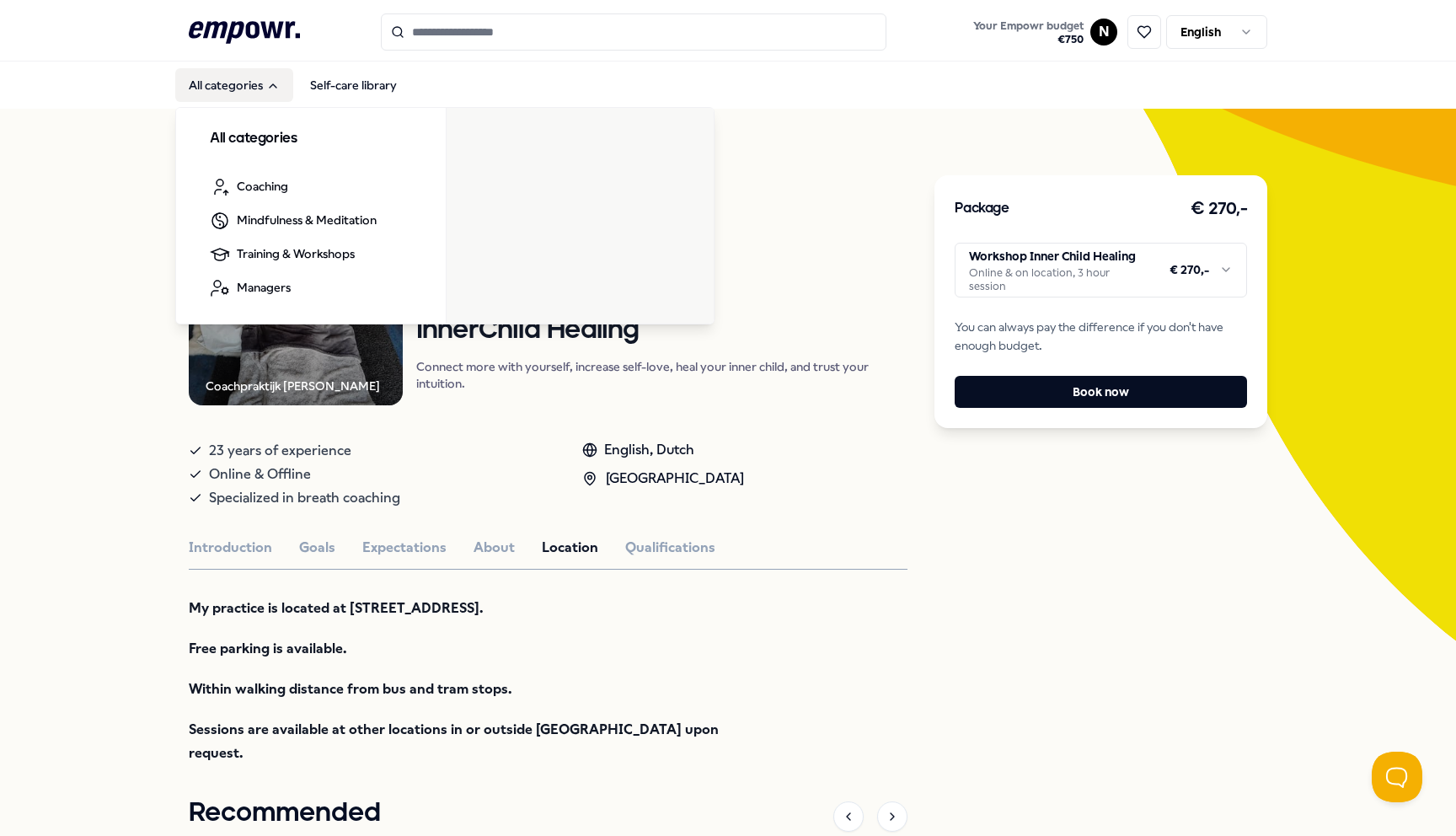
click at [242, 35] on icon at bounding box center [244, 31] width 111 height 22
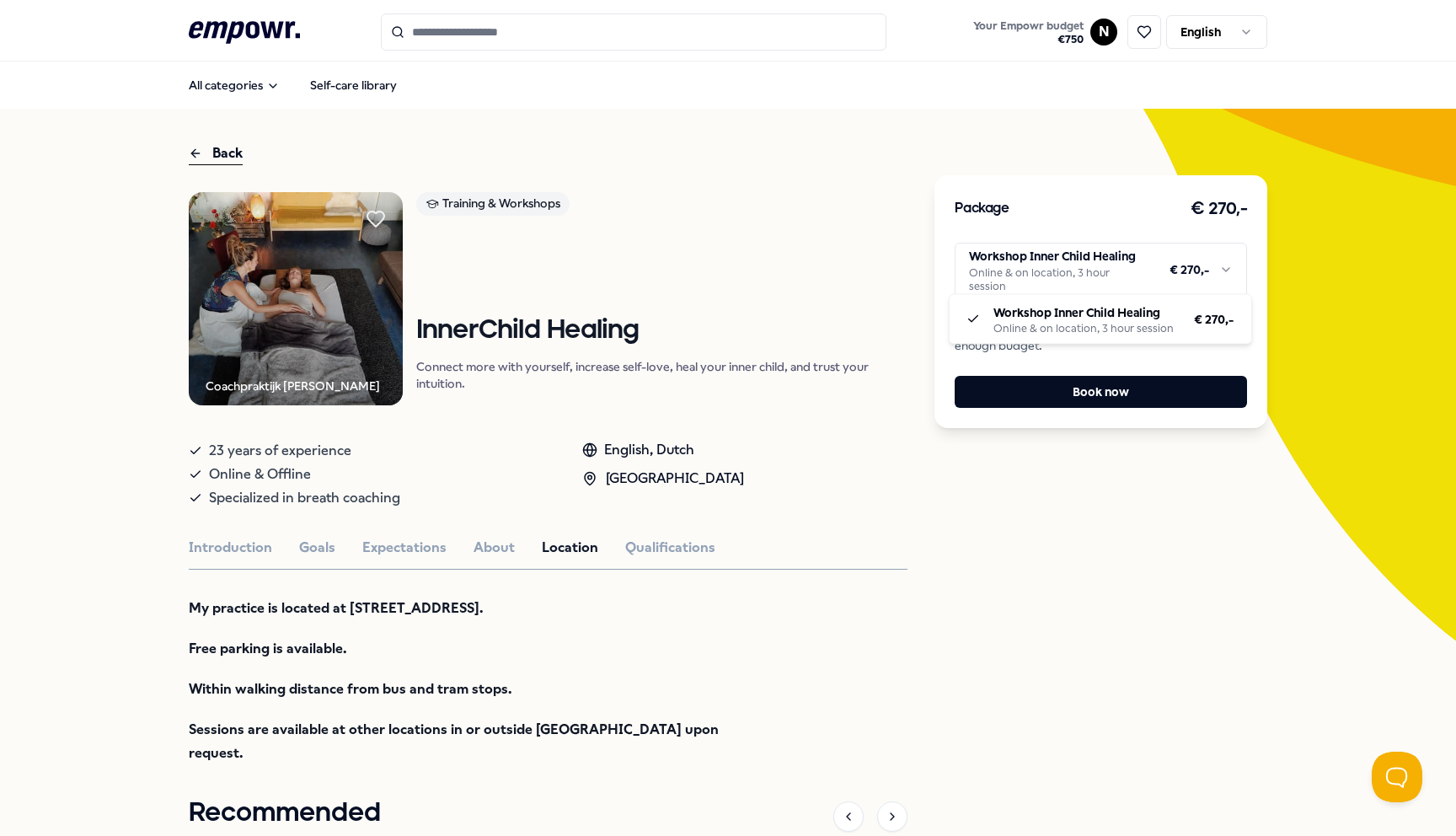
click at [1147, 268] on html ".empowr-logo_svg__cls-1{fill:#03032f} Your Empowr budget € 750 N English All ca…" at bounding box center [728, 418] width 1456 height 836
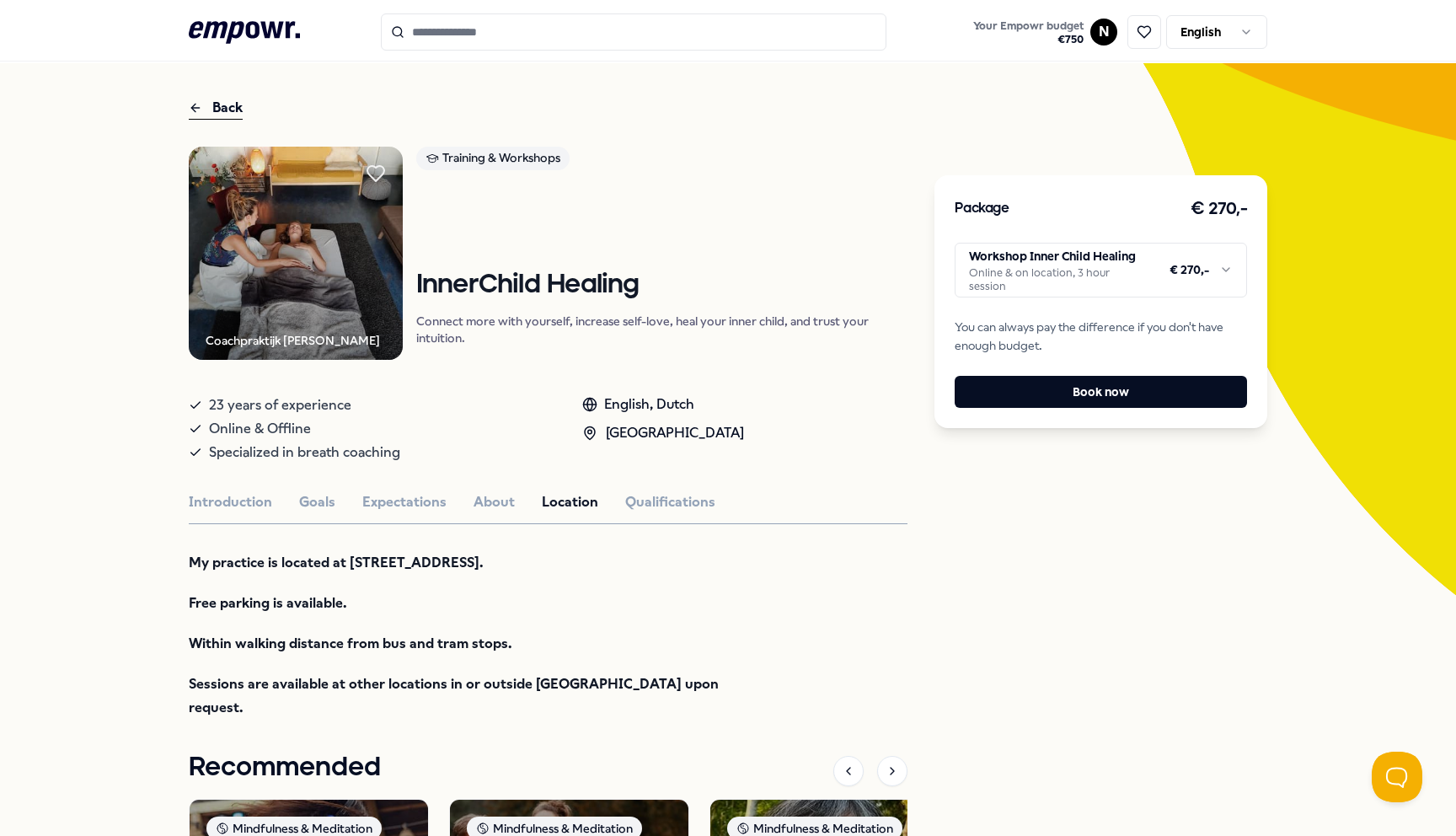
click at [471, 514] on div "Coachpraktijk Aaf Grasveld Training & Workshops InnerChild Healing Connect more…" at bounding box center [548, 657] width 718 height 1021
click at [473, 508] on button "About" at bounding box center [494, 501] width 41 height 22
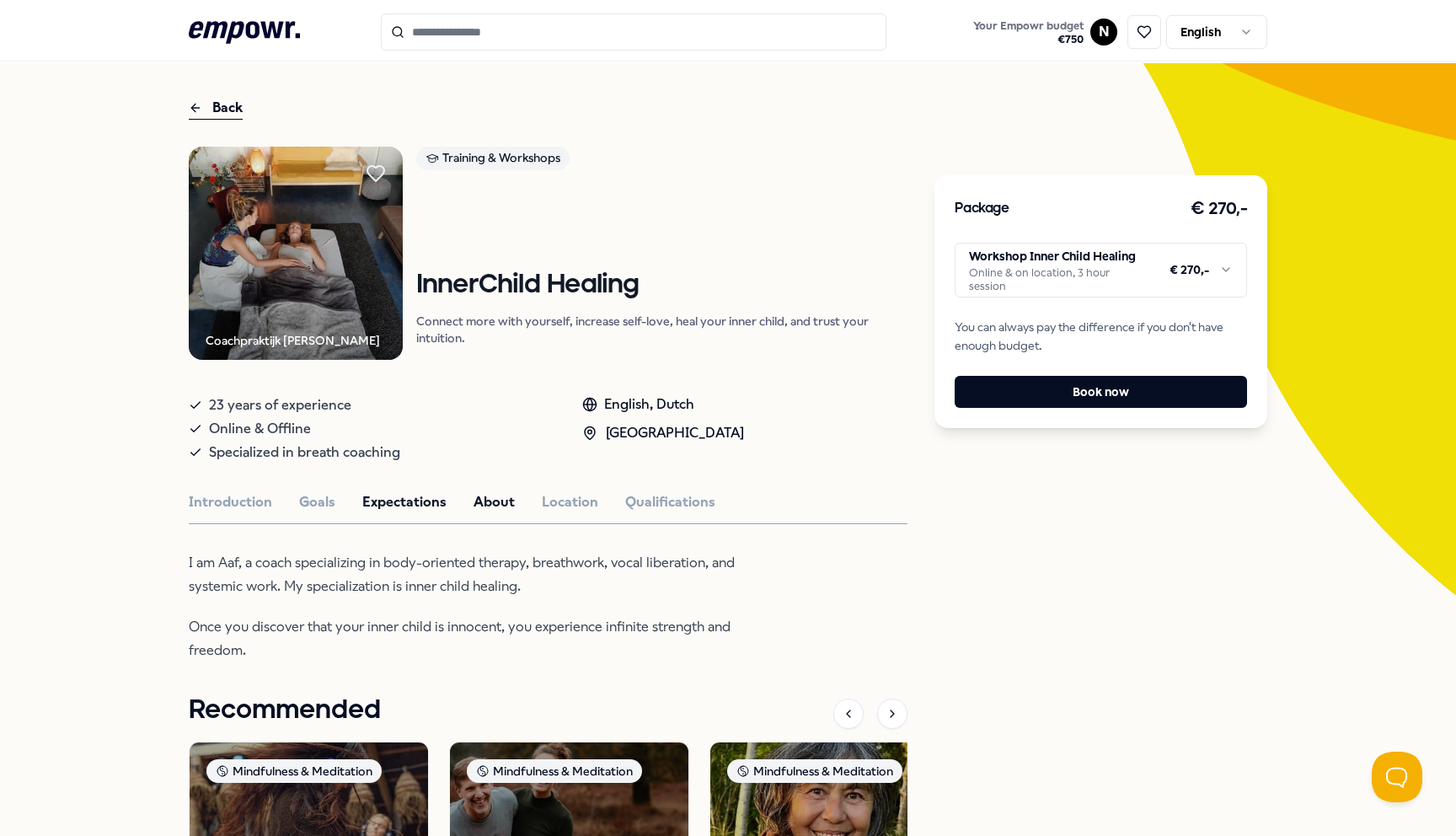
click at [415, 503] on button "Expectations" at bounding box center [403, 501] width 84 height 22
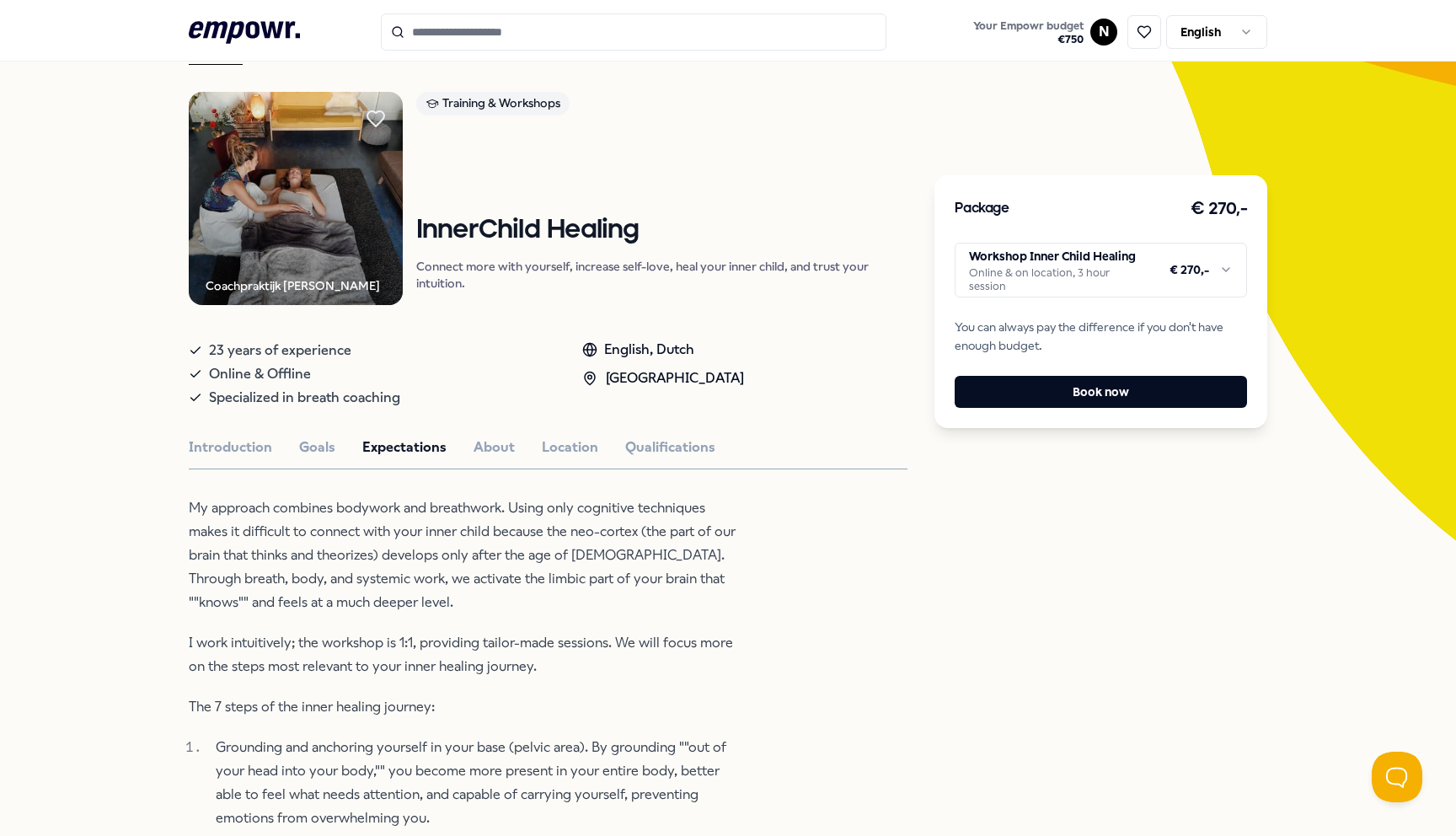
scroll to position [0, 0]
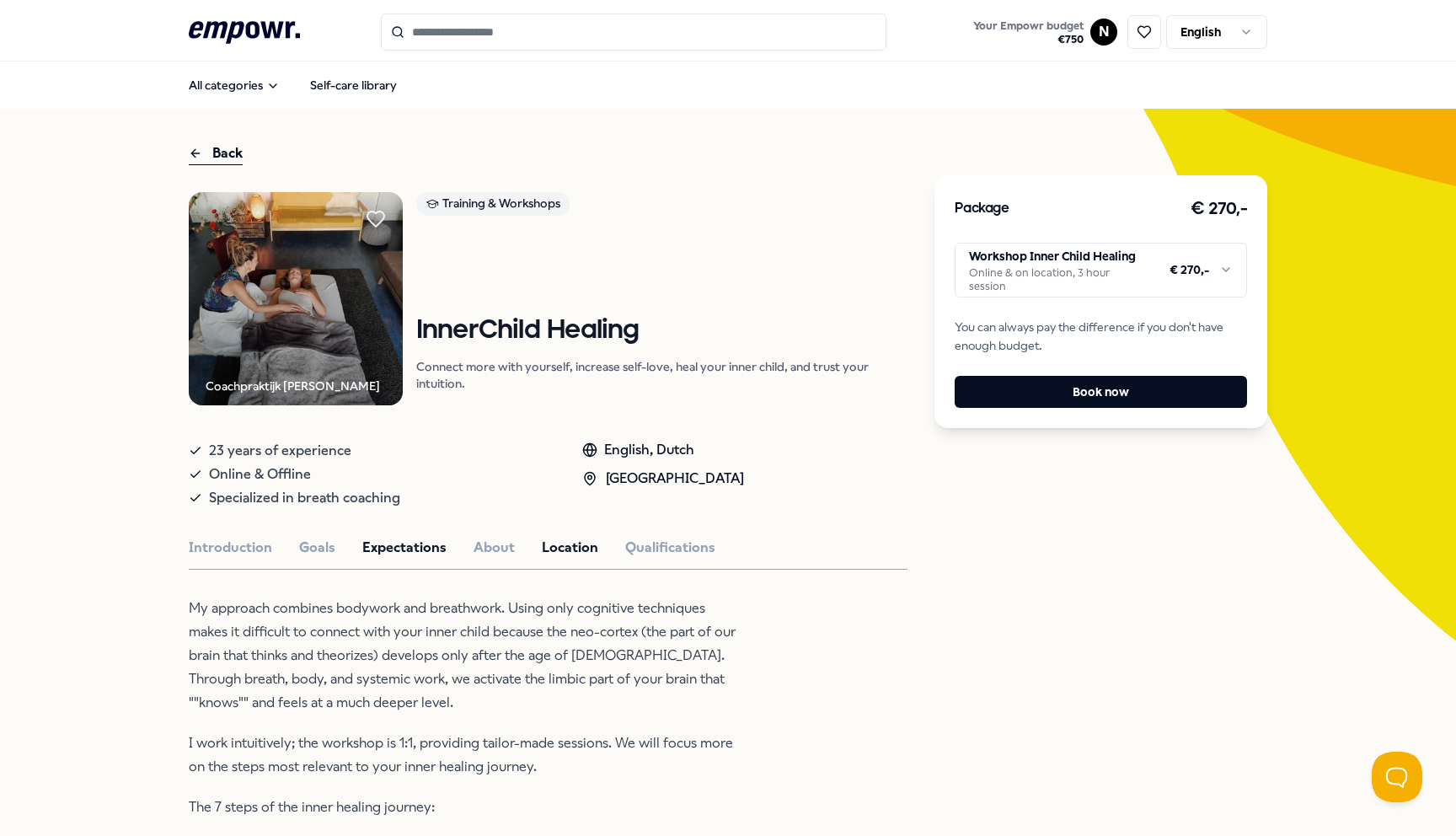
click at [567, 543] on button "Location" at bounding box center [570, 547] width 57 height 22
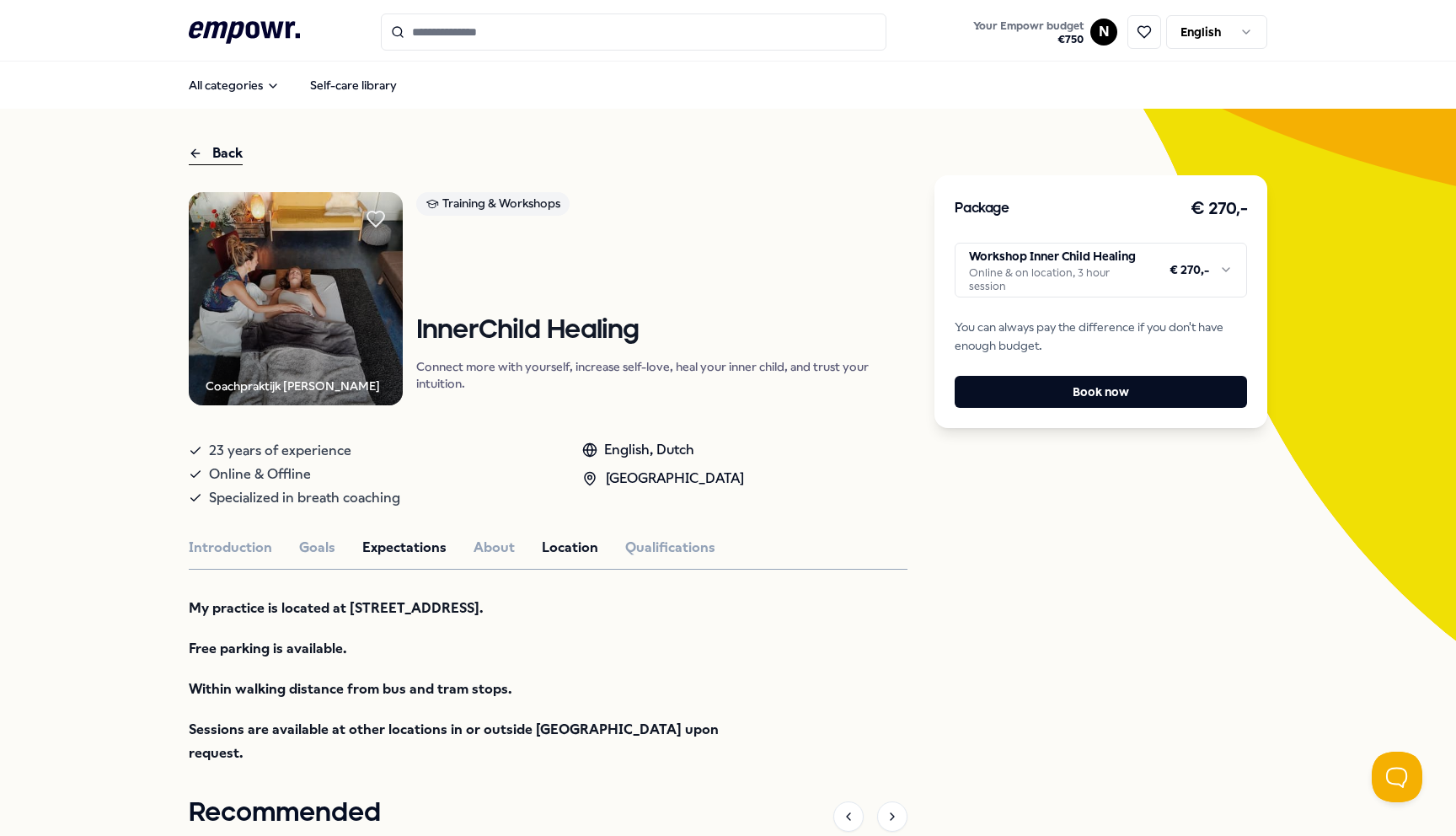
click at [370, 549] on button "Expectations" at bounding box center [403, 547] width 84 height 22
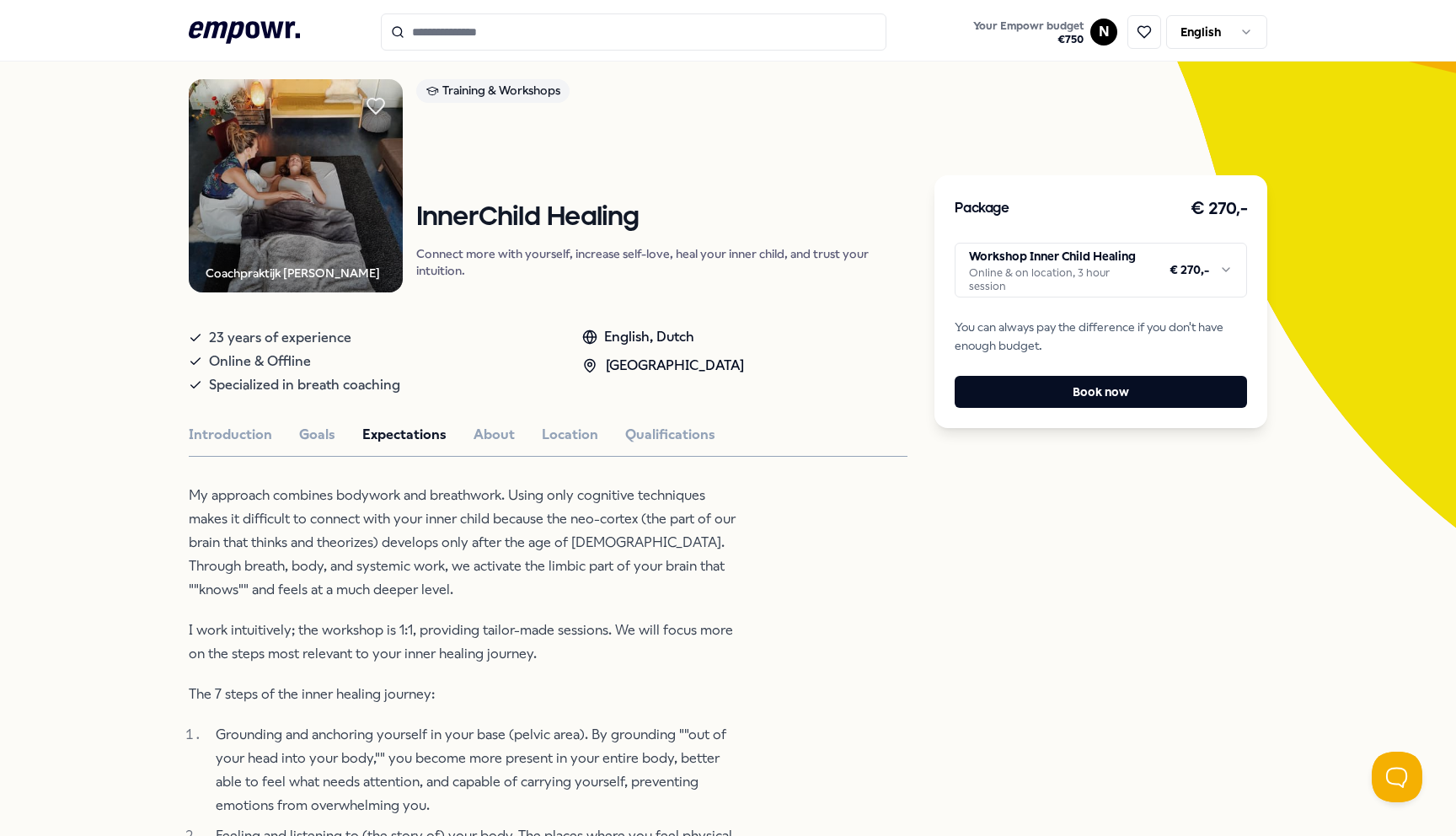
scroll to position [120, 0]
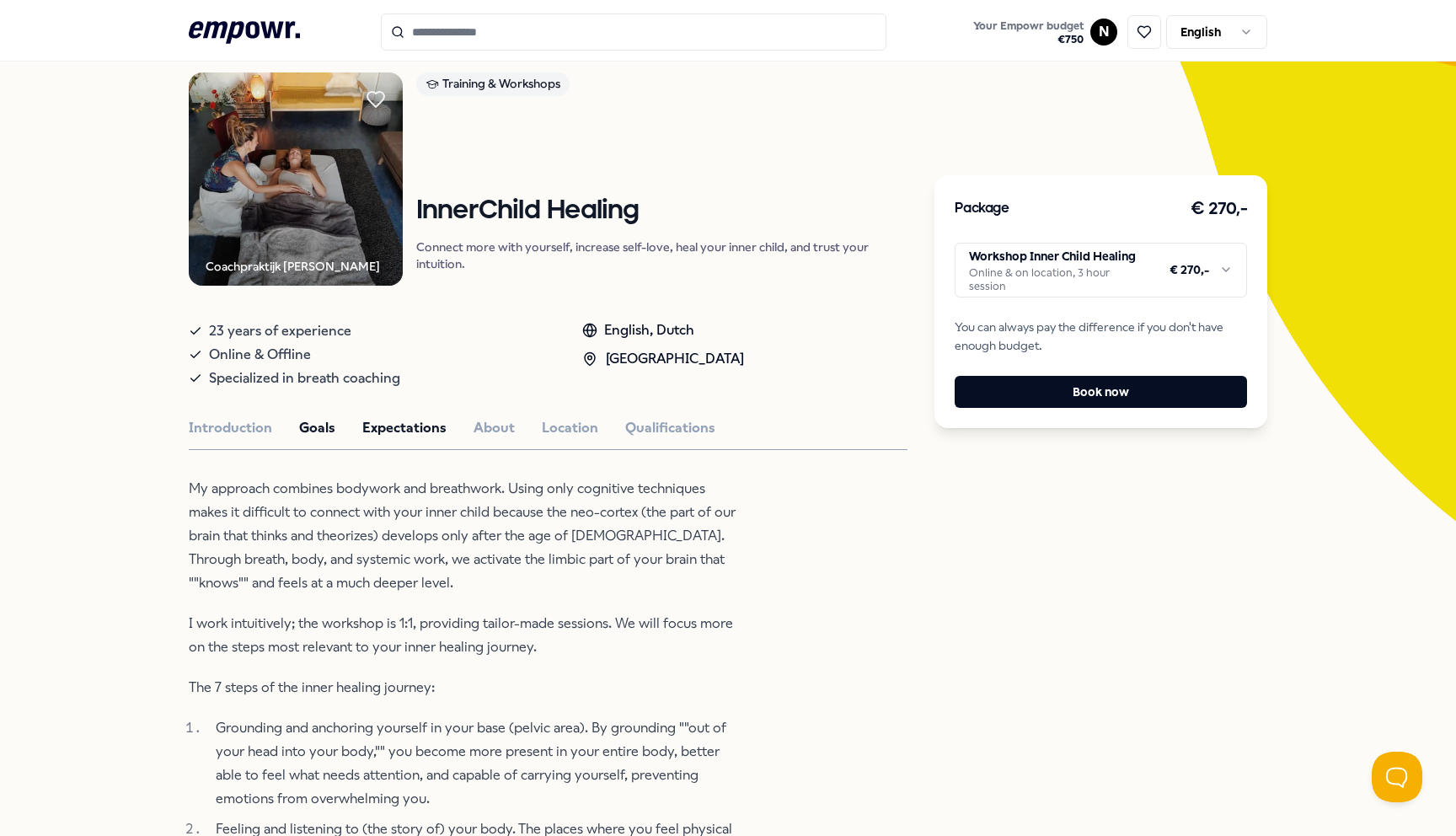
click at [313, 434] on button "Goals" at bounding box center [317, 427] width 36 height 22
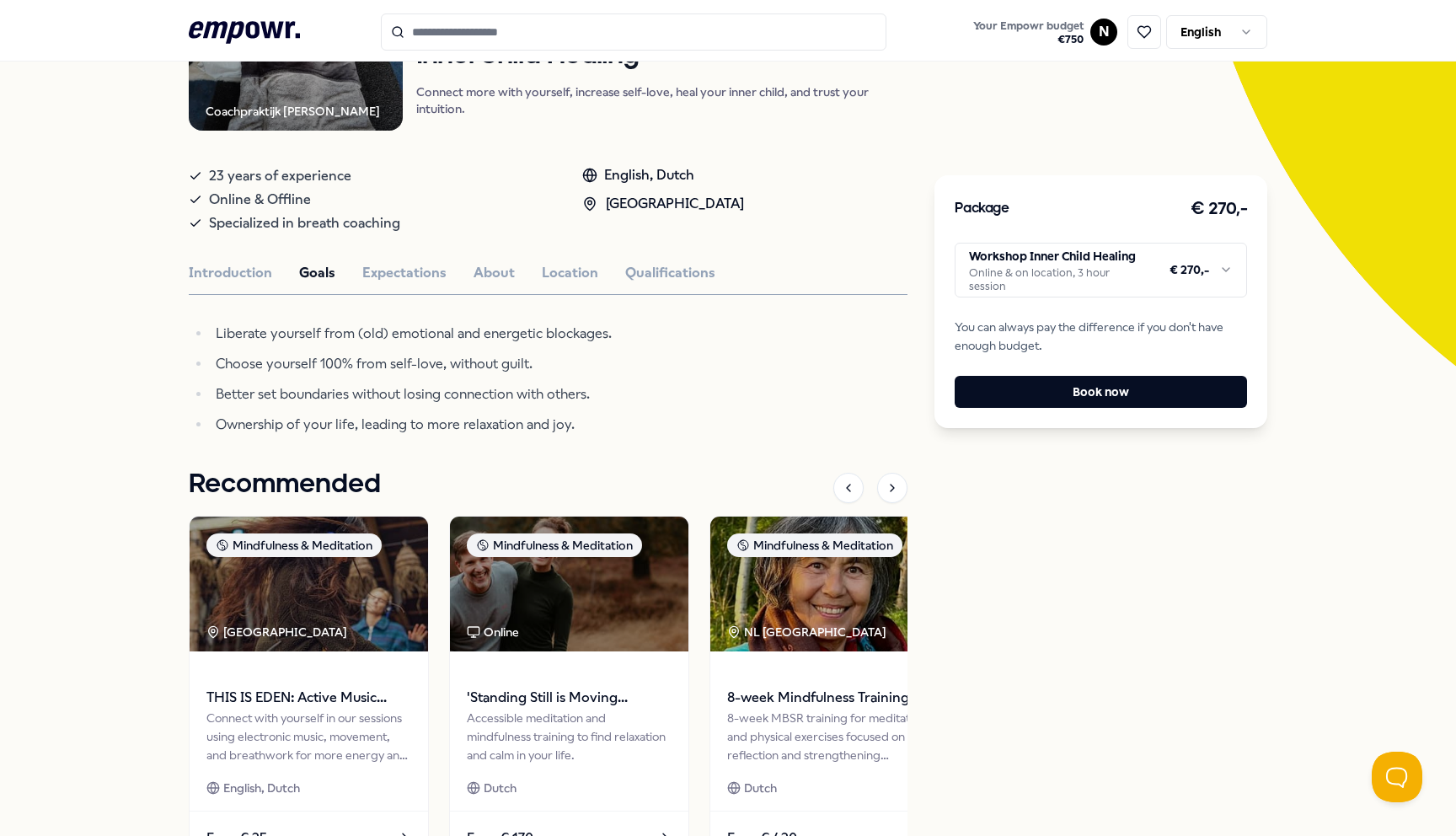
scroll to position [0, 0]
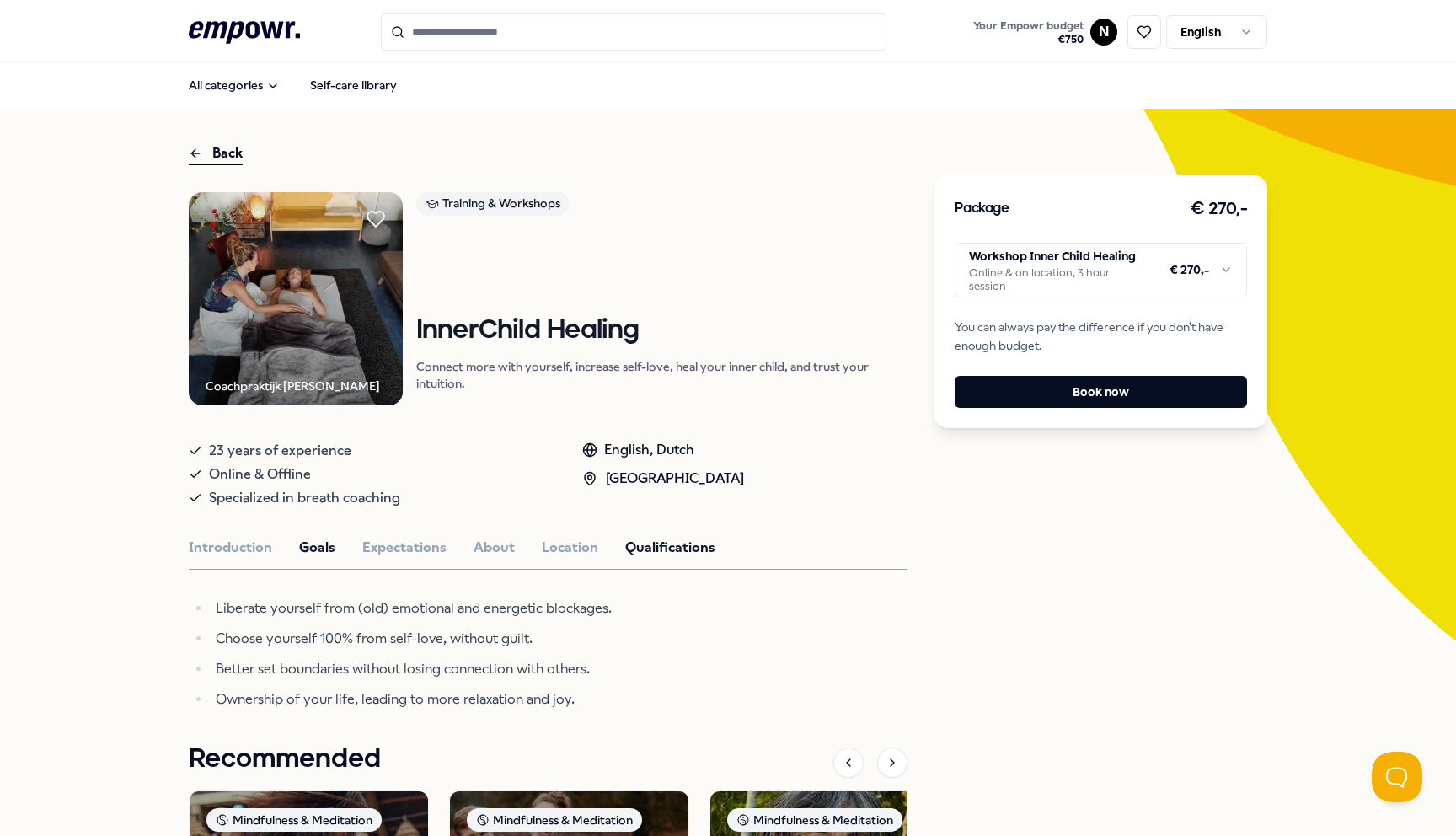
click at [664, 552] on button "Qualifications" at bounding box center [670, 547] width 90 height 22
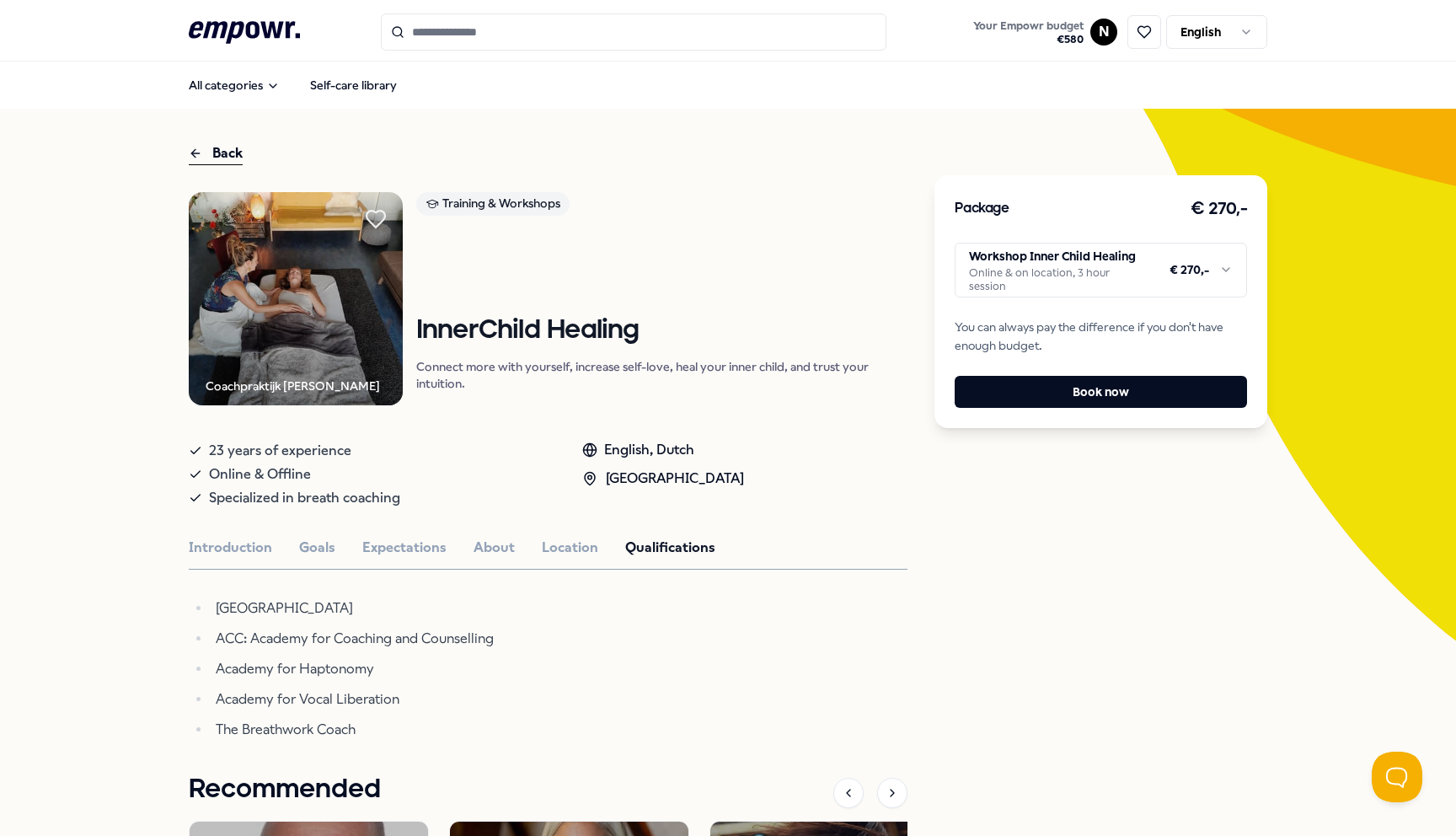
click at [369, 213] on icon at bounding box center [376, 219] width 19 height 17
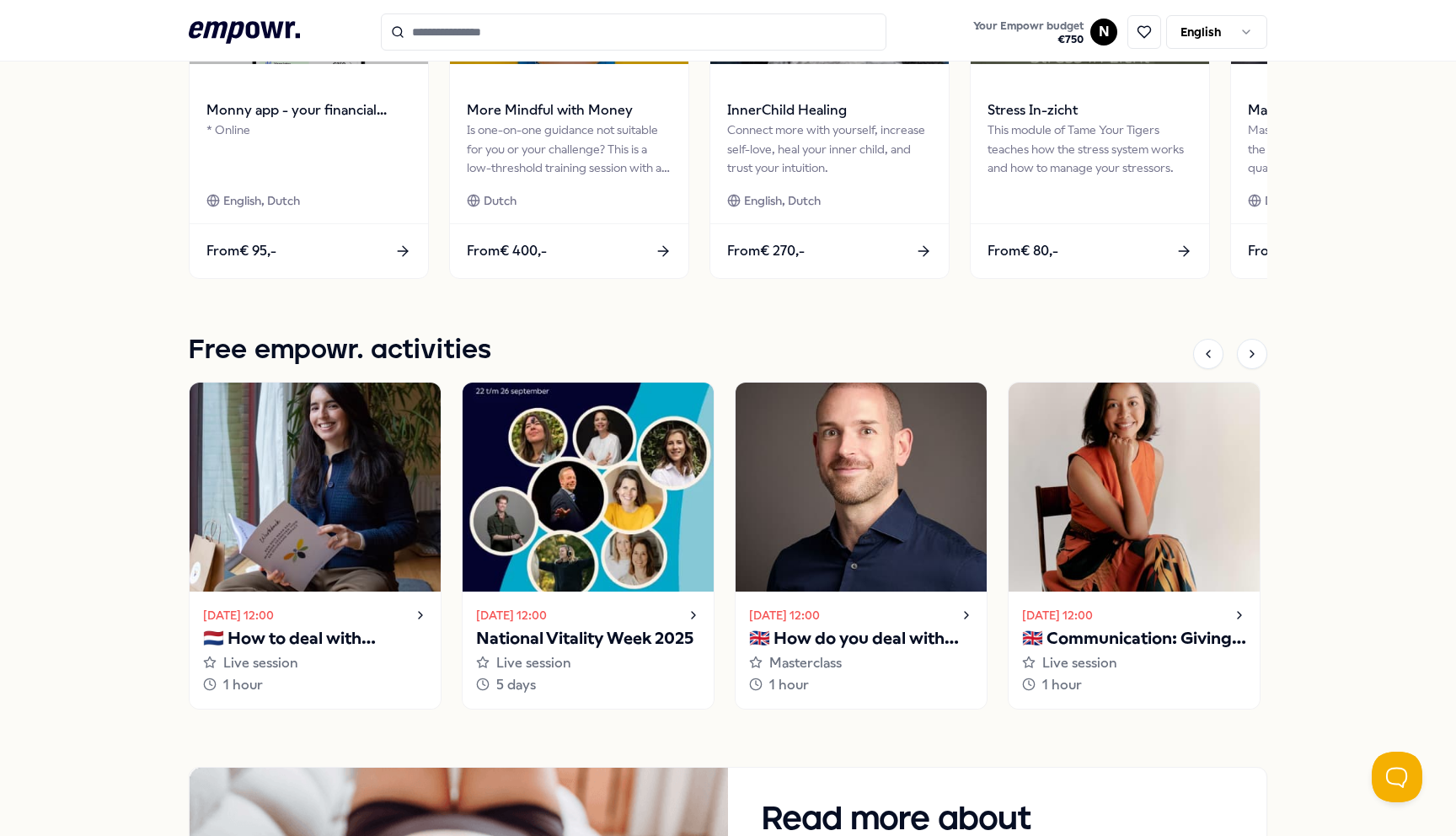
scroll to position [989, 0]
click at [870, 633] on p "🇬🇧 How do you deal with your inner critic?" at bounding box center [861, 637] width 224 height 27
click at [334, 652] on div "Live session" at bounding box center [315, 662] width 224 height 22
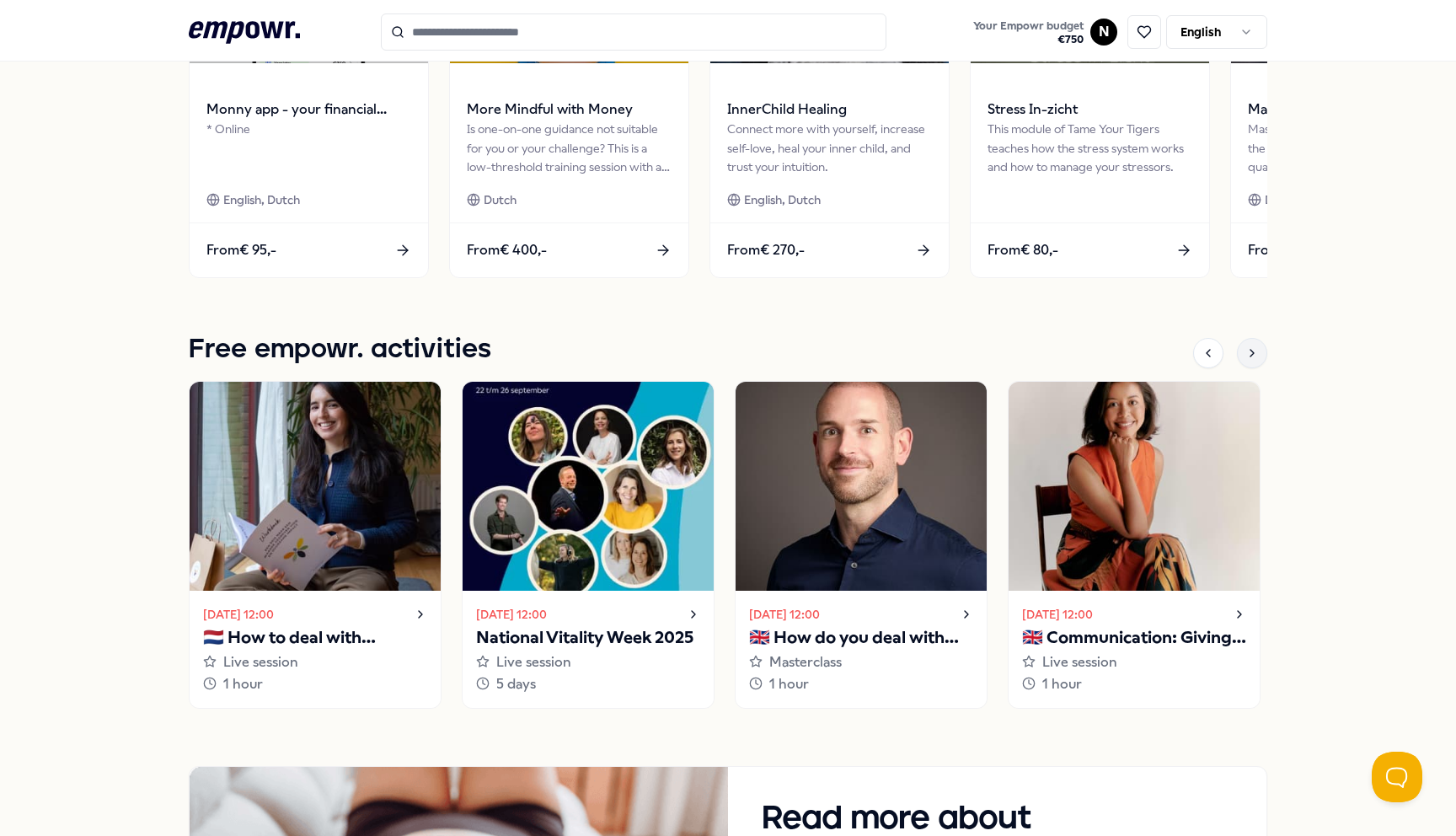
click at [1252, 353] on div at bounding box center [1252, 352] width 30 height 30
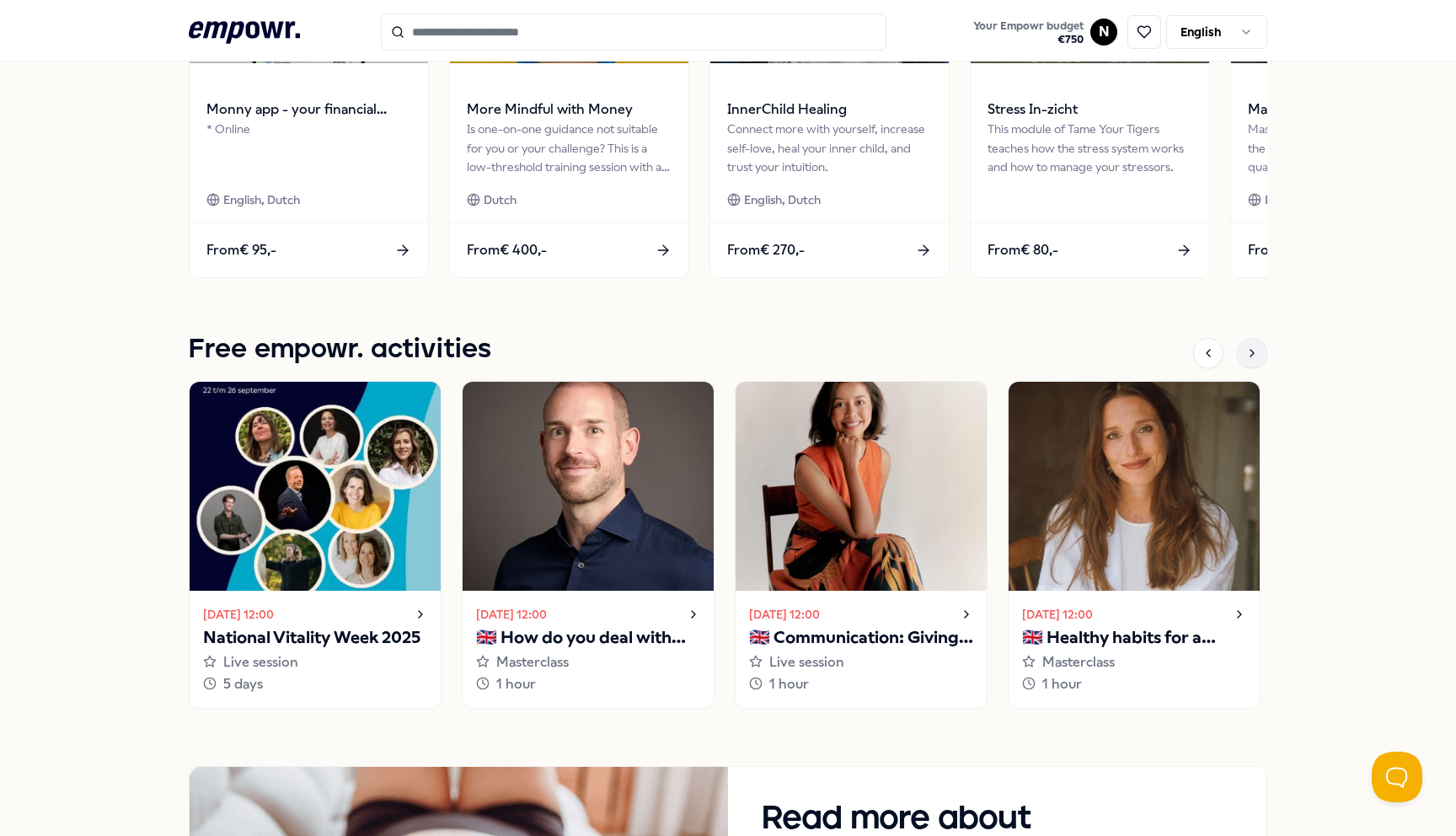
click at [1252, 353] on div at bounding box center [1252, 352] width 30 height 30
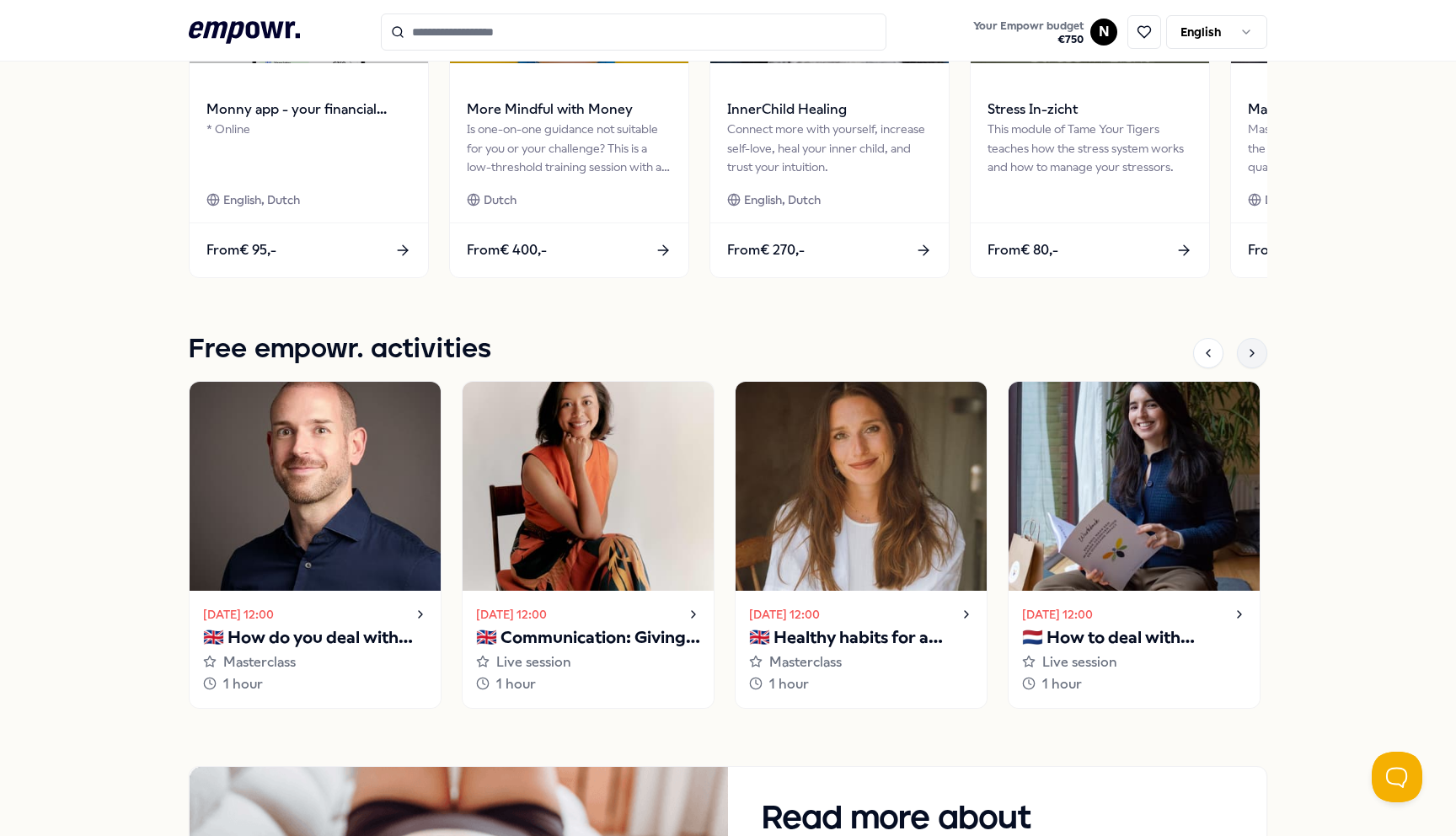
click at [1252, 353] on div at bounding box center [1252, 352] width 30 height 30
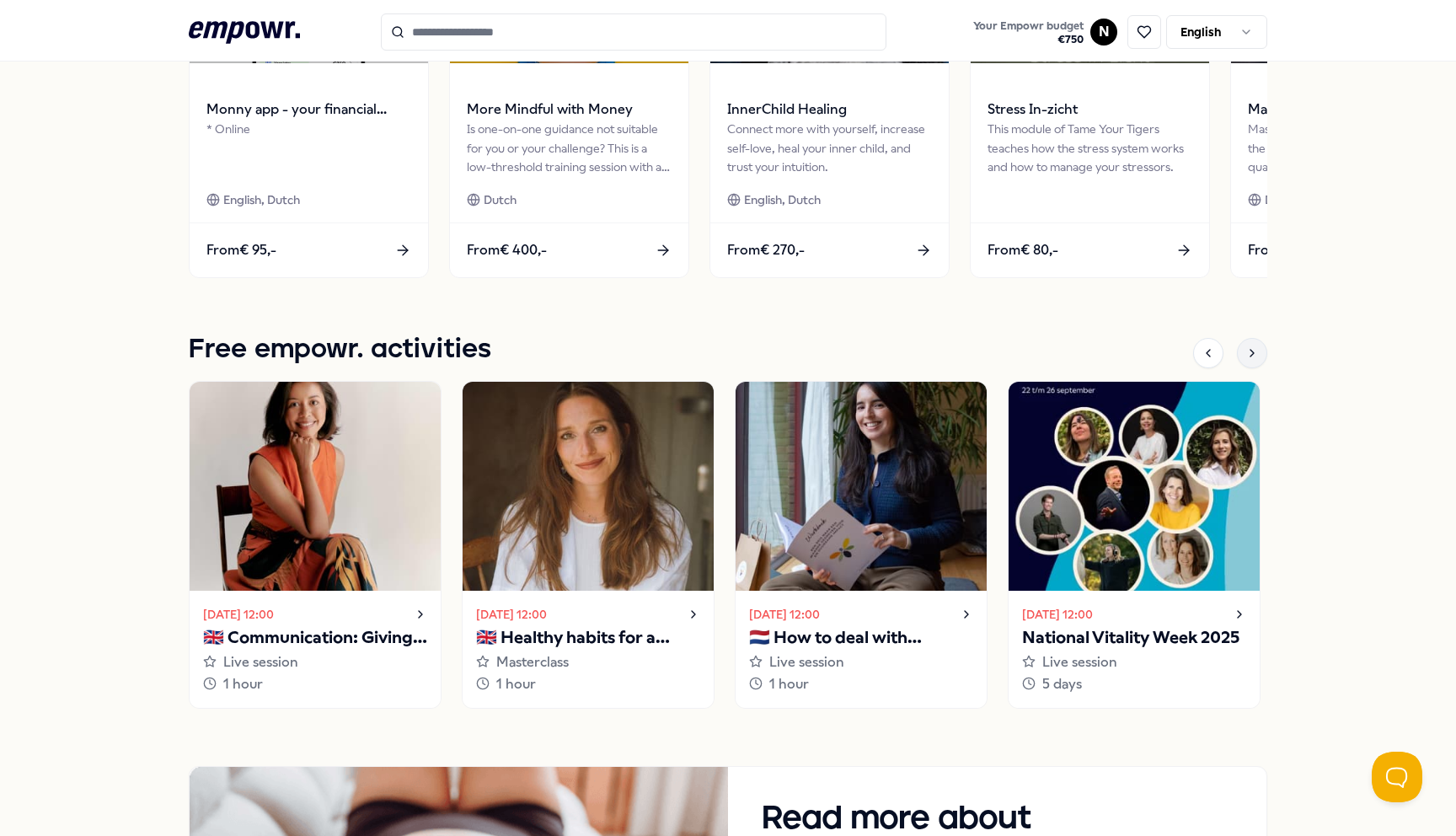
click at [1252, 353] on div at bounding box center [1252, 352] width 30 height 30
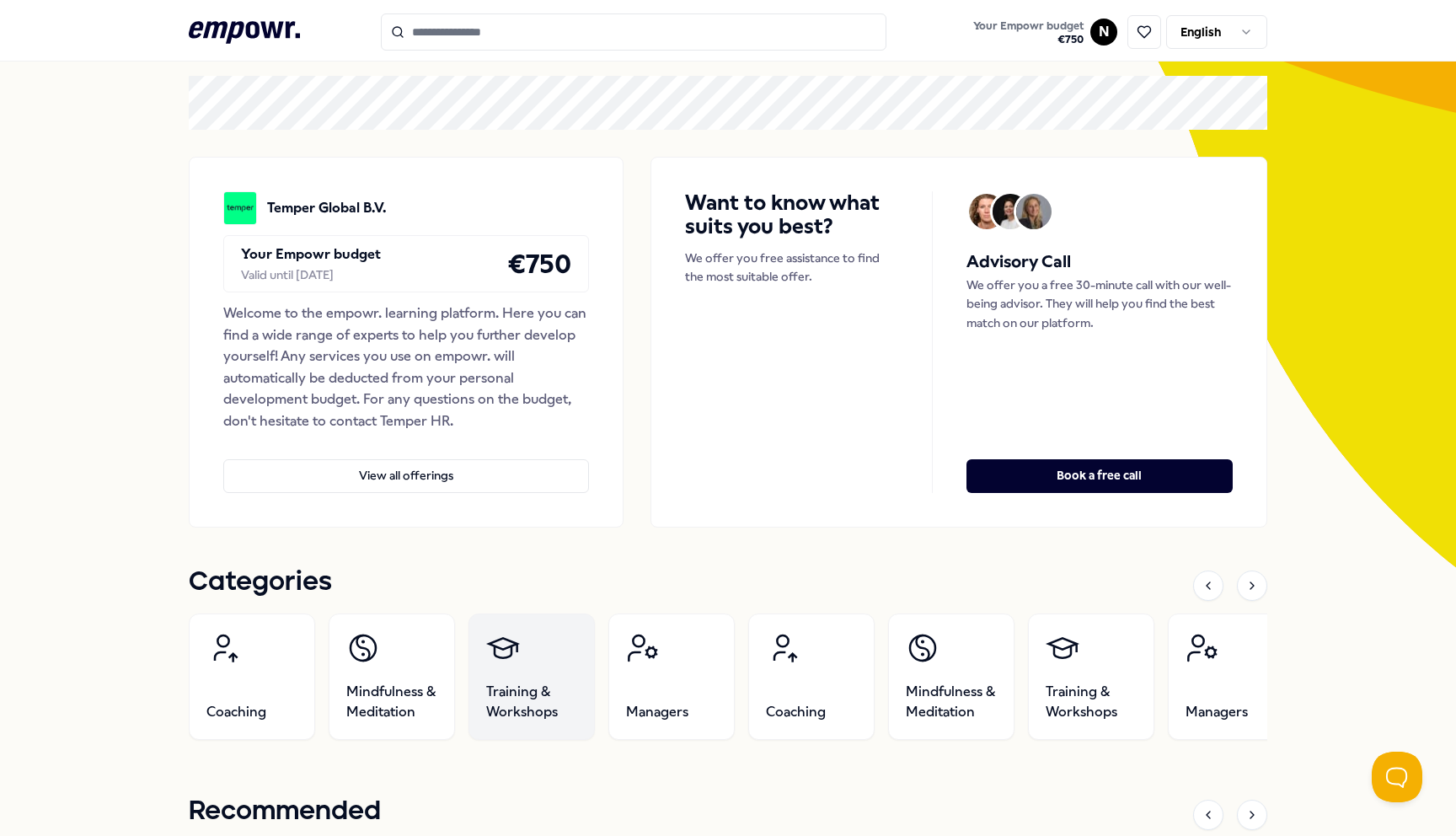
scroll to position [75, 0]
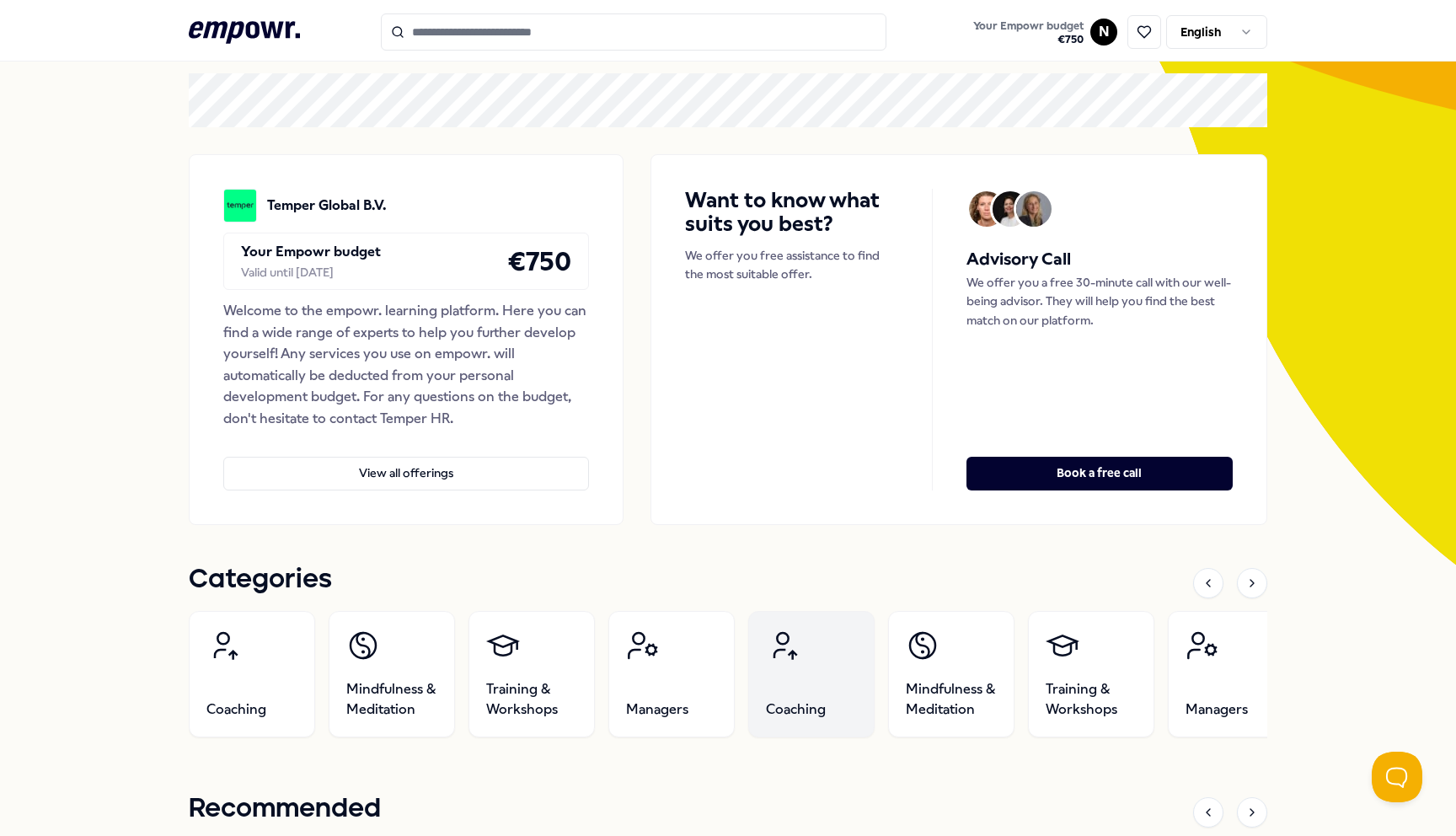
click at [772, 701] on span "Coaching" at bounding box center [795, 709] width 59 height 20
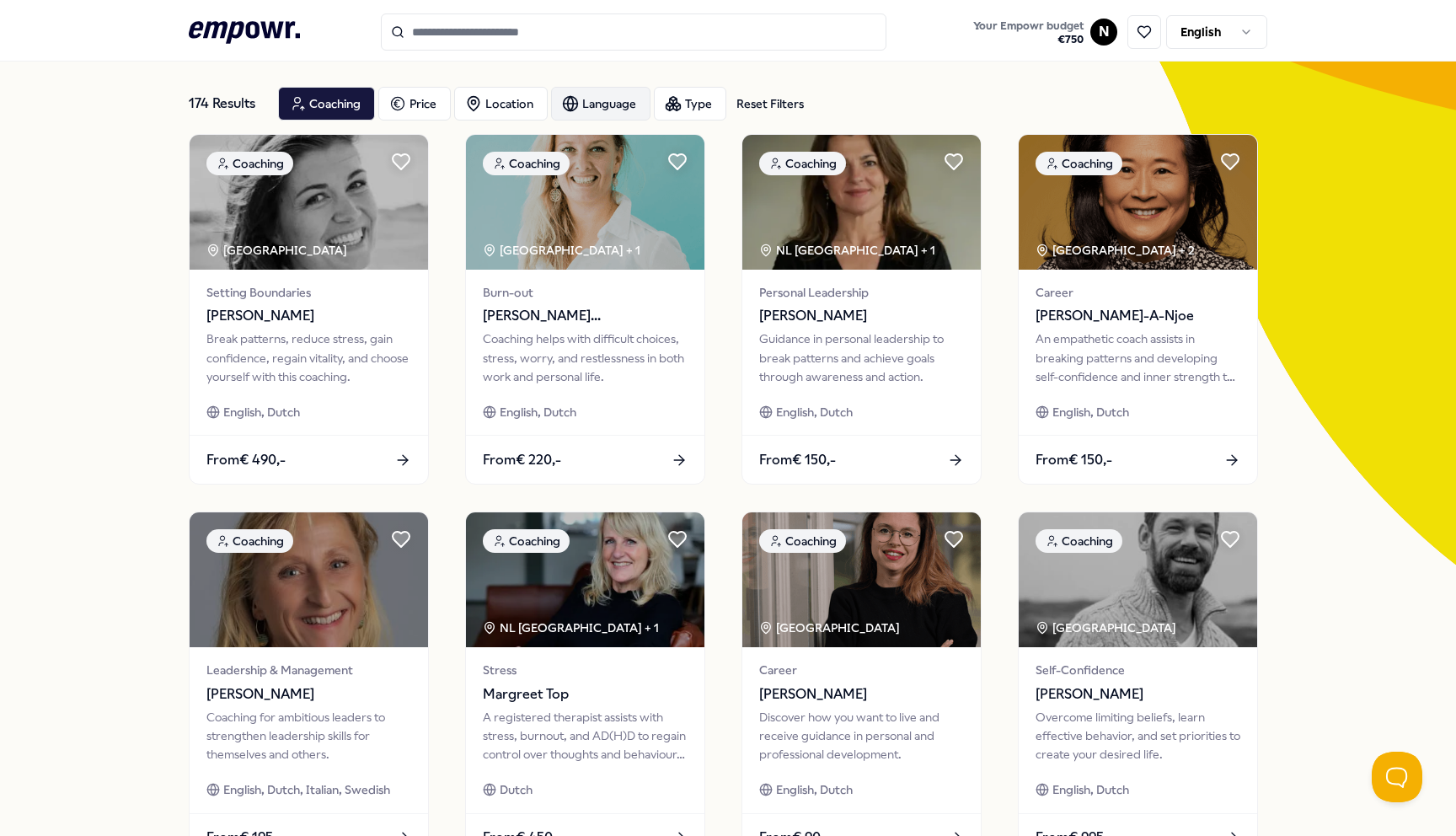
click at [609, 100] on div "Language" at bounding box center [600, 104] width 99 height 34
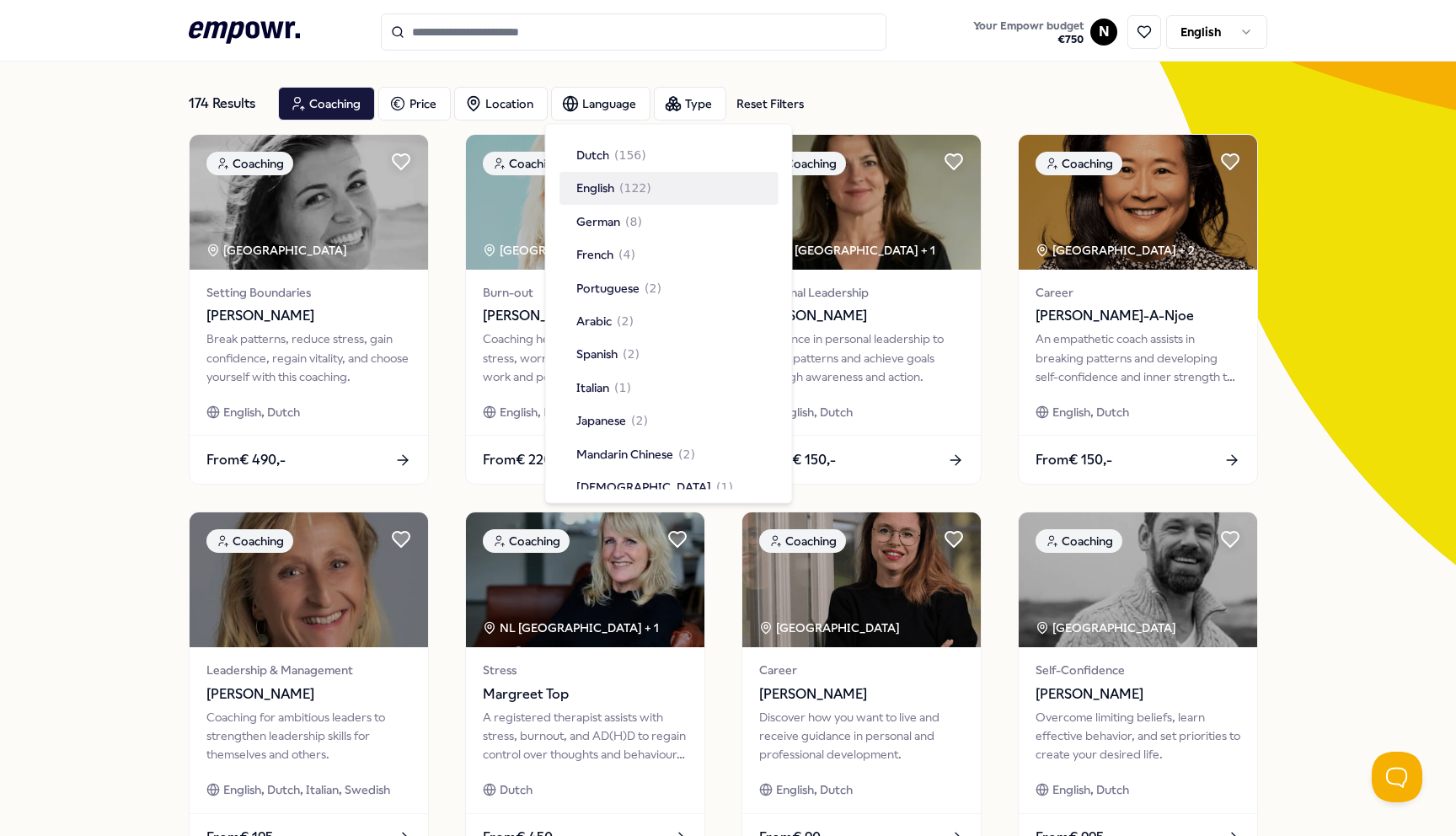
click at [612, 189] on span "English" at bounding box center [595, 189] width 38 height 19
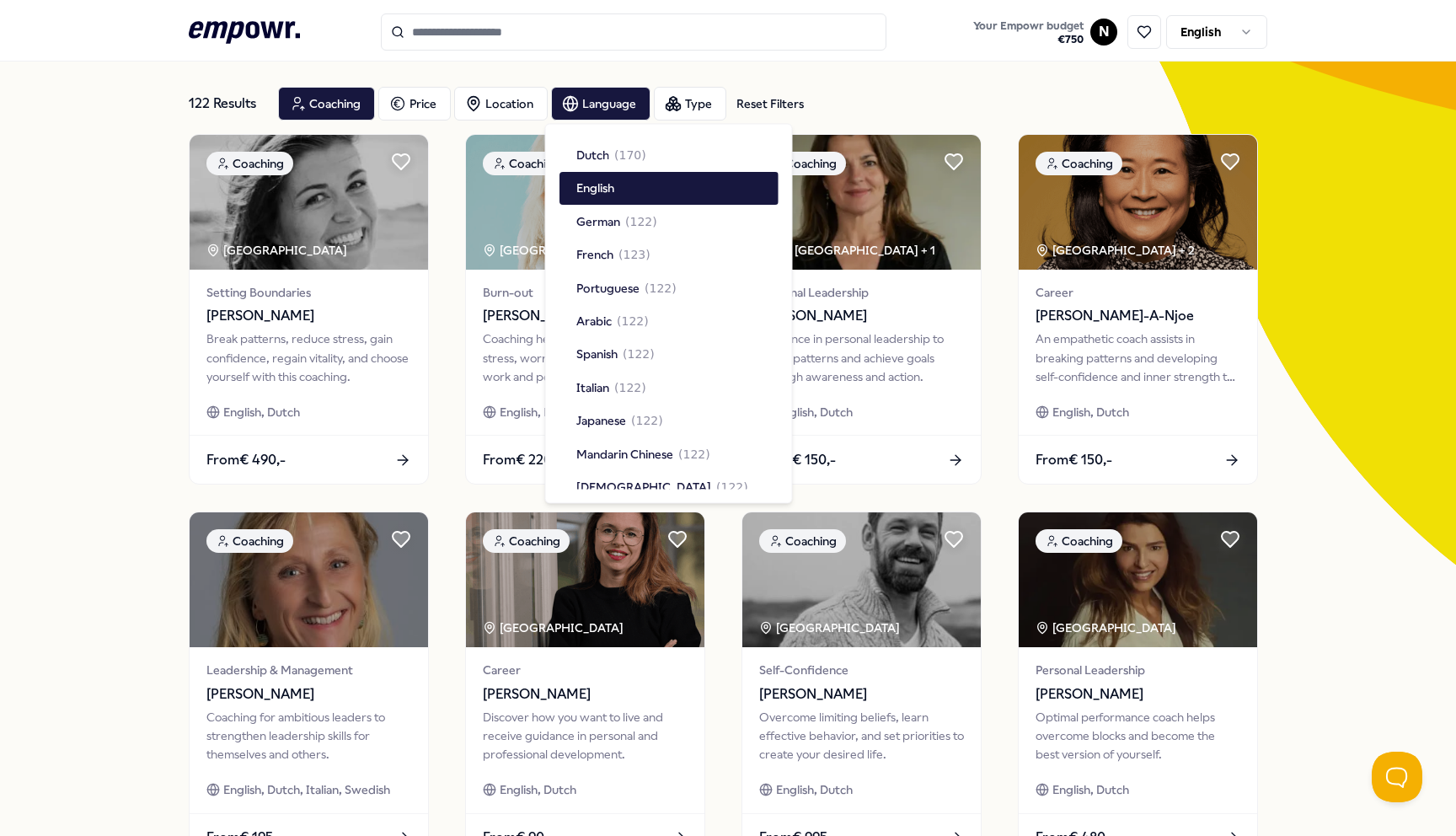
click at [46, 383] on div "122 Results Reset Filters Coaching Price Location Language Type Reset Filters C…" at bounding box center [728, 690] width 1456 height 1315
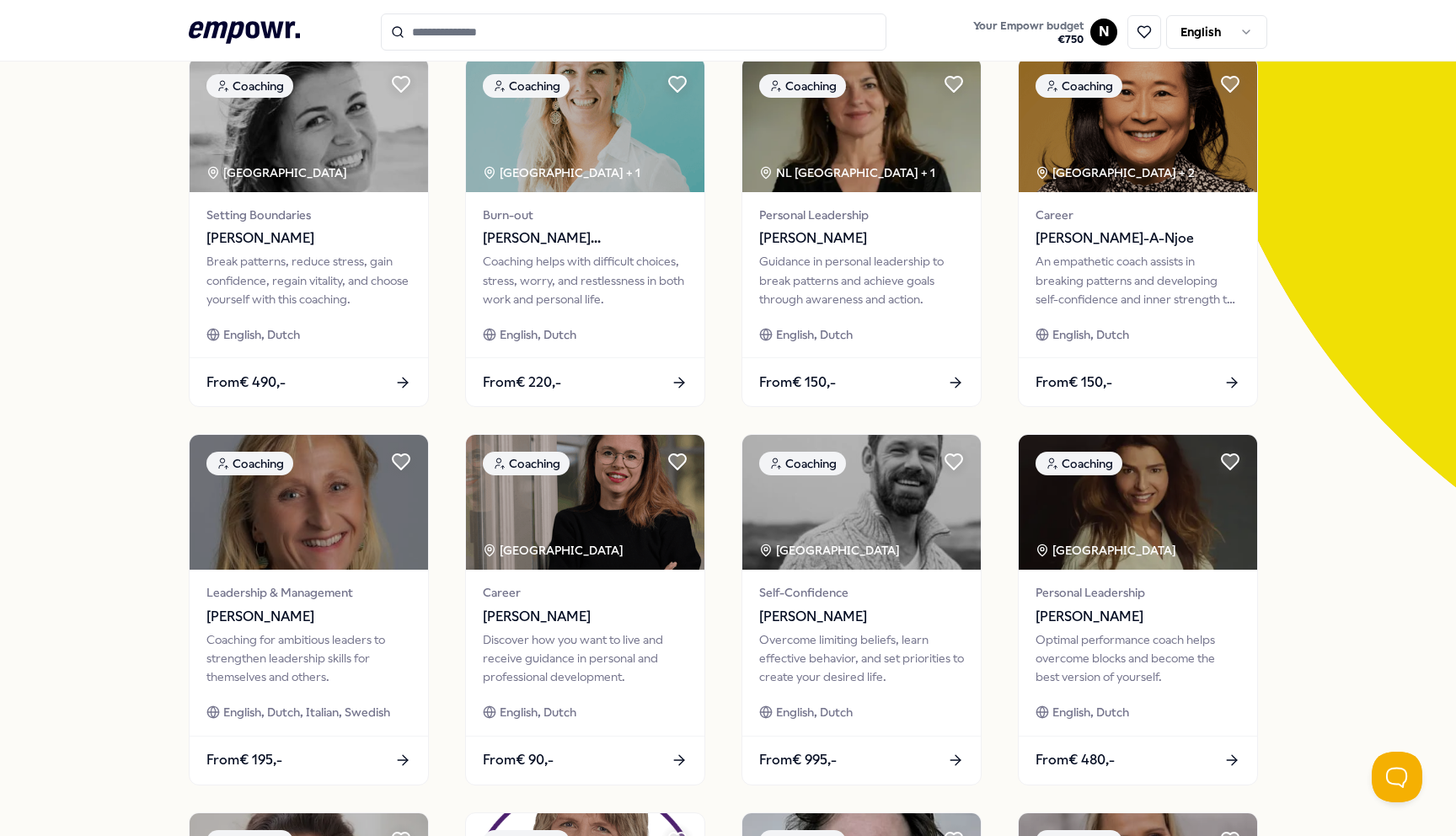
scroll to position [671, 0]
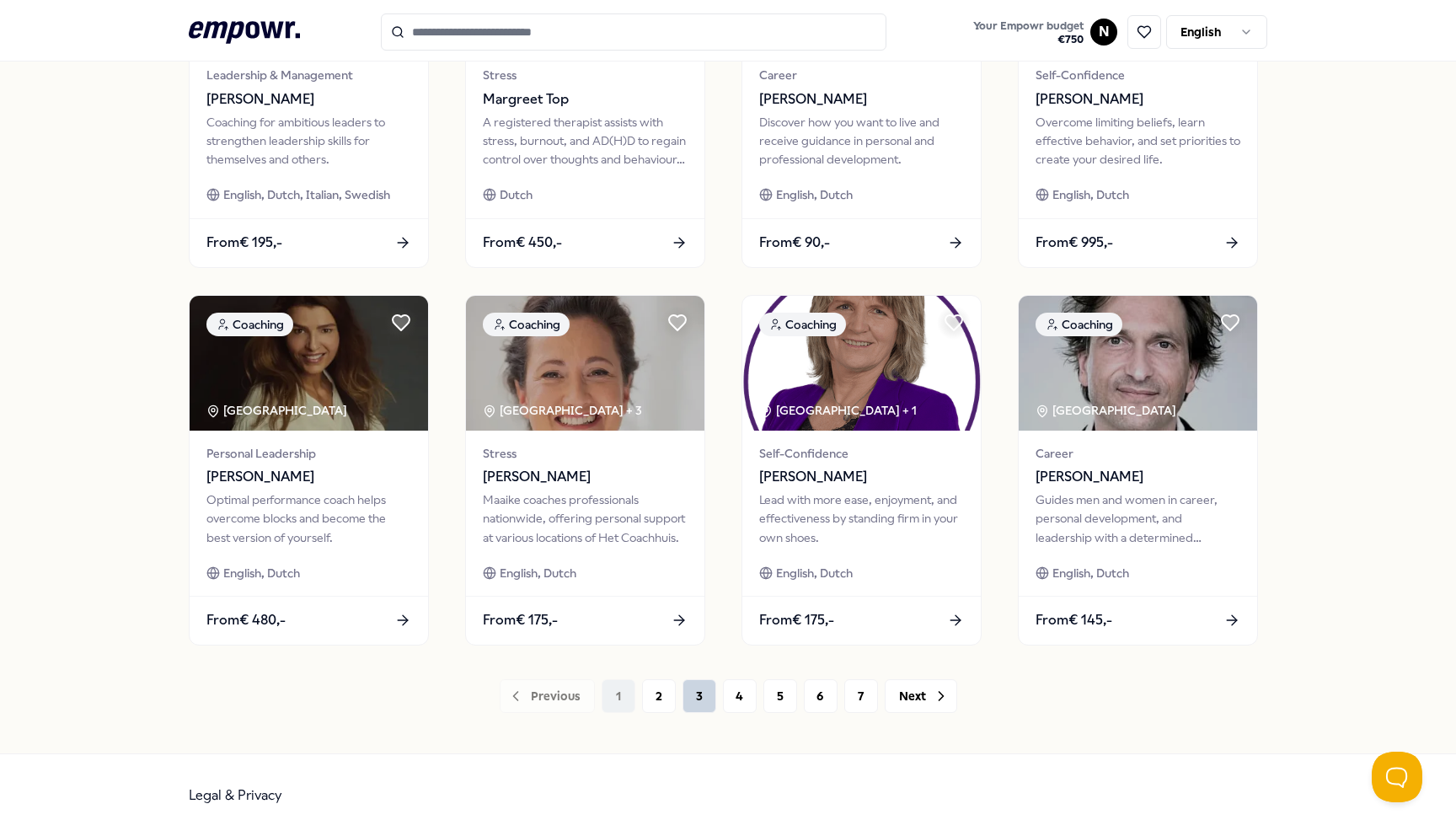
click at [688, 680] on button "3" at bounding box center [699, 696] width 34 height 34
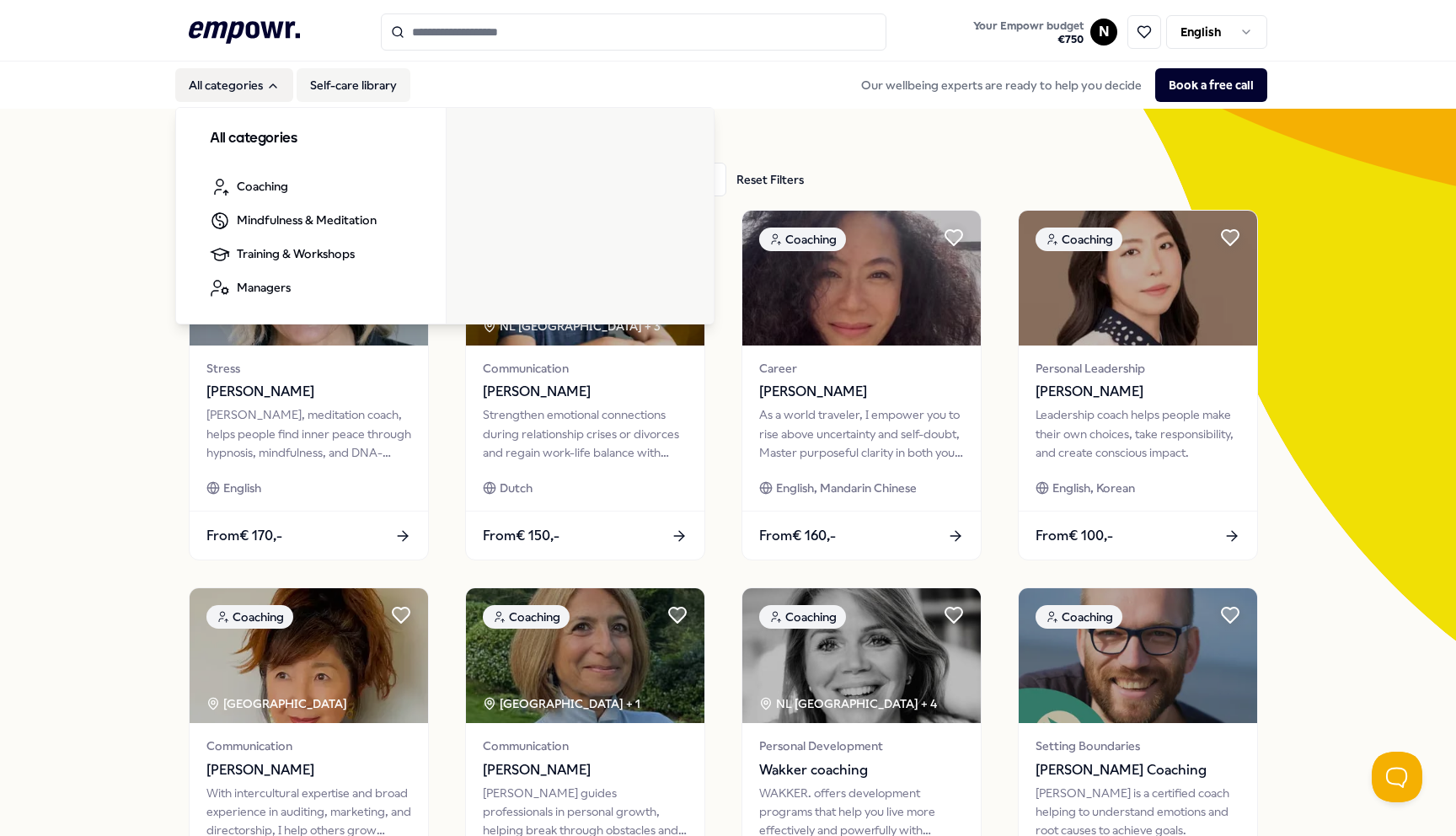
click at [344, 88] on link "Self-care library" at bounding box center [353, 85] width 114 height 34
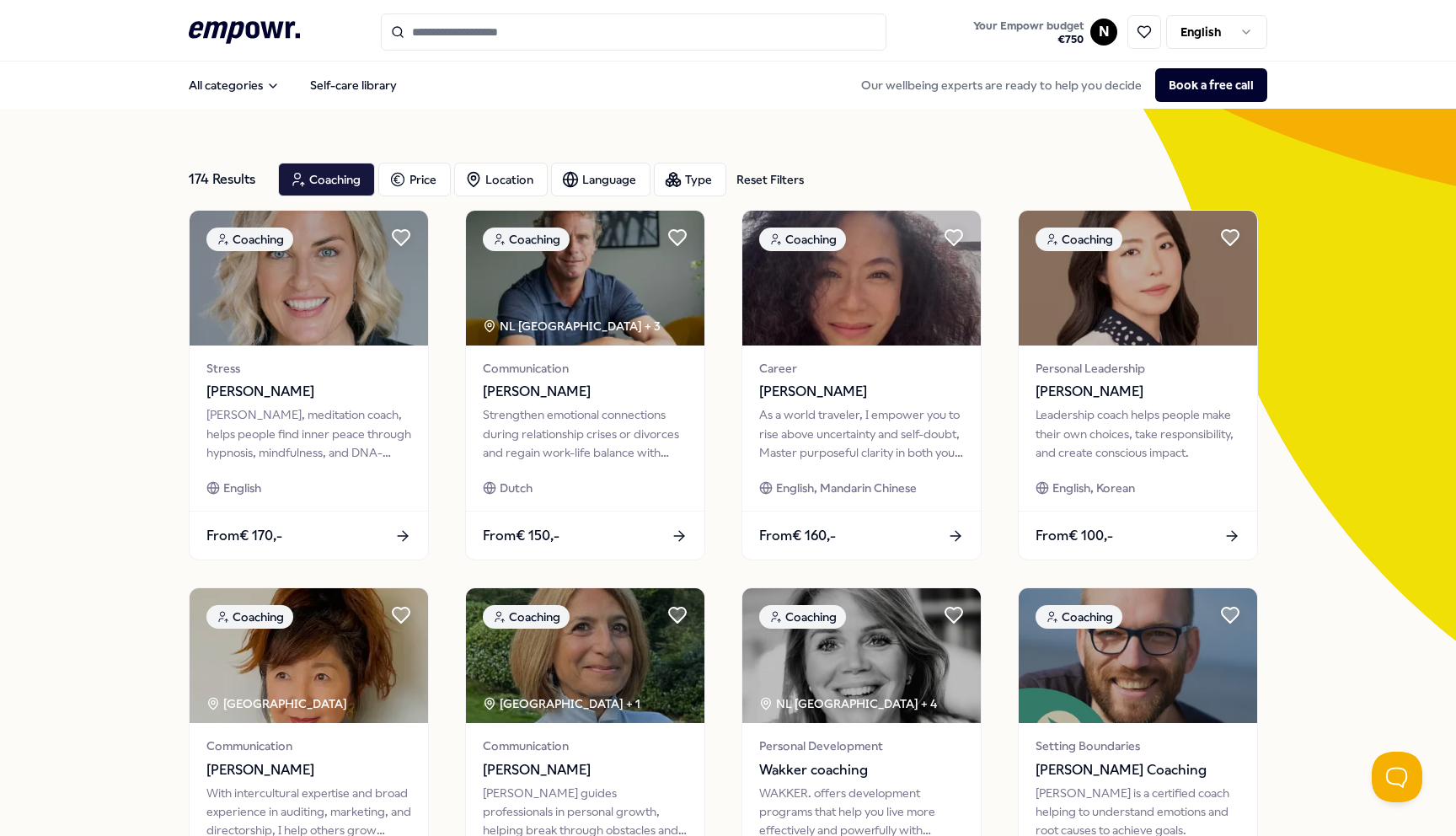
click at [225, 31] on icon at bounding box center [244, 31] width 111 height 22
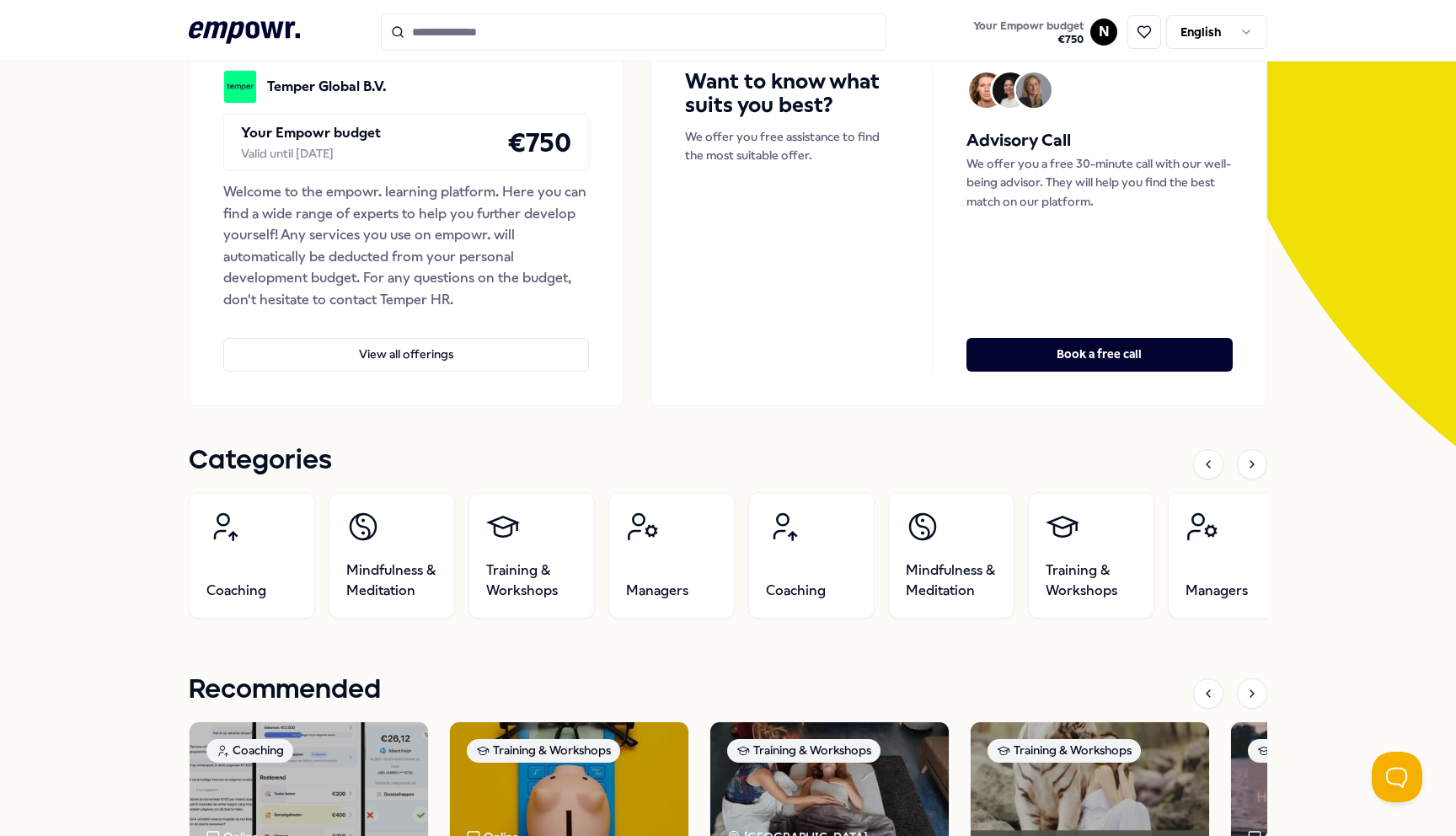
scroll to position [398, 0]
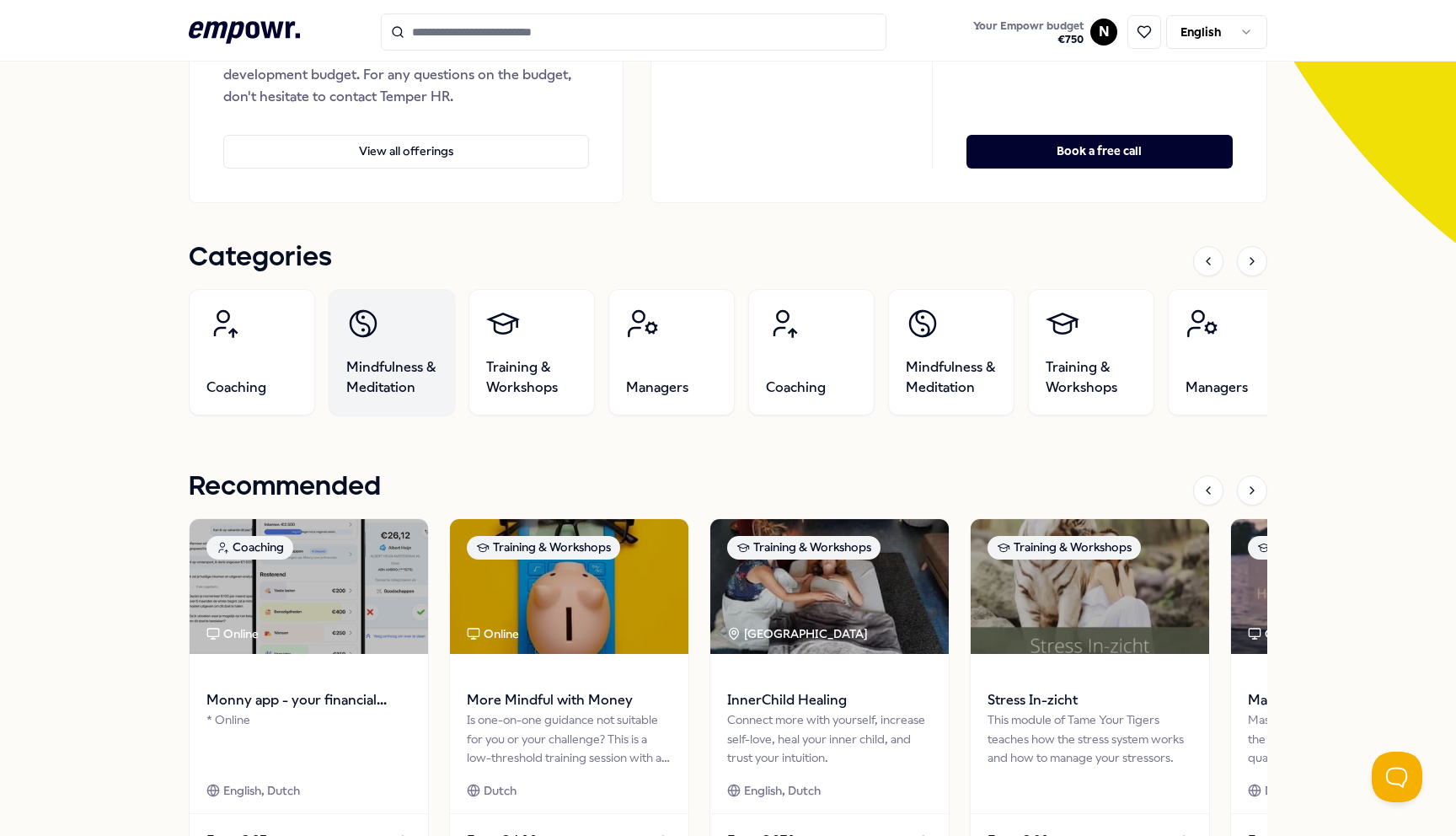
click at [372, 386] on span "Mindfulness & Meditation" at bounding box center [391, 377] width 91 height 41
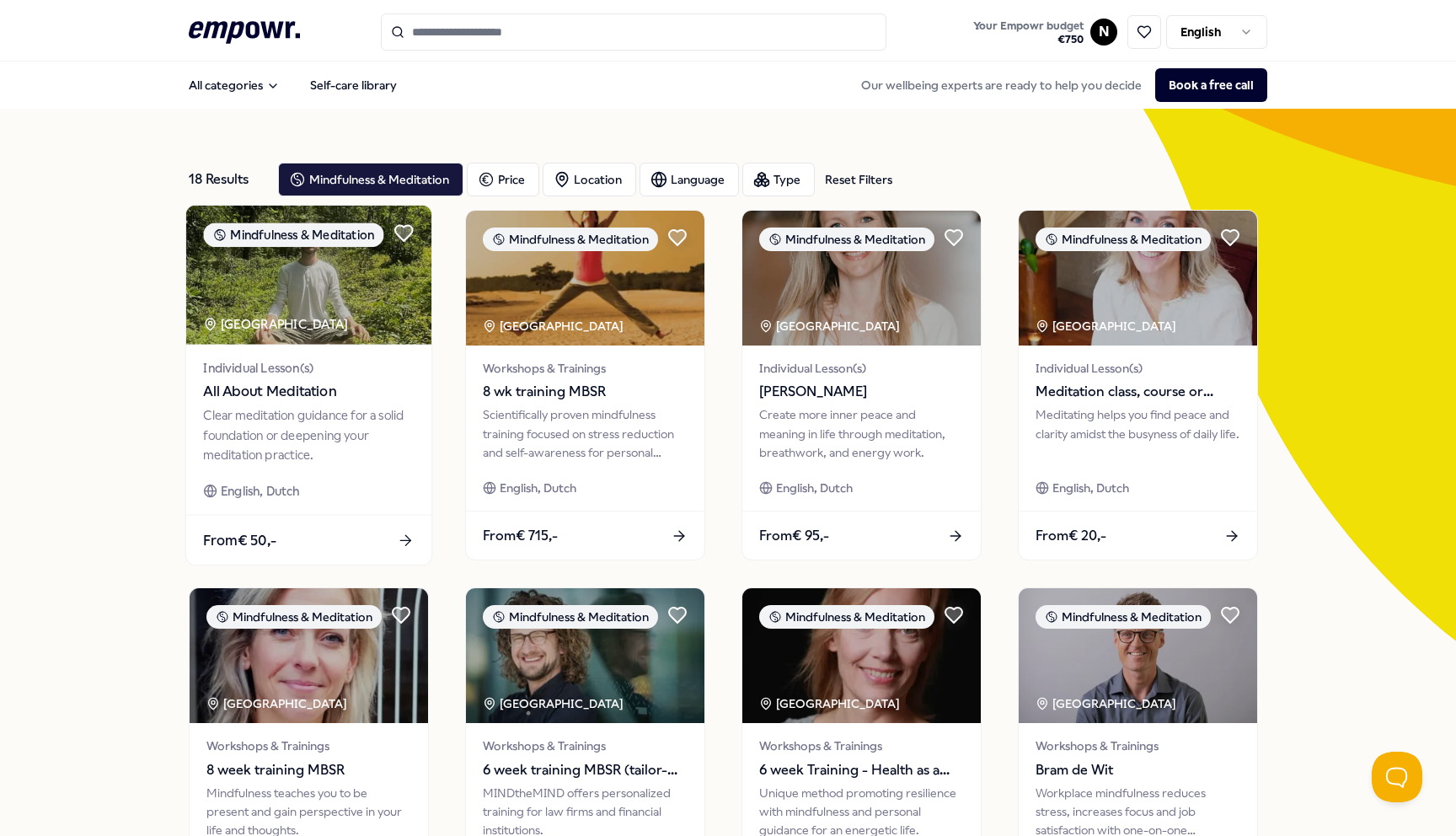
click at [296, 386] on span "All About Meditation" at bounding box center [307, 391] width 210 height 22
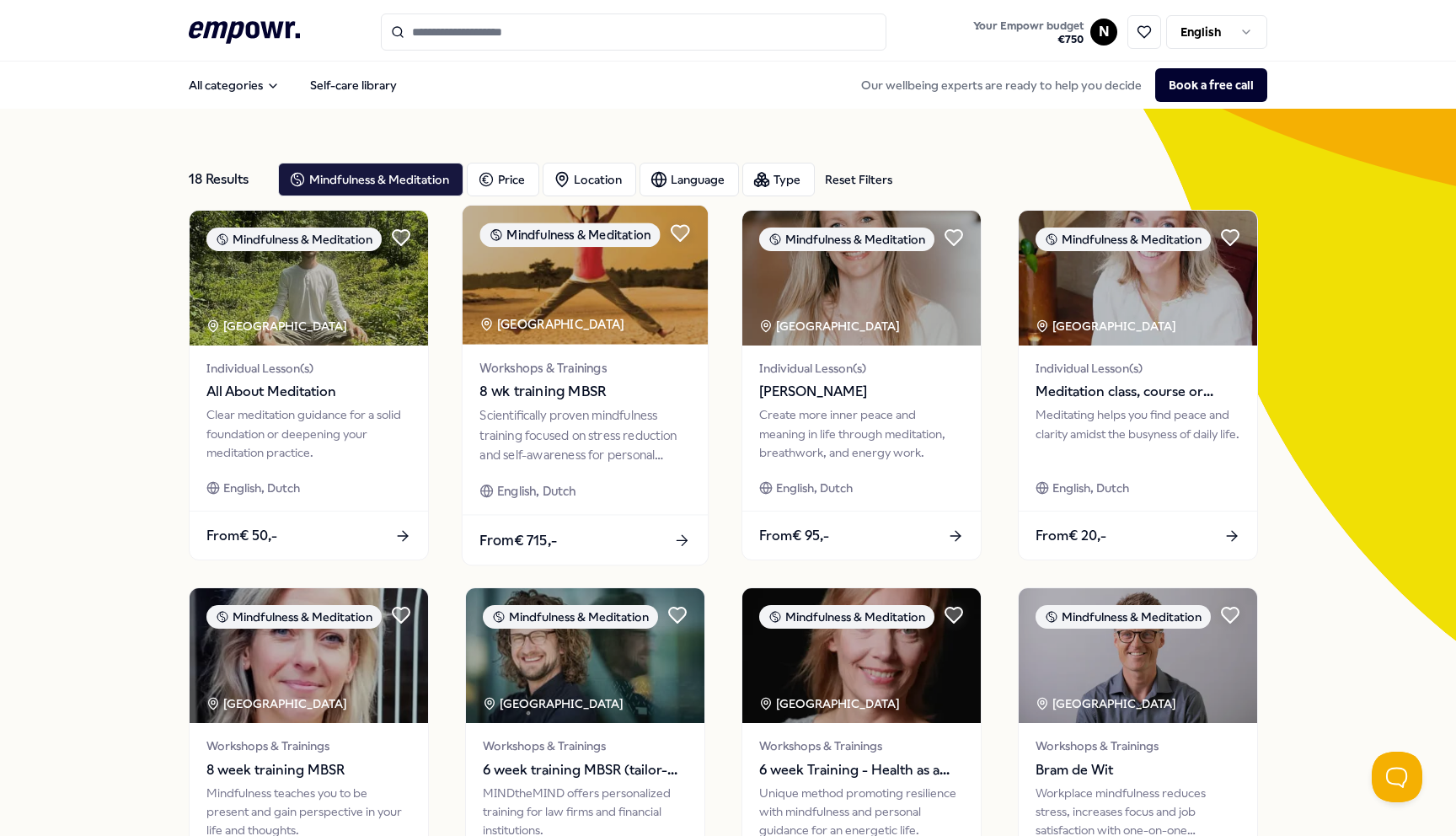
click at [583, 397] on span "8 wk training MBSR" at bounding box center [584, 391] width 210 height 22
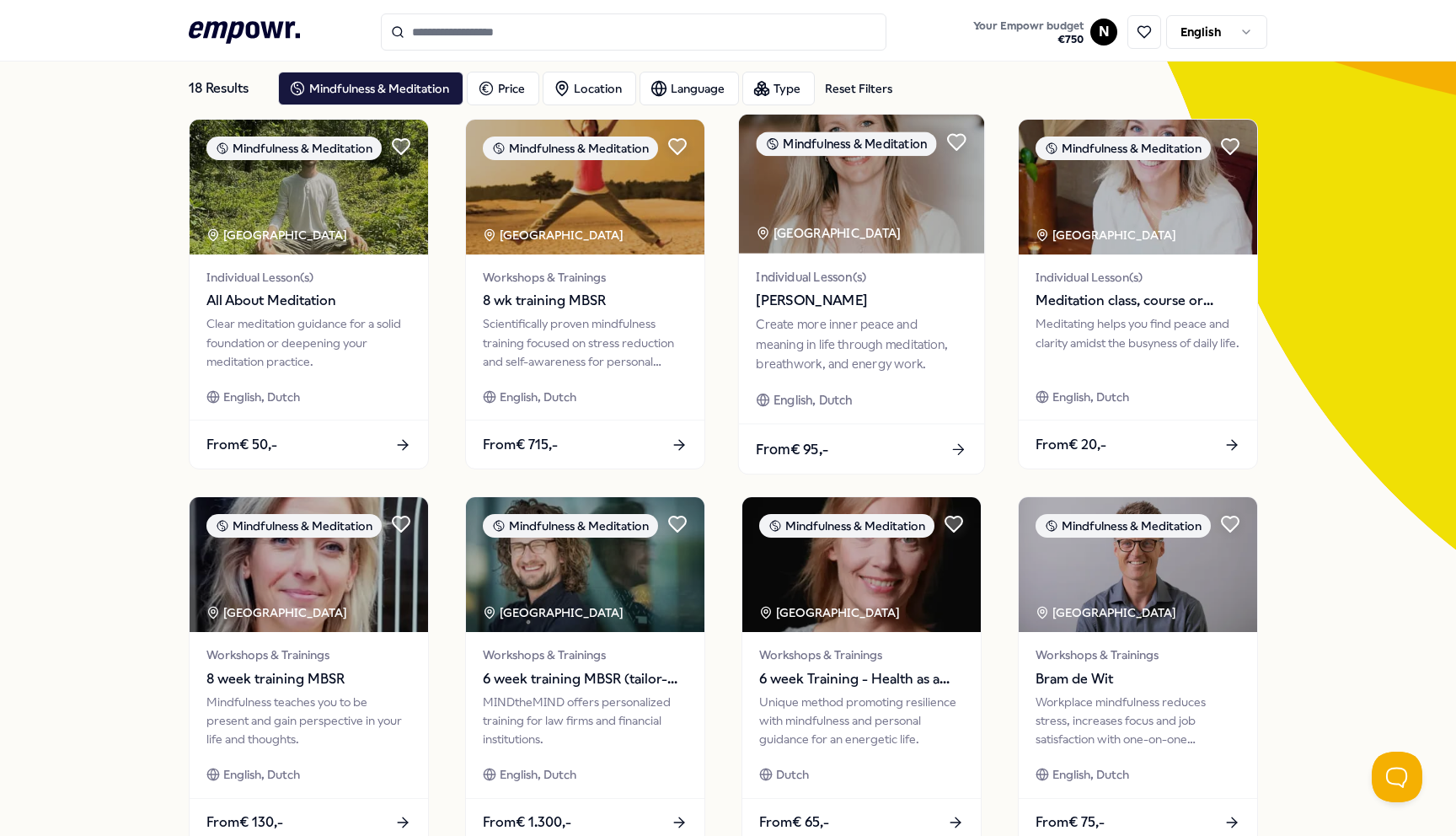
scroll to position [94, 0]
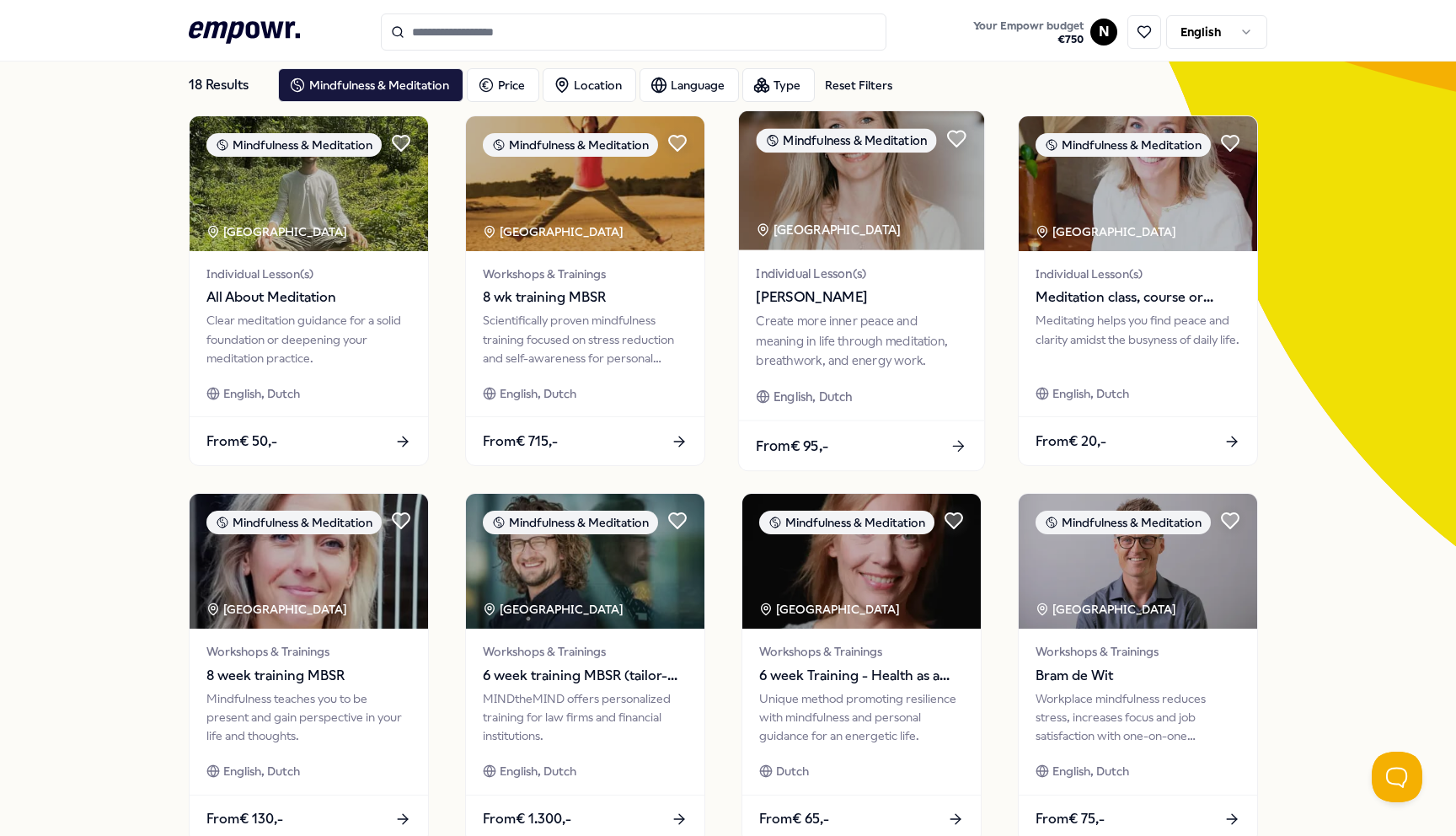
click at [814, 305] on span "Ernestine Numan" at bounding box center [860, 297] width 210 height 22
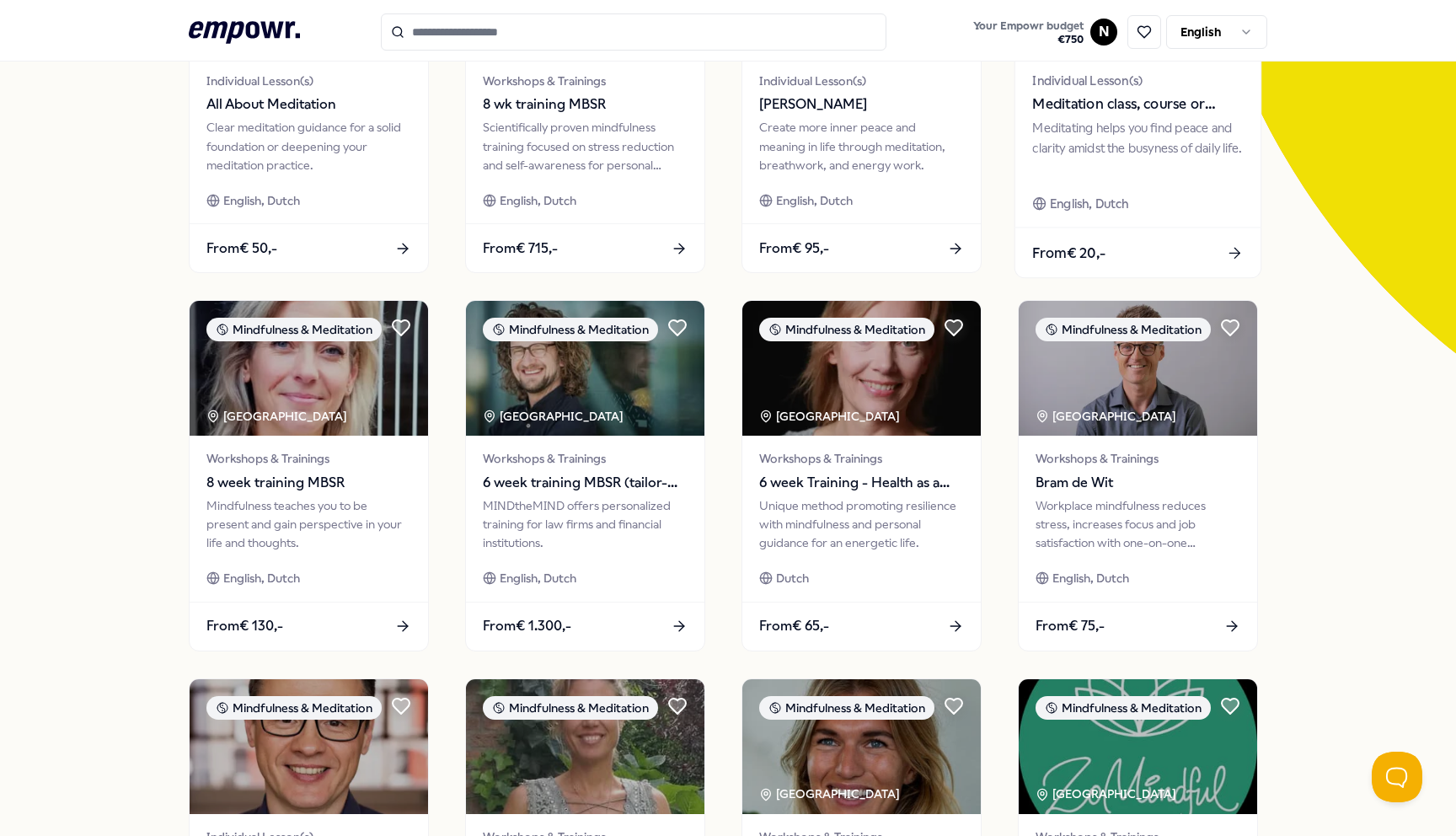
scroll to position [296, 0]
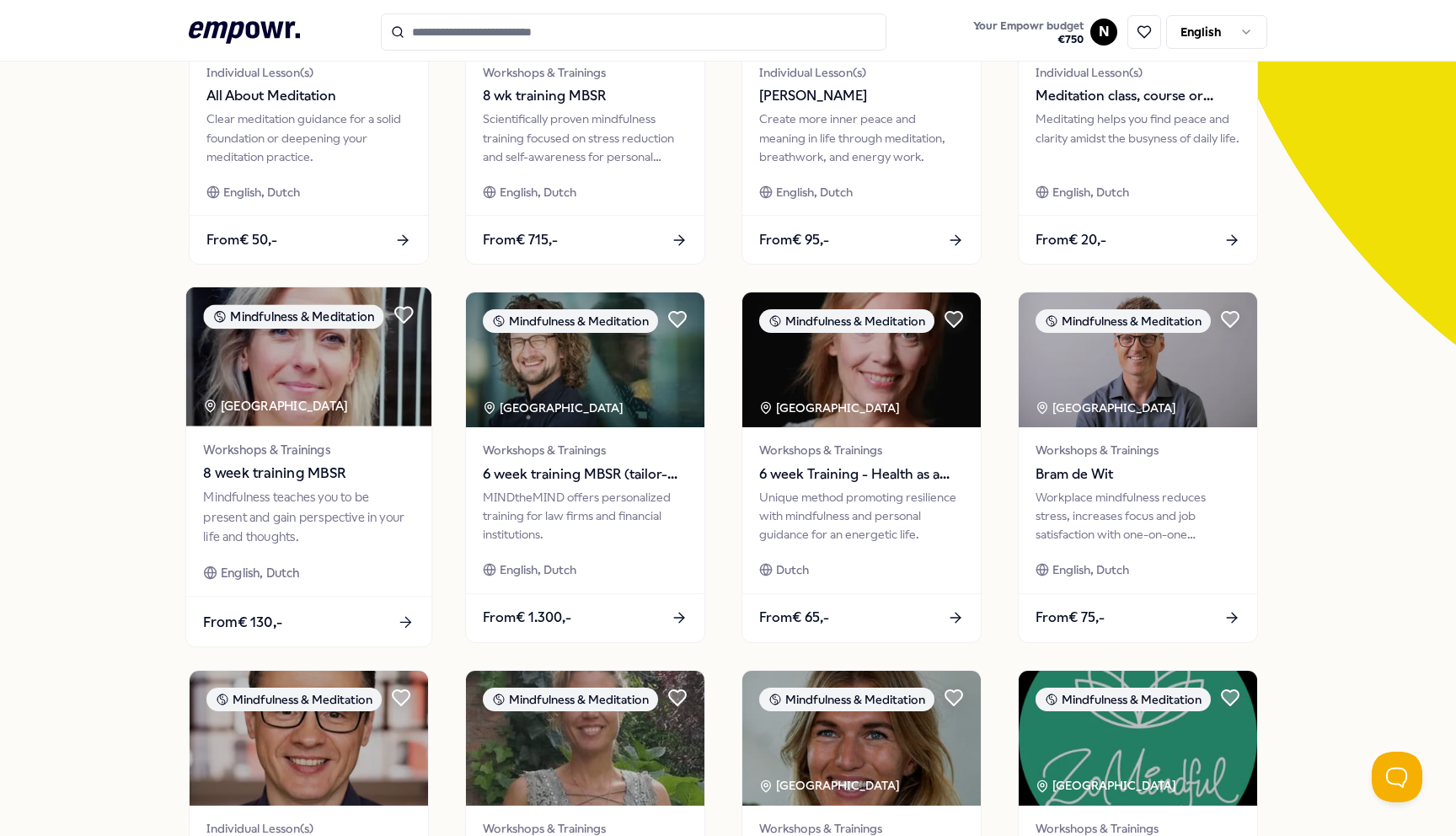
click at [335, 536] on div "Mindfulness teaches you to be present and gain perspective in your life and tho…" at bounding box center [307, 517] width 210 height 58
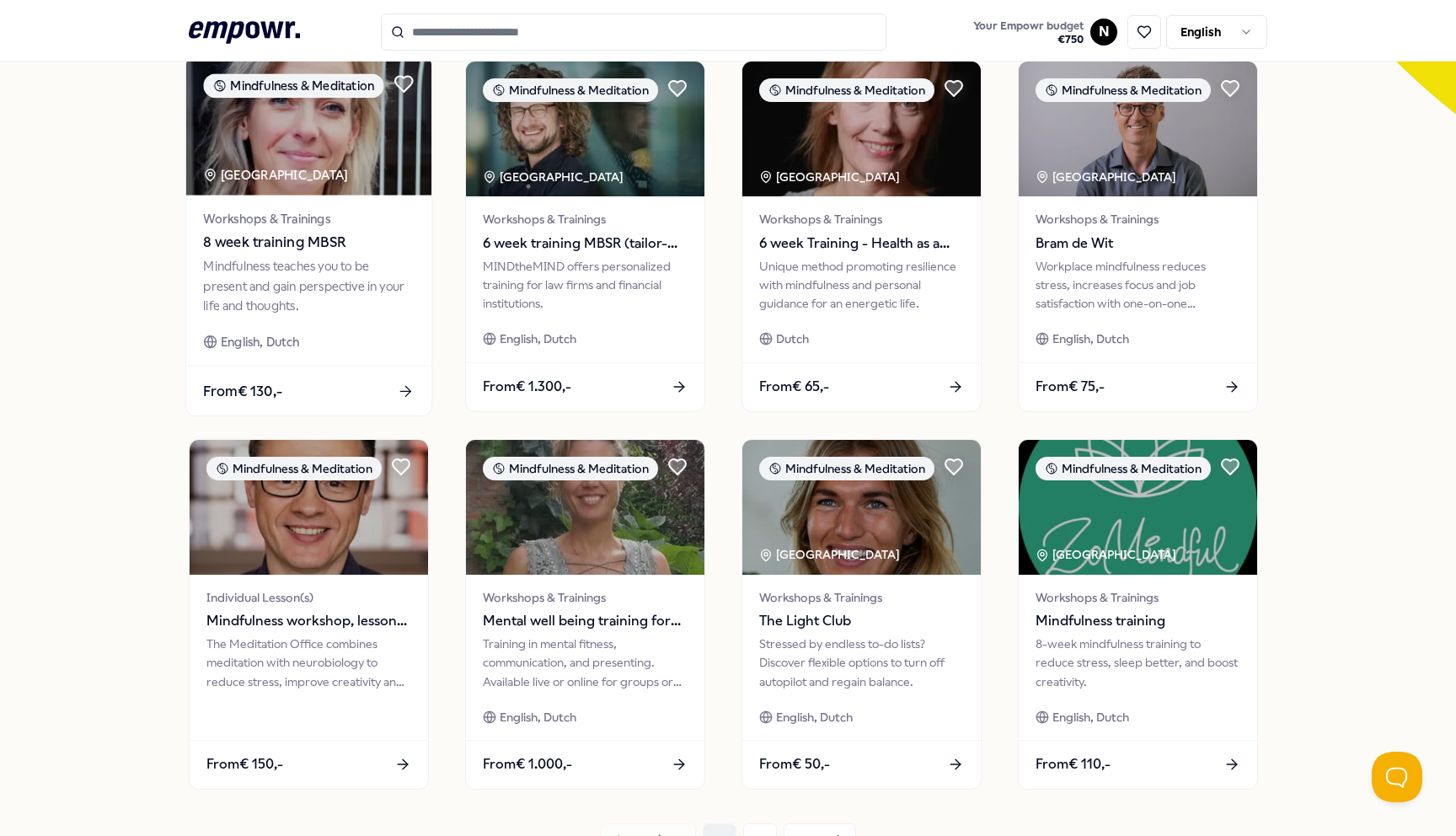
scroll to position [552, 0]
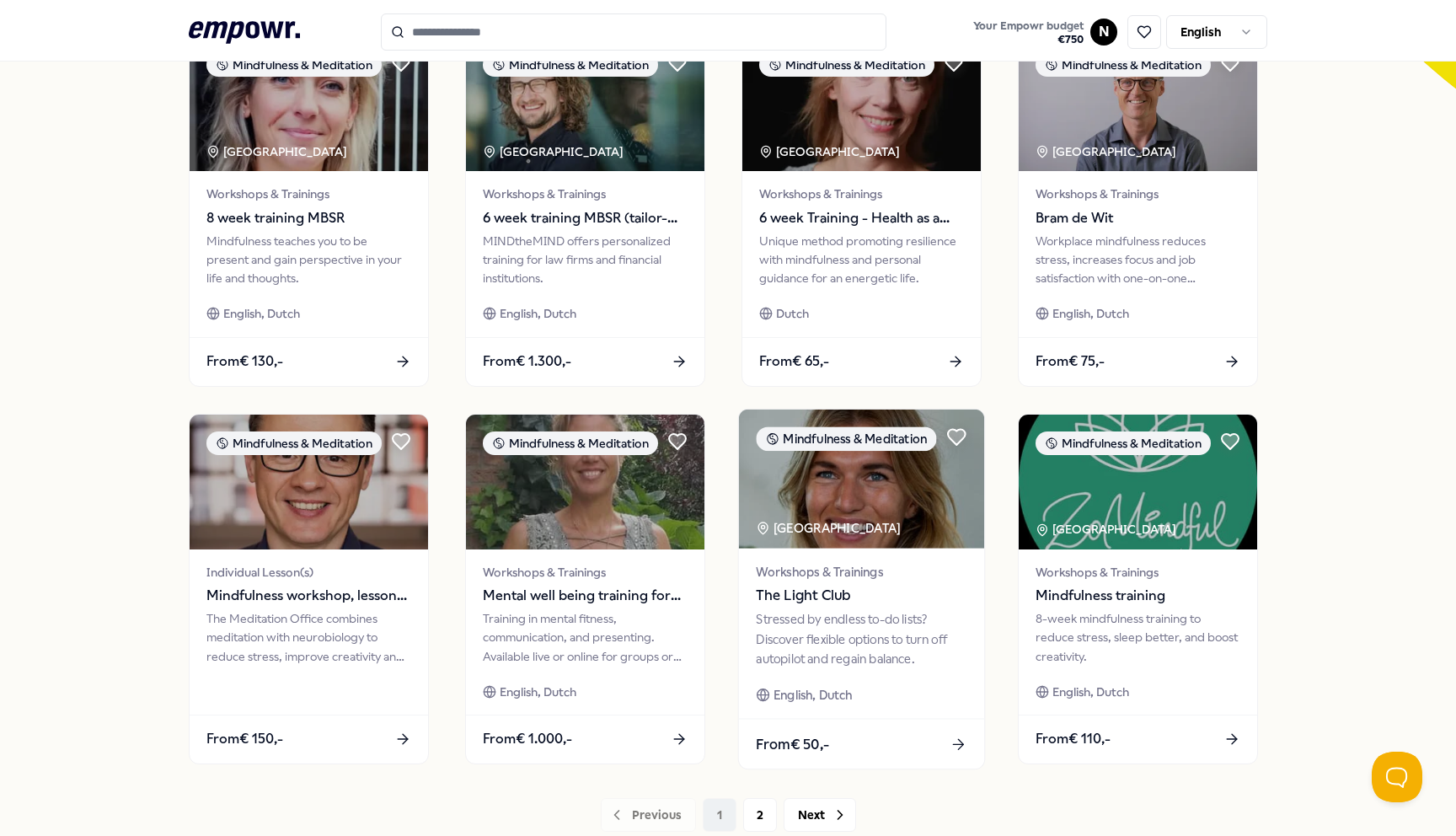
click at [818, 608] on div "Workshops & Trainings The Light Club Stressed by endless to-do lists? Discover …" at bounding box center [861, 632] width 245 height 171
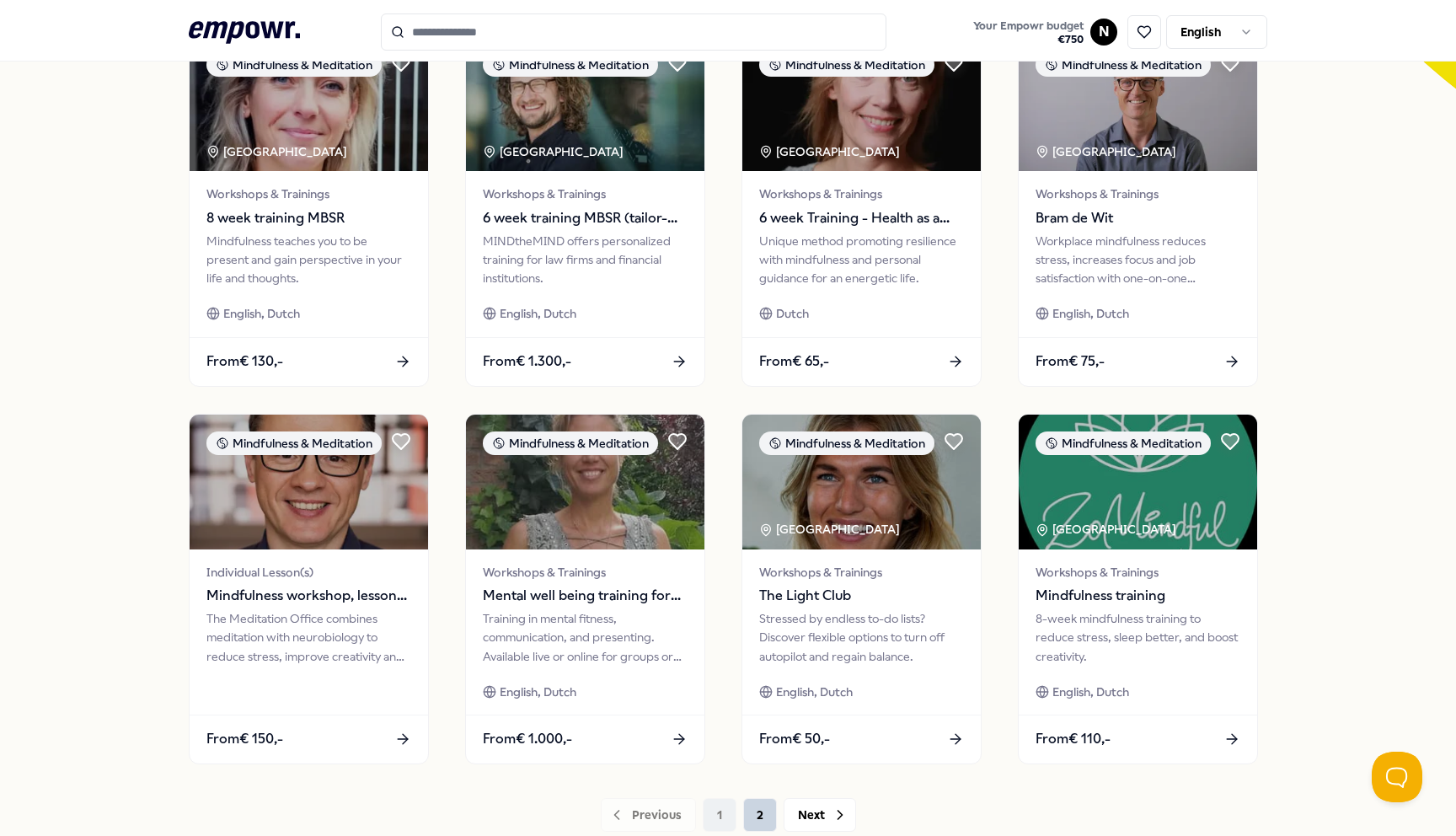
click at [759, 806] on button "2" at bounding box center [760, 815] width 34 height 34
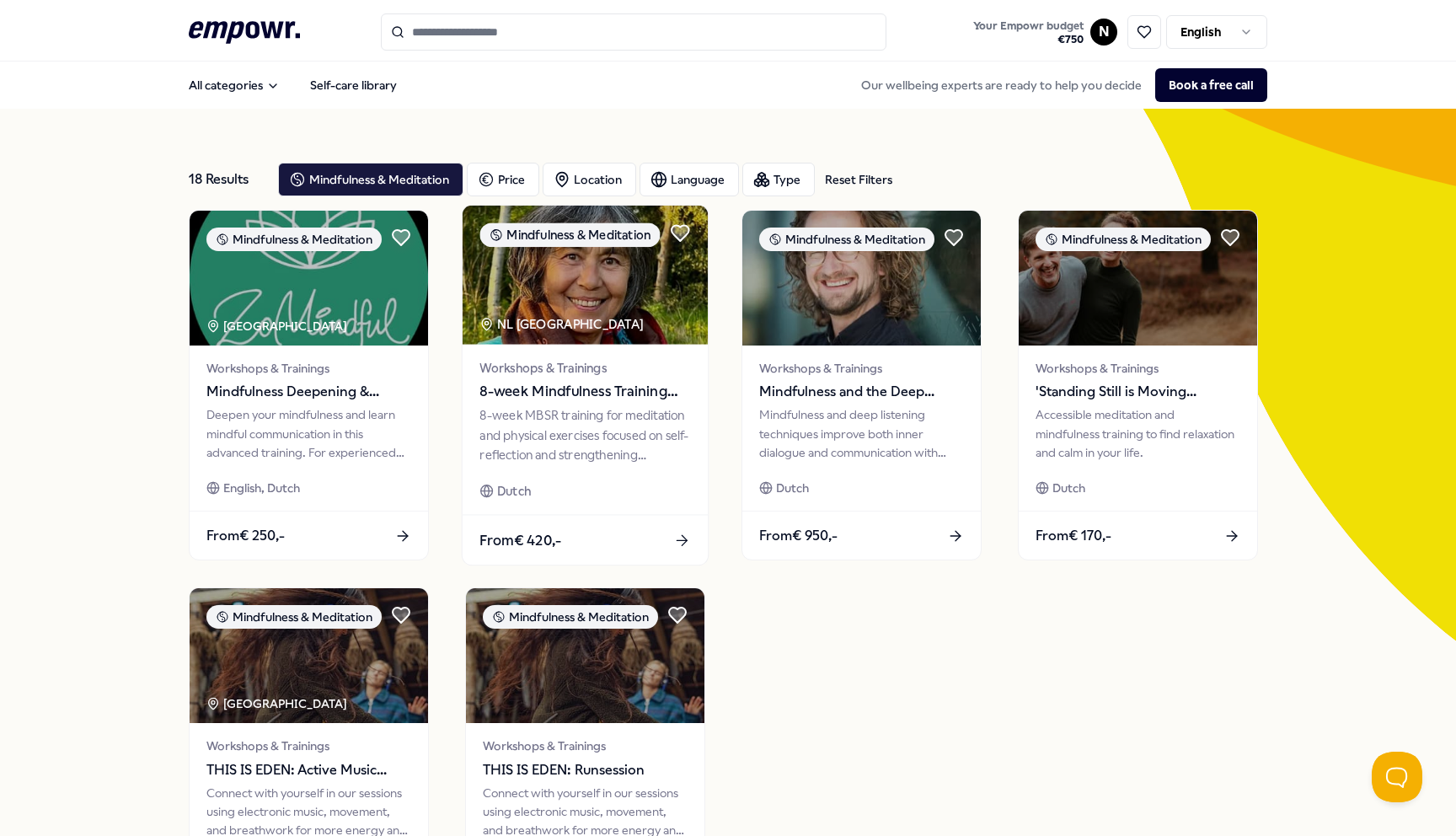
click at [533, 396] on span "8-week Mindfulness Training MBSR" at bounding box center [584, 391] width 210 height 22
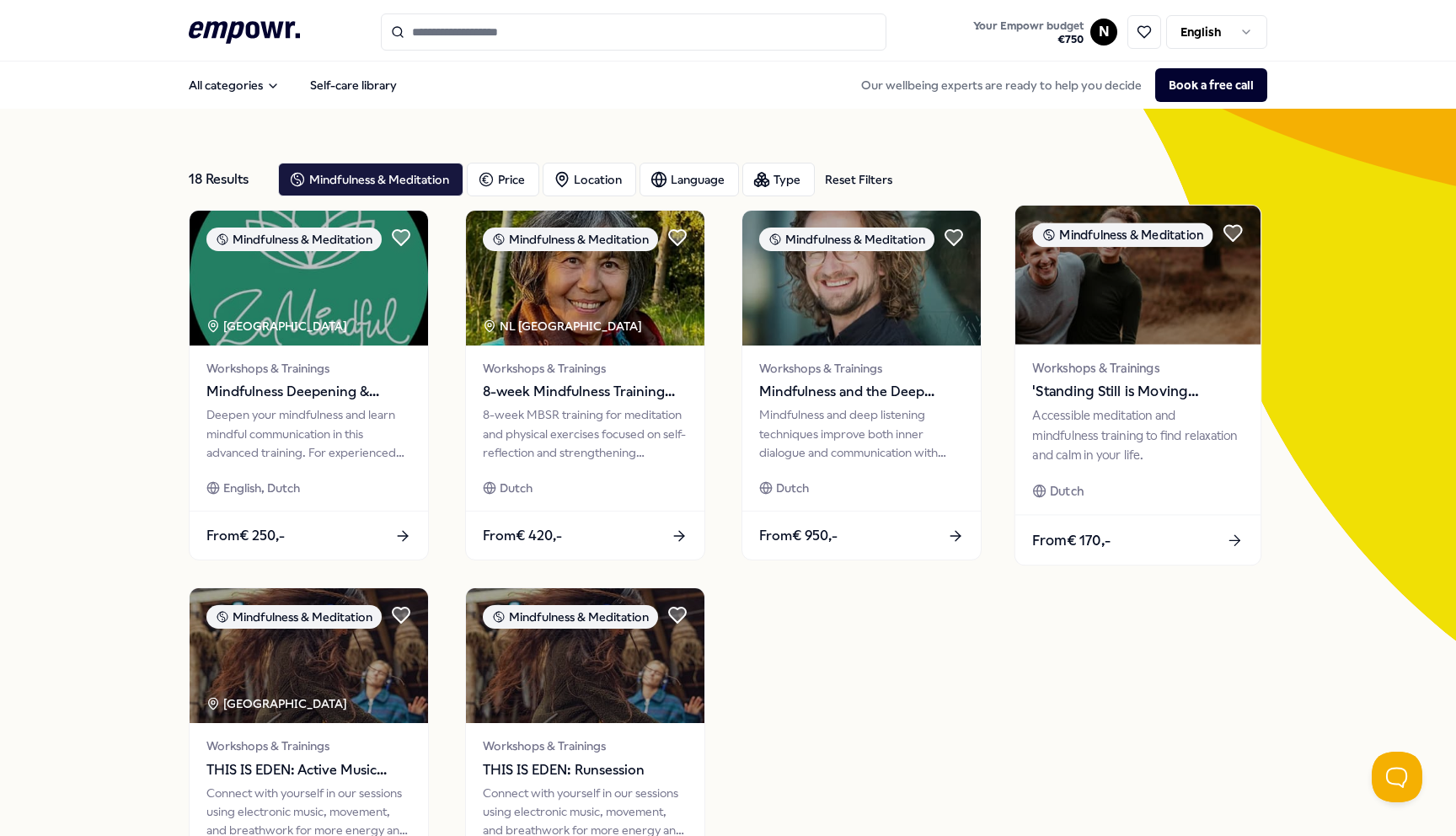
click at [1141, 369] on span "Workshops & Trainings" at bounding box center [1137, 368] width 210 height 20
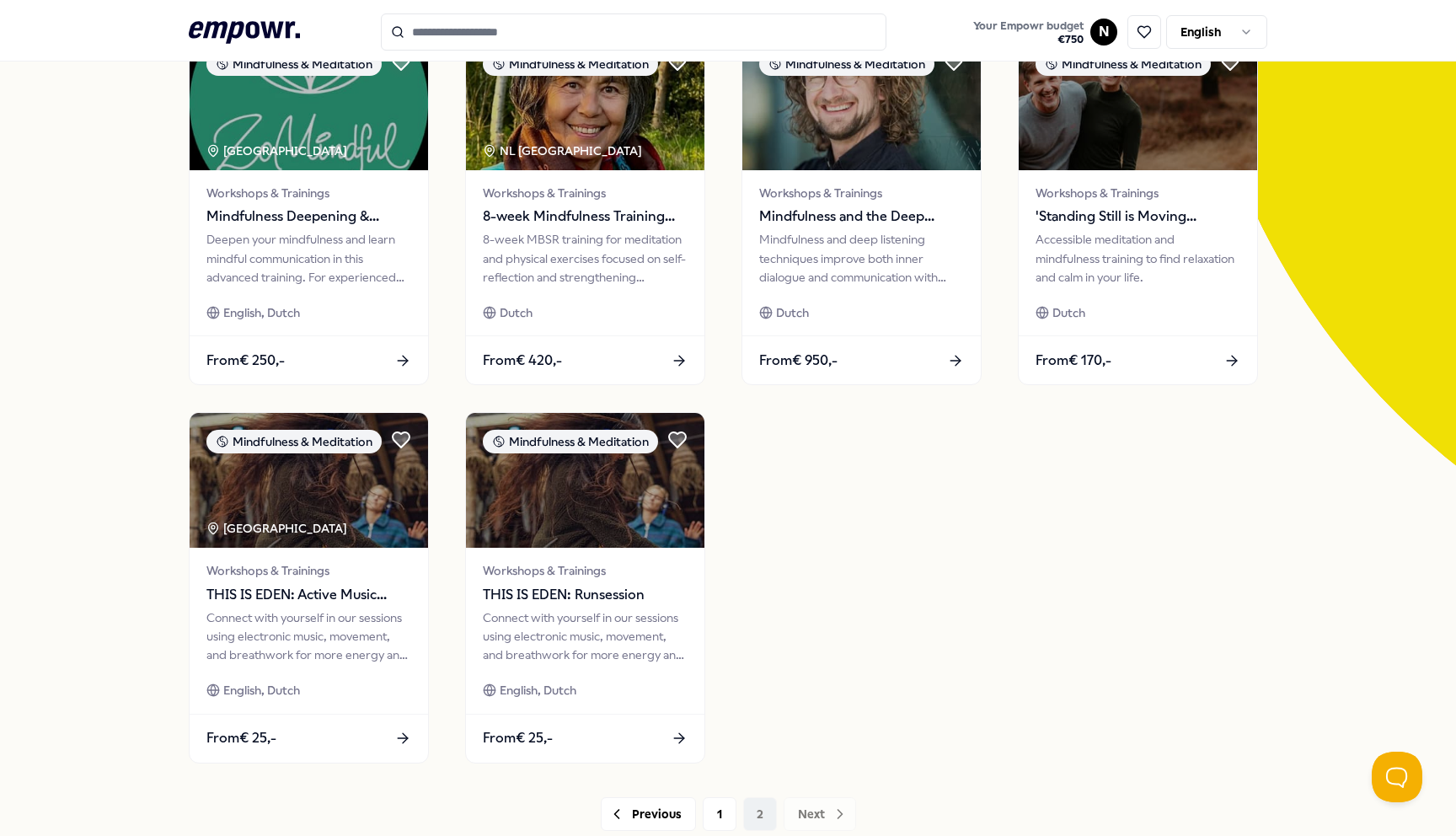
scroll to position [195, 0]
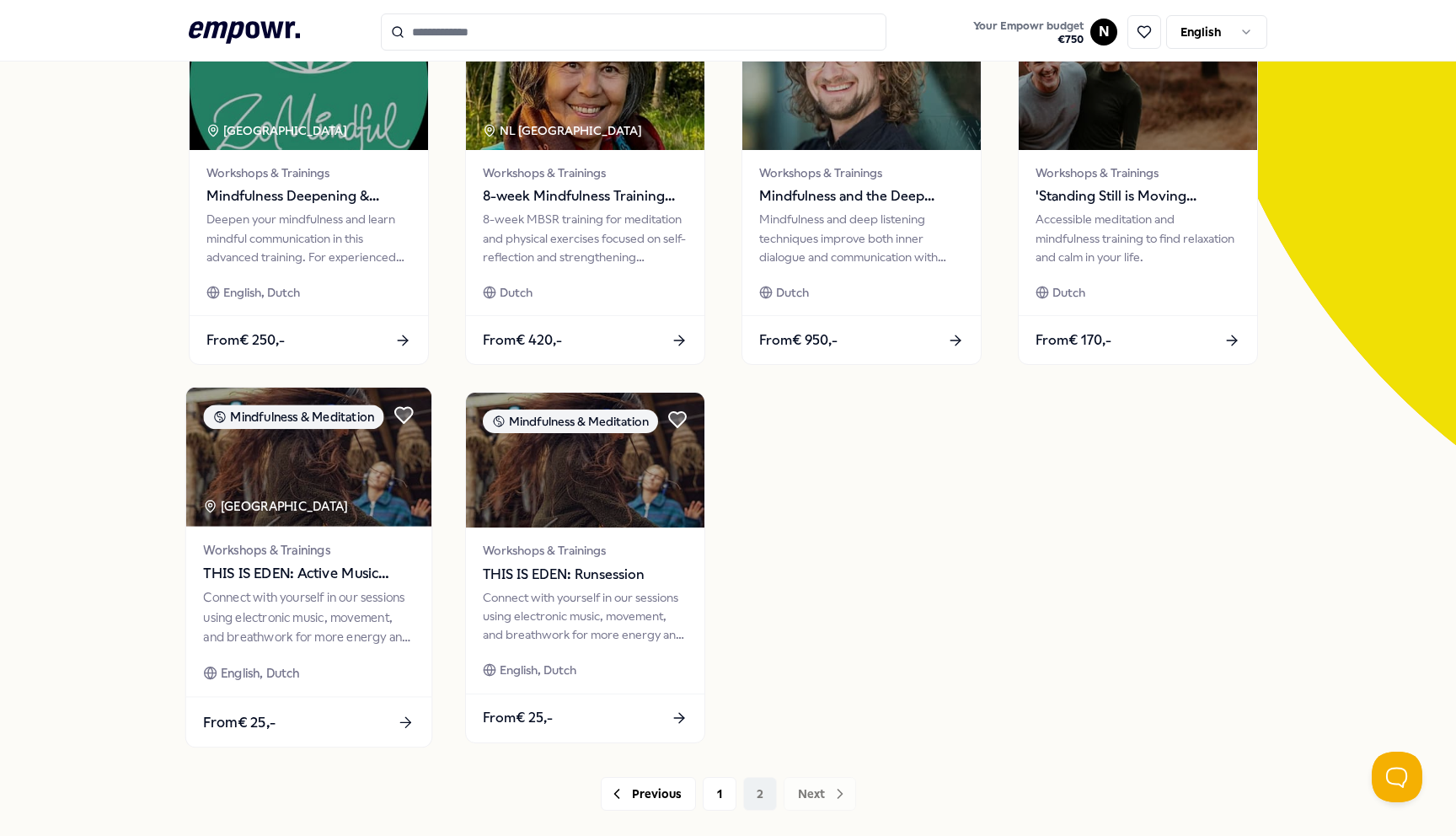
click at [323, 579] on span "THIS IS EDEN: Active Music Meditation" at bounding box center [307, 573] width 210 height 22
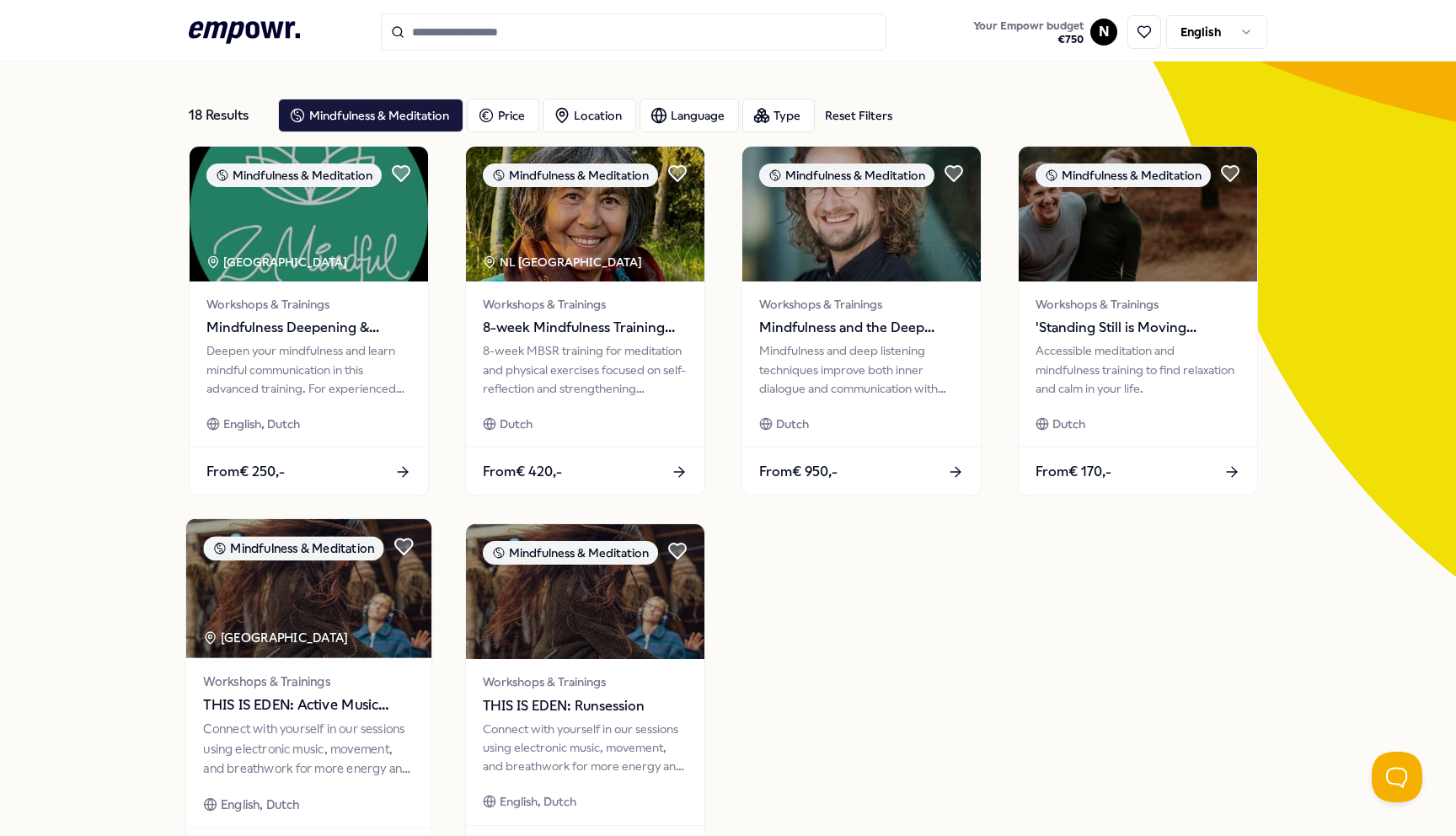
scroll to position [43, 0]
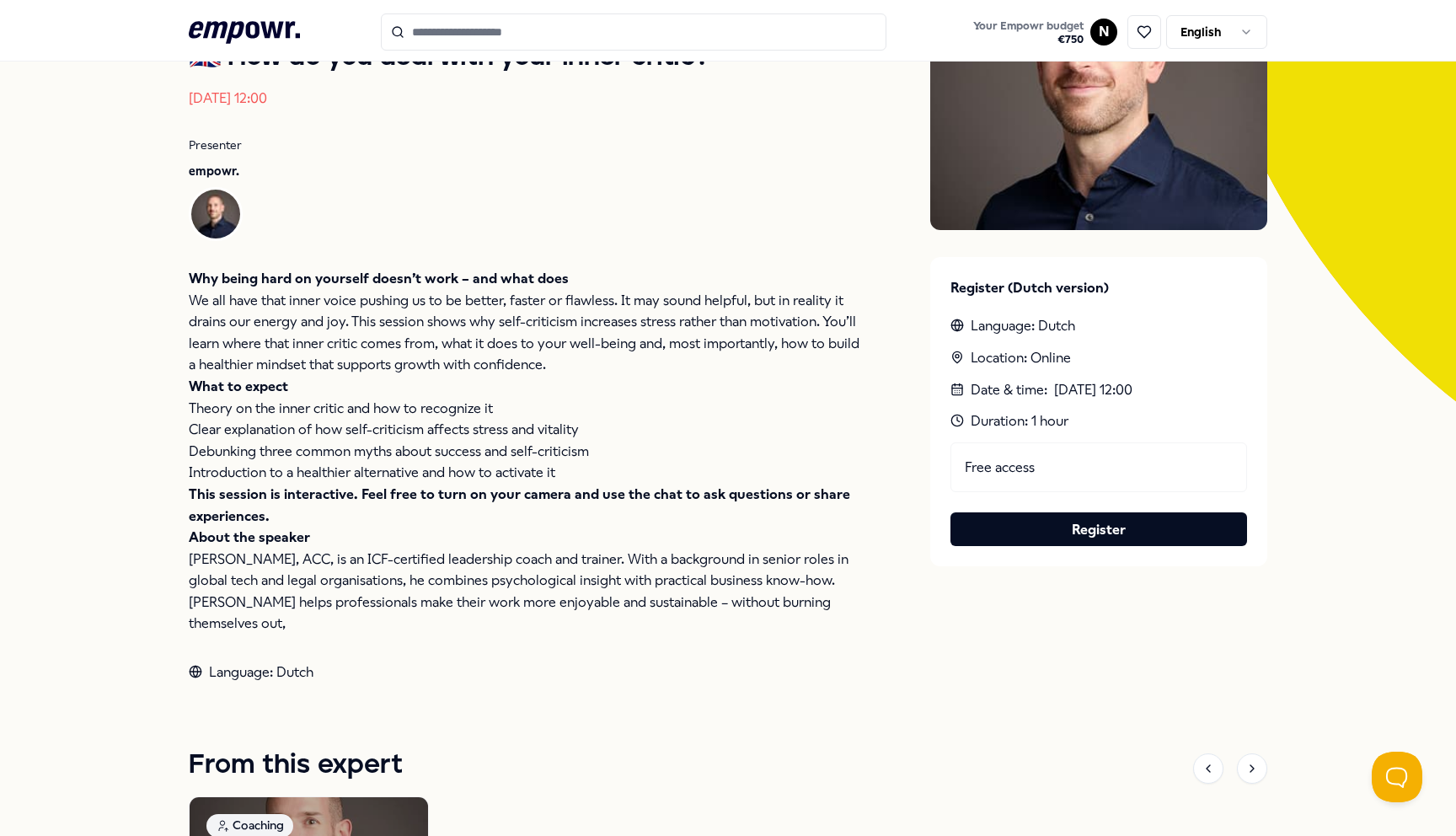
scroll to position [241, 0]
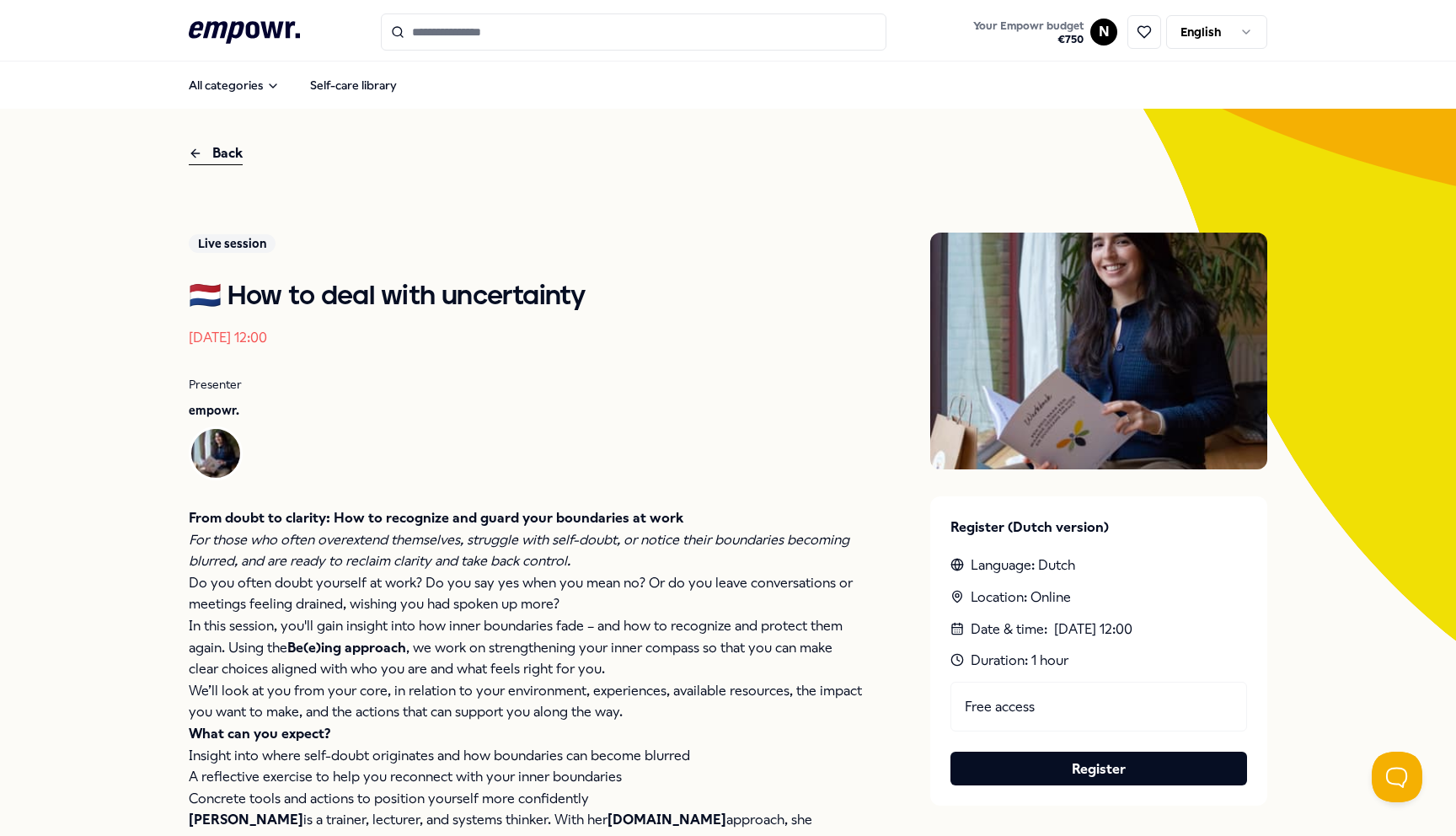
scroll to position [66, 0]
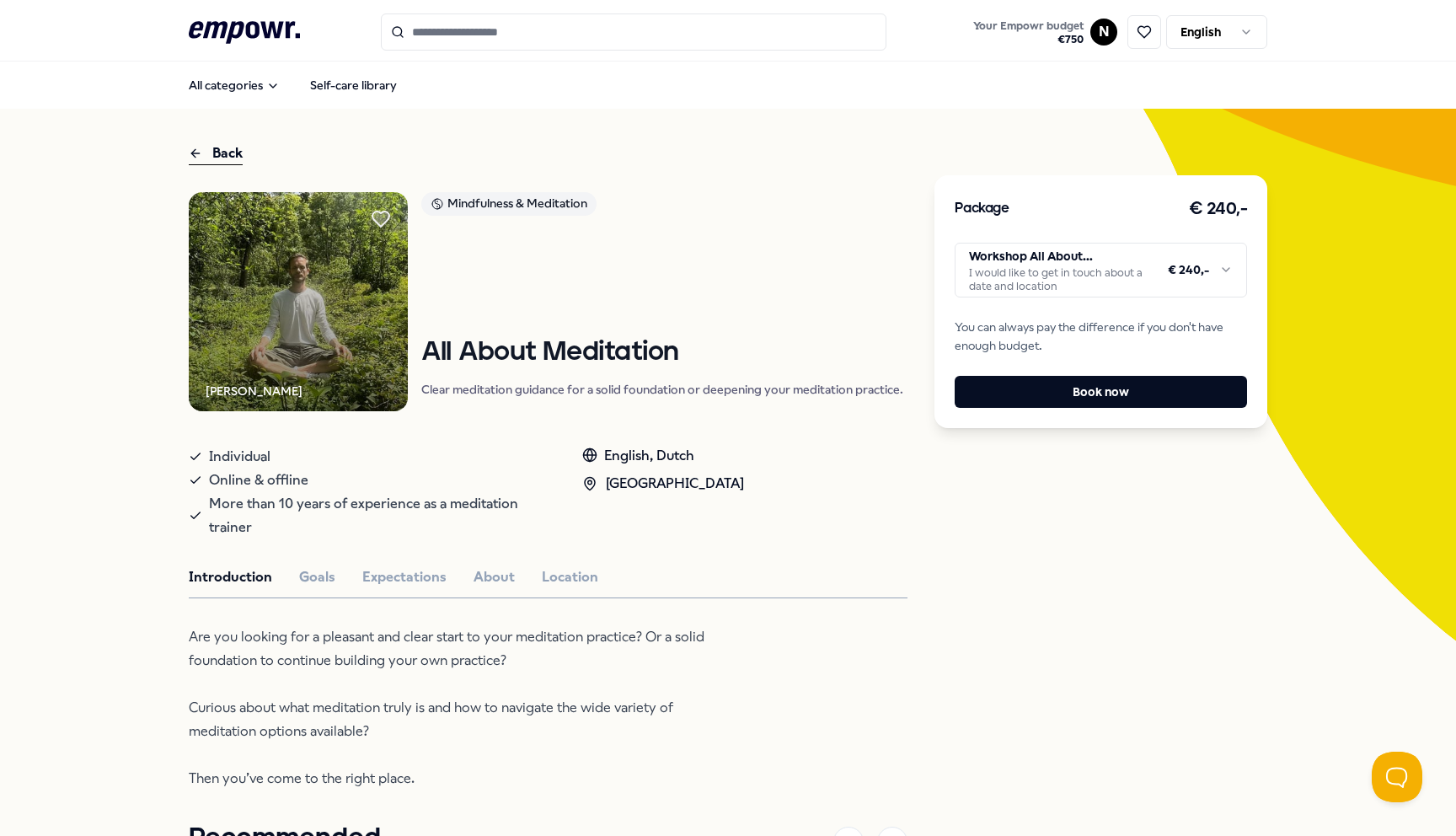
click at [1219, 277] on html ".empowr-logo_svg__cls-1{fill:#03032f} Your Empowr budget € 750 N English All ca…" at bounding box center [728, 418] width 1456 height 836
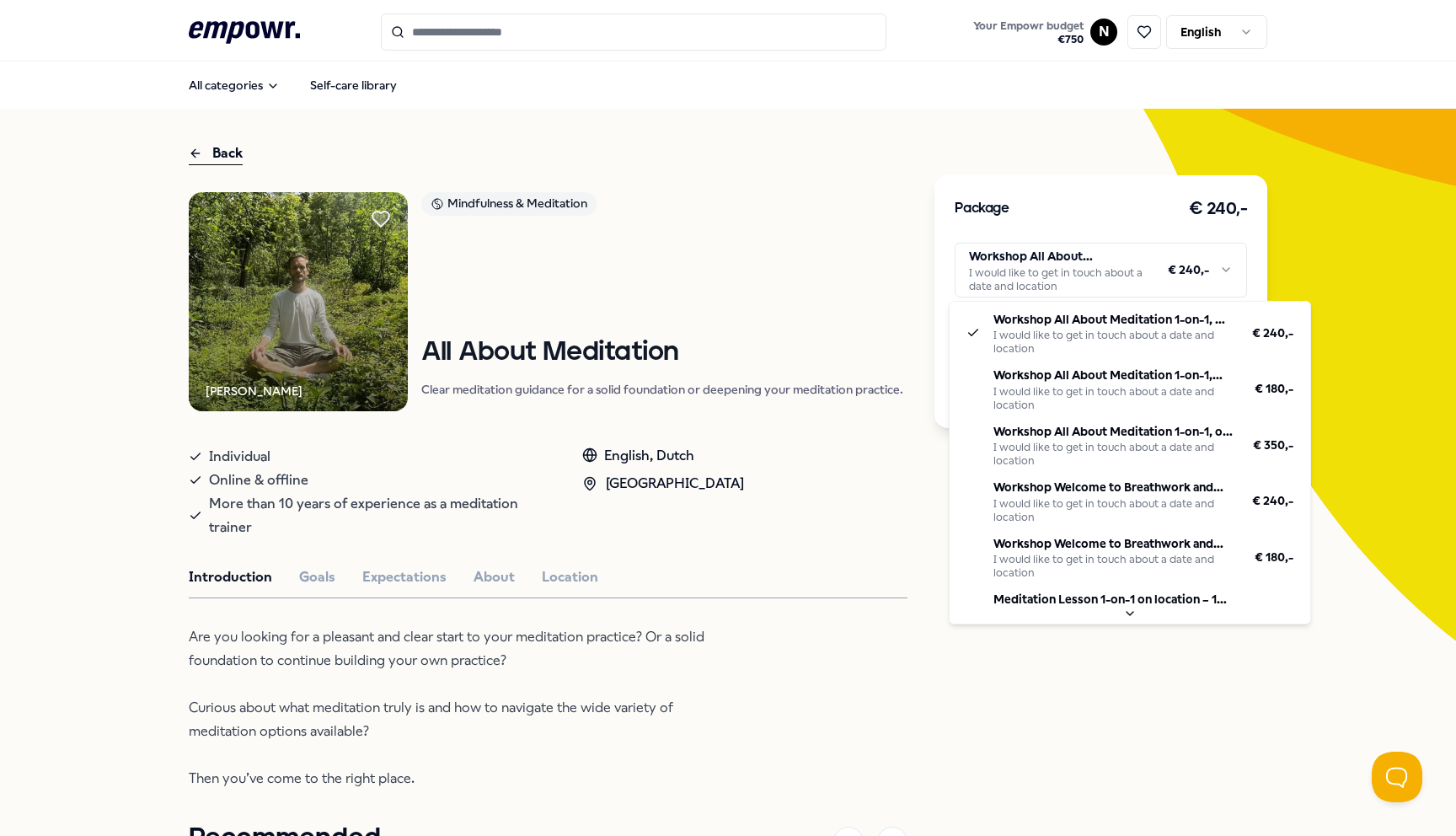
scroll to position [153, 0]
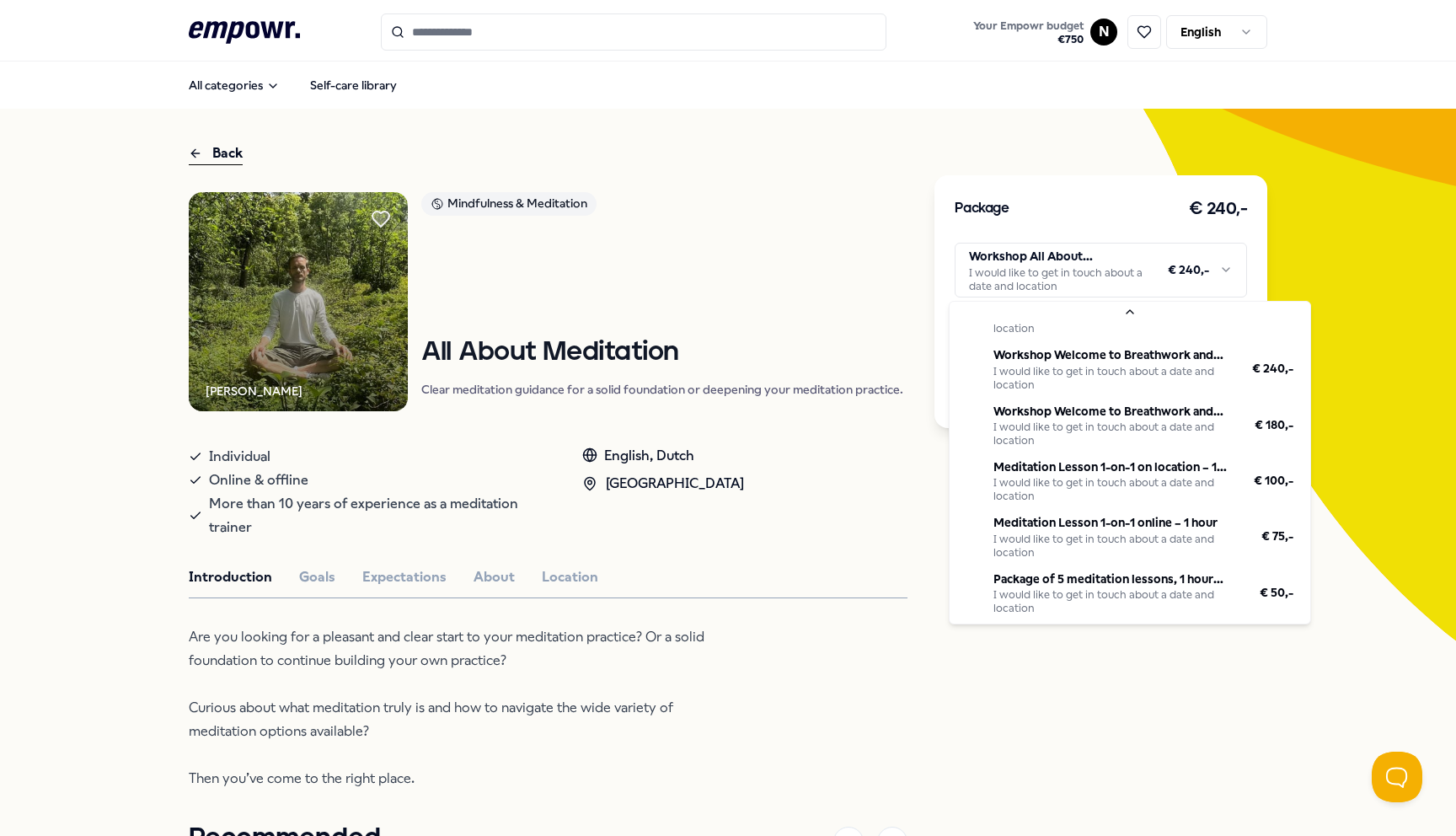
click at [794, 667] on html ".empowr-logo_svg__cls-1{fill:#03032f} Your Empowr budget € 750 N English All ca…" at bounding box center [728, 418] width 1456 height 836
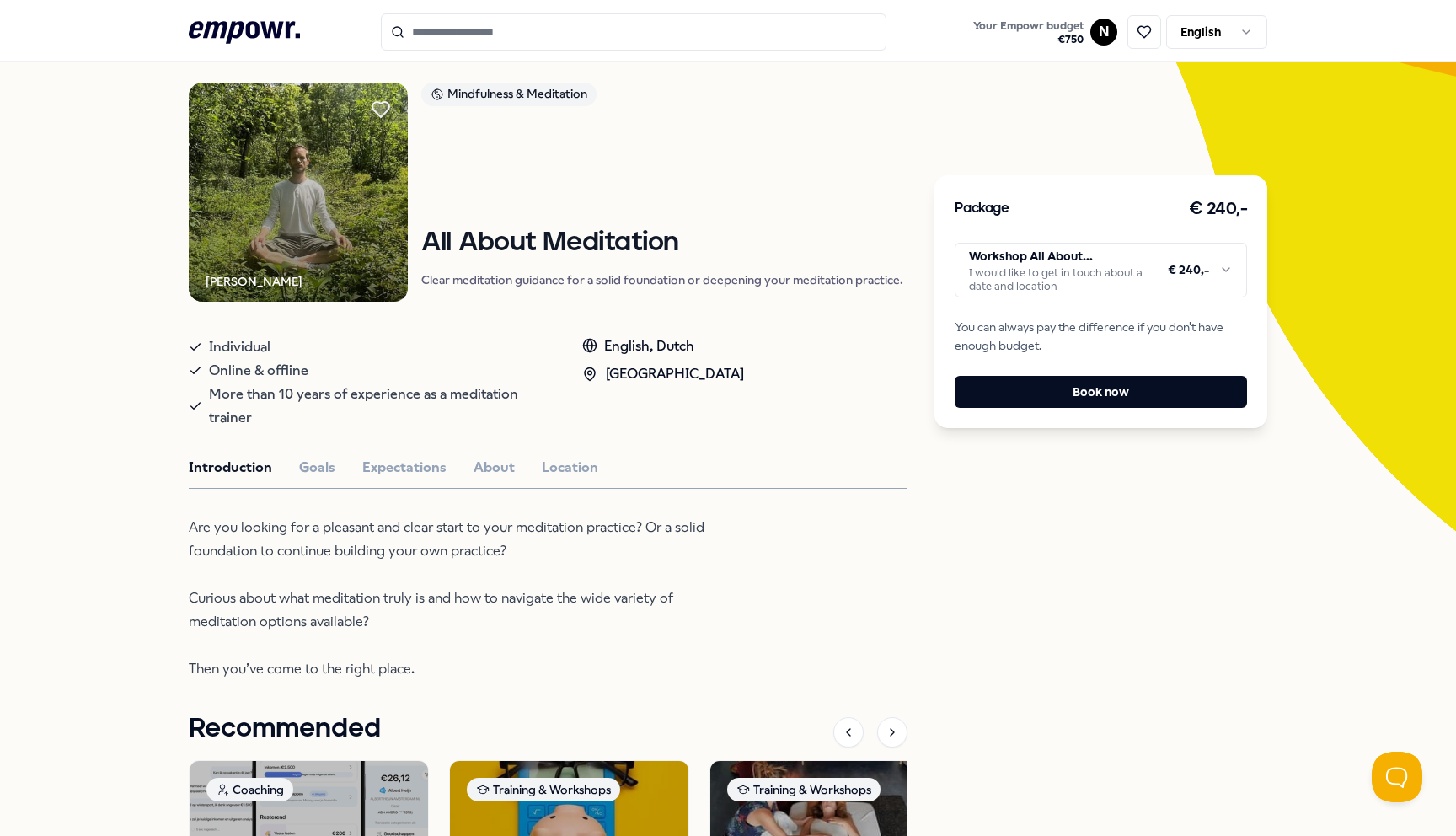
scroll to position [0, 0]
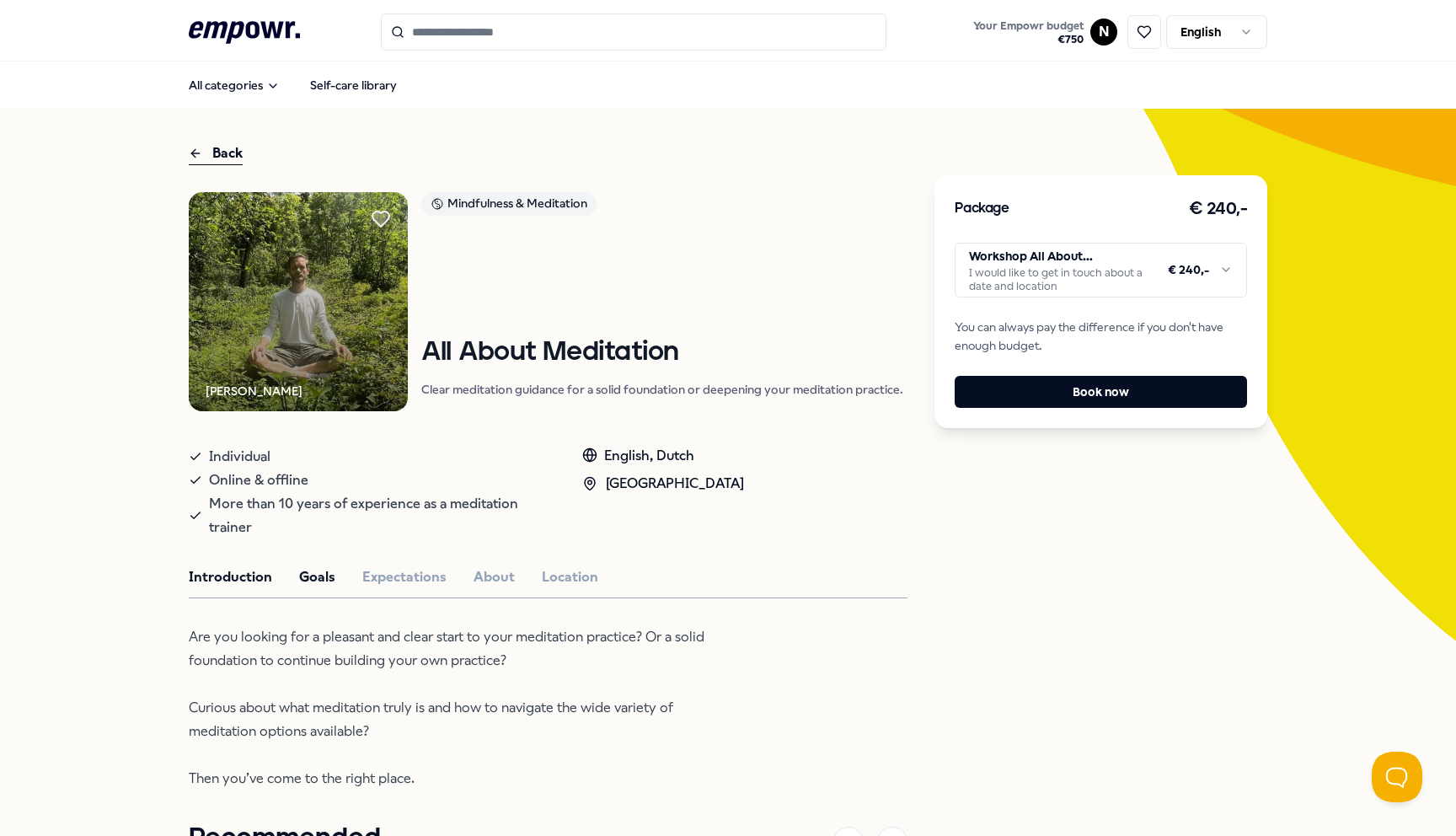
click at [299, 581] on button "Goals" at bounding box center [317, 577] width 36 height 22
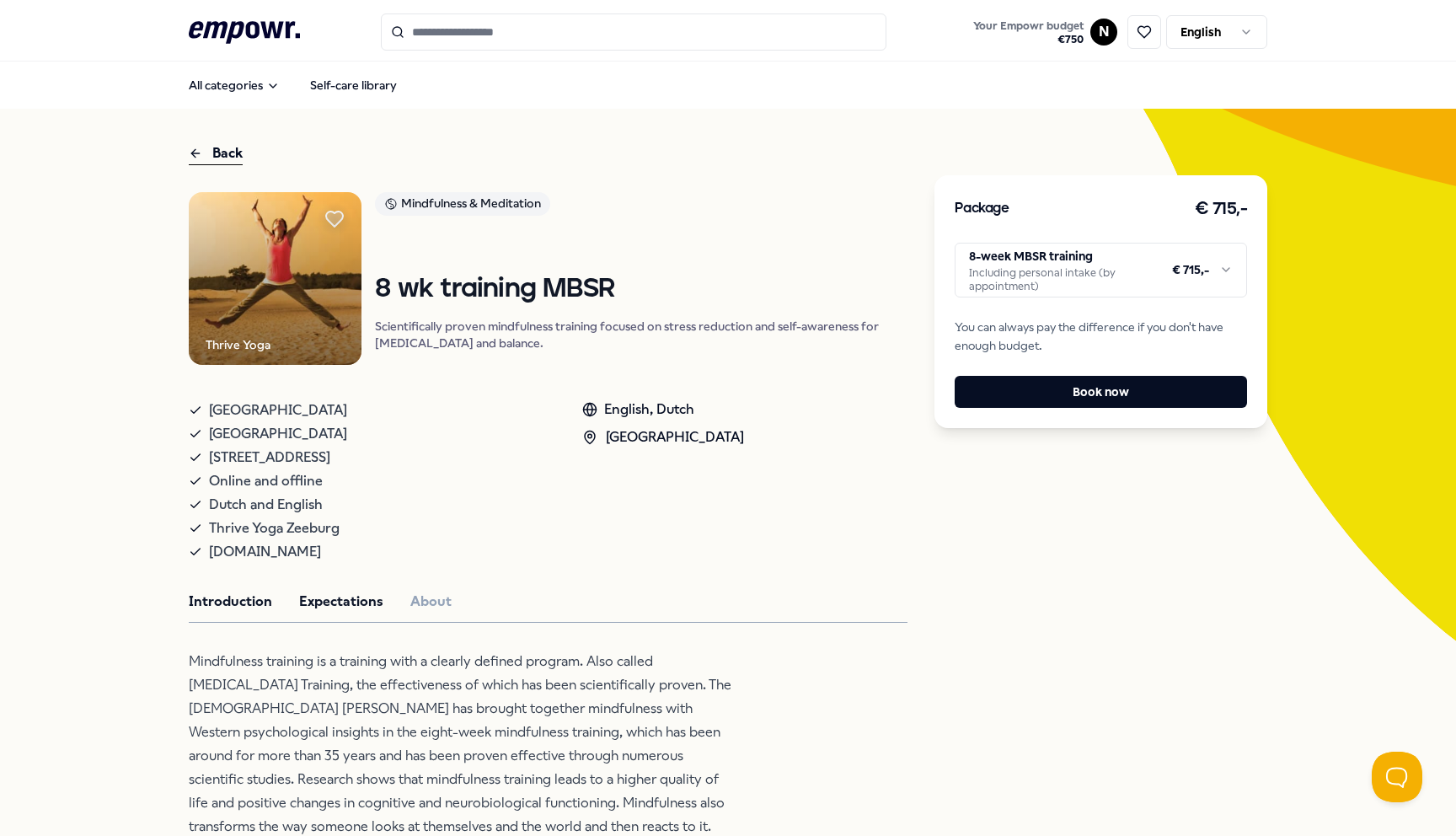
click at [332, 604] on button "Expectations" at bounding box center [340, 601] width 84 height 22
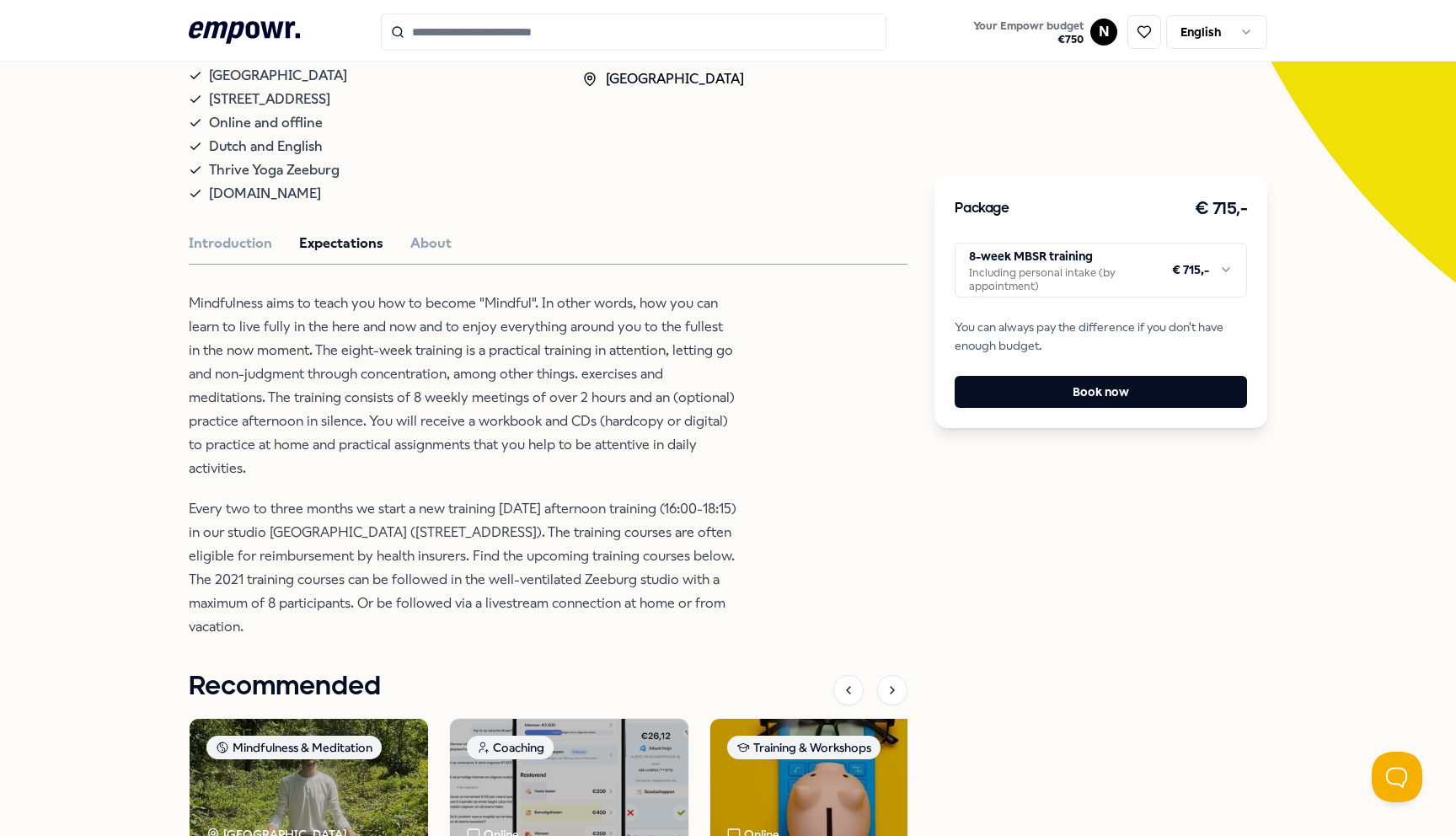
click at [401, 222] on div "Thrive Yoga Mindfulness & Meditation 8 wk training MBSR Scientifically proven m…" at bounding box center [548, 460] width 718 height 1252
click at [405, 265] on div at bounding box center [548, 264] width 718 height 1
click at [408, 254] on div "Thrive Yoga Mindfulness & Meditation 8 wk training MBSR Scientifically proven m…" at bounding box center [548, 460] width 718 height 1252
click at [413, 242] on button "About" at bounding box center [431, 243] width 41 height 22
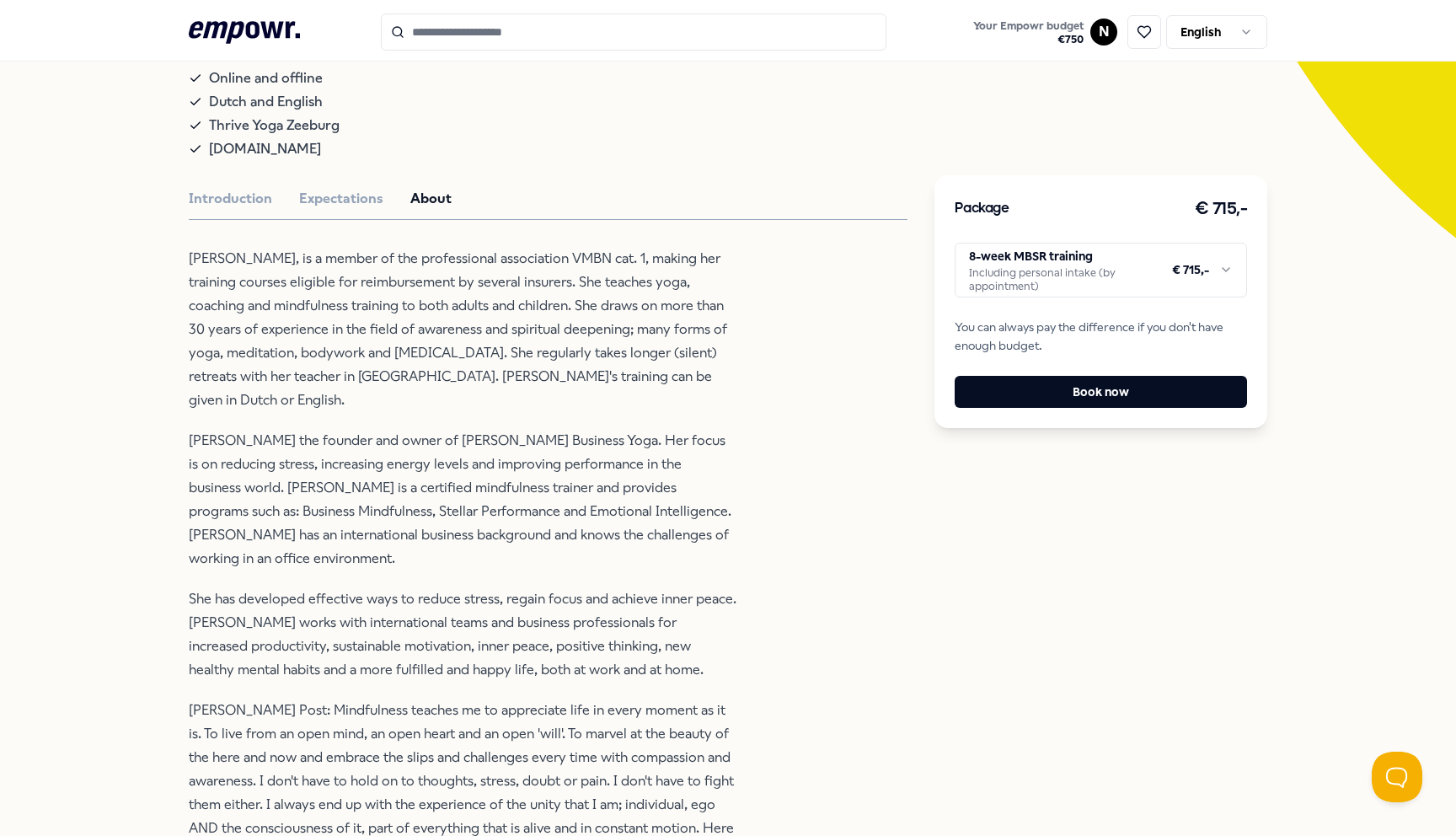
scroll to position [402, 0]
click at [1209, 275] on html ".empowr-logo_svg__cls-1{fill:#03032f} Your Empowr budget € 750 N English All ca…" at bounding box center [728, 418] width 1456 height 836
click at [874, 135] on html ".empowr-logo_svg__cls-1{fill:#03032f} Your Empowr budget € 750 N English All ca…" at bounding box center [728, 418] width 1456 height 836
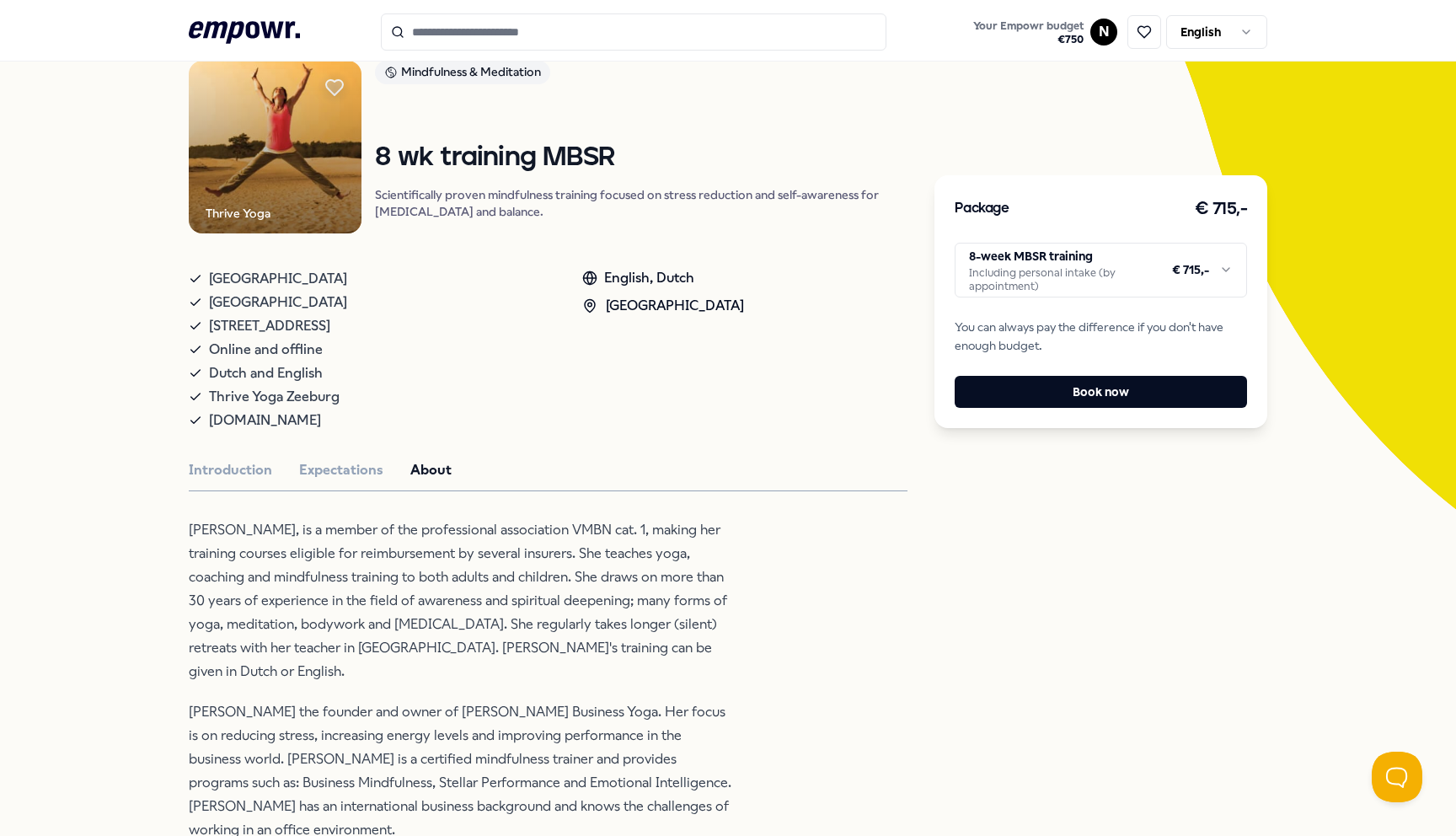
scroll to position [0, 0]
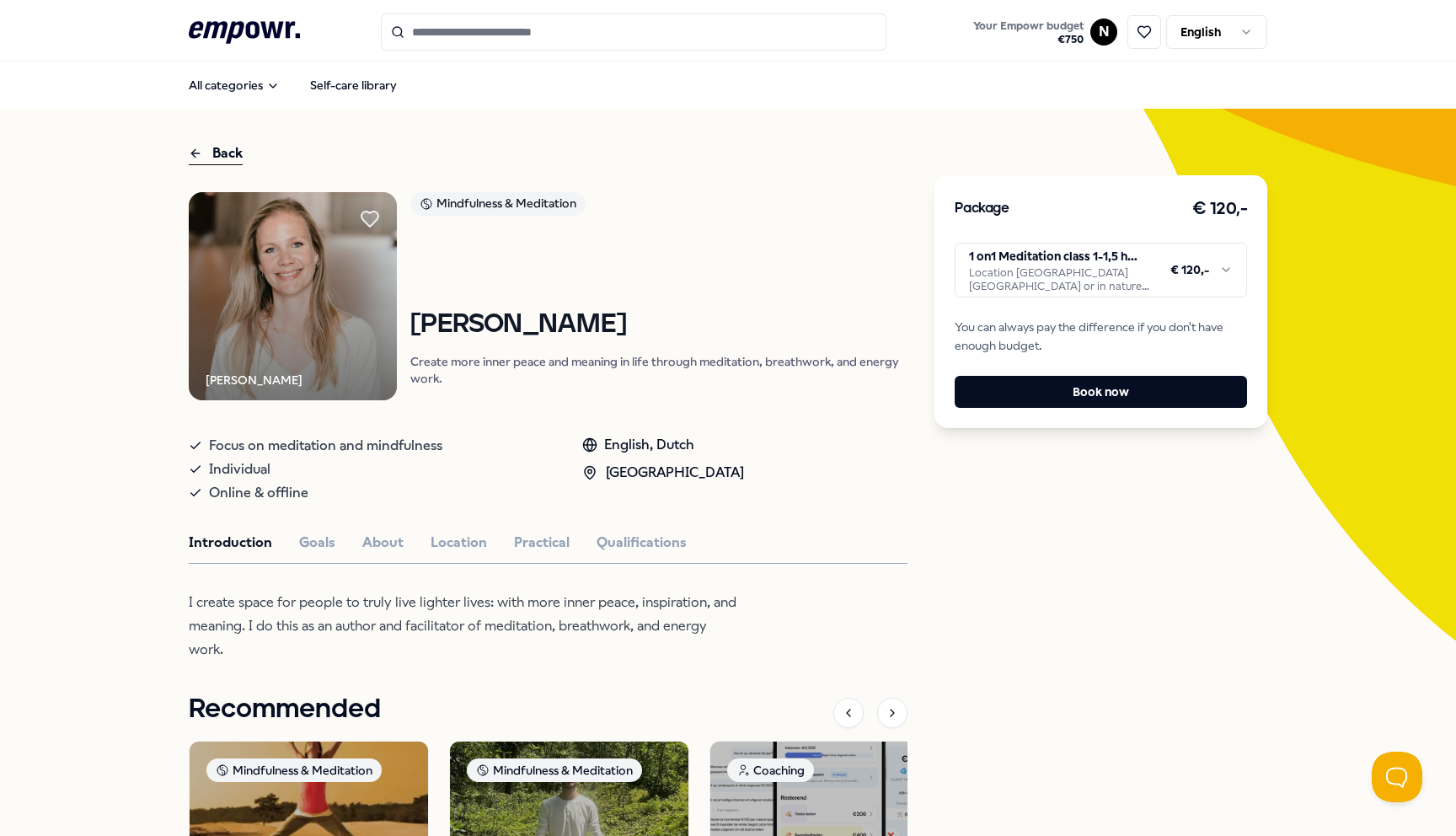
click at [1164, 259] on html ".empowr-logo_svg__cls-1{fill:#03032f} Your Empowr budget € 750 N English All ca…" at bounding box center [728, 418] width 1456 height 836
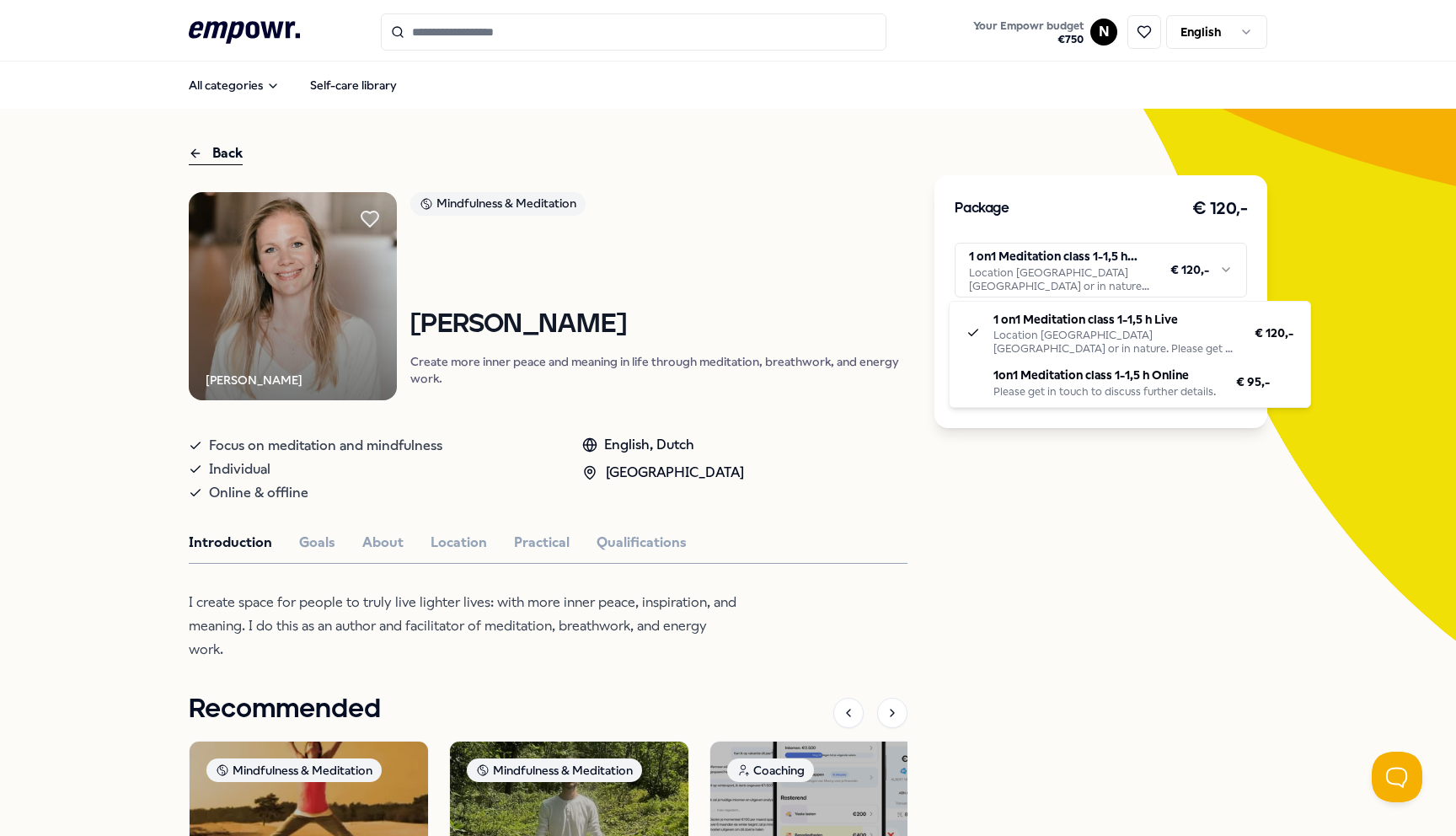
click at [1163, 259] on html ".empowr-logo_svg__cls-1{fill:#03032f} Your Empowr budget € 750 N English All ca…" at bounding box center [728, 418] width 1456 height 836
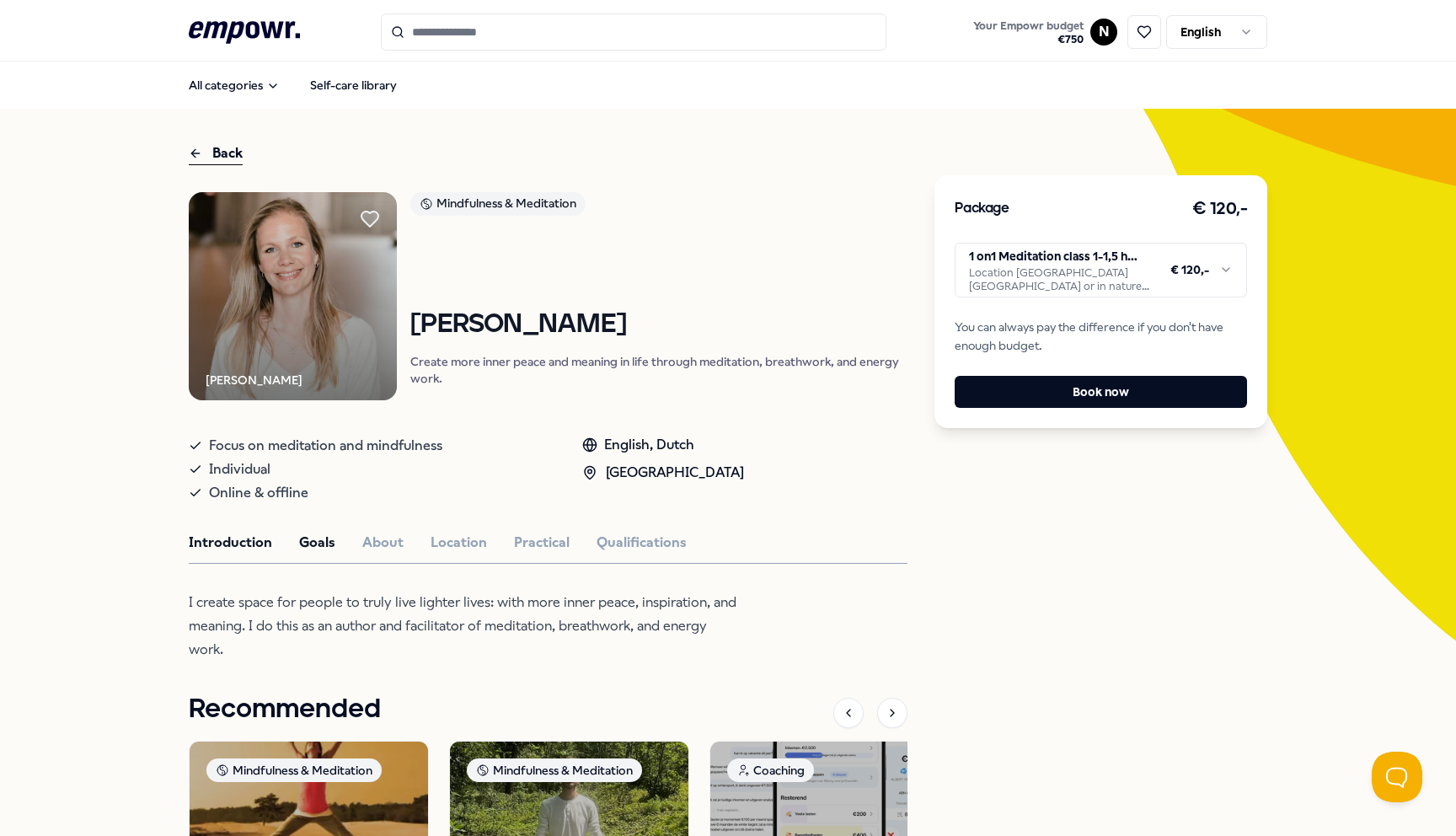
click at [303, 547] on button "Goals" at bounding box center [317, 542] width 36 height 22
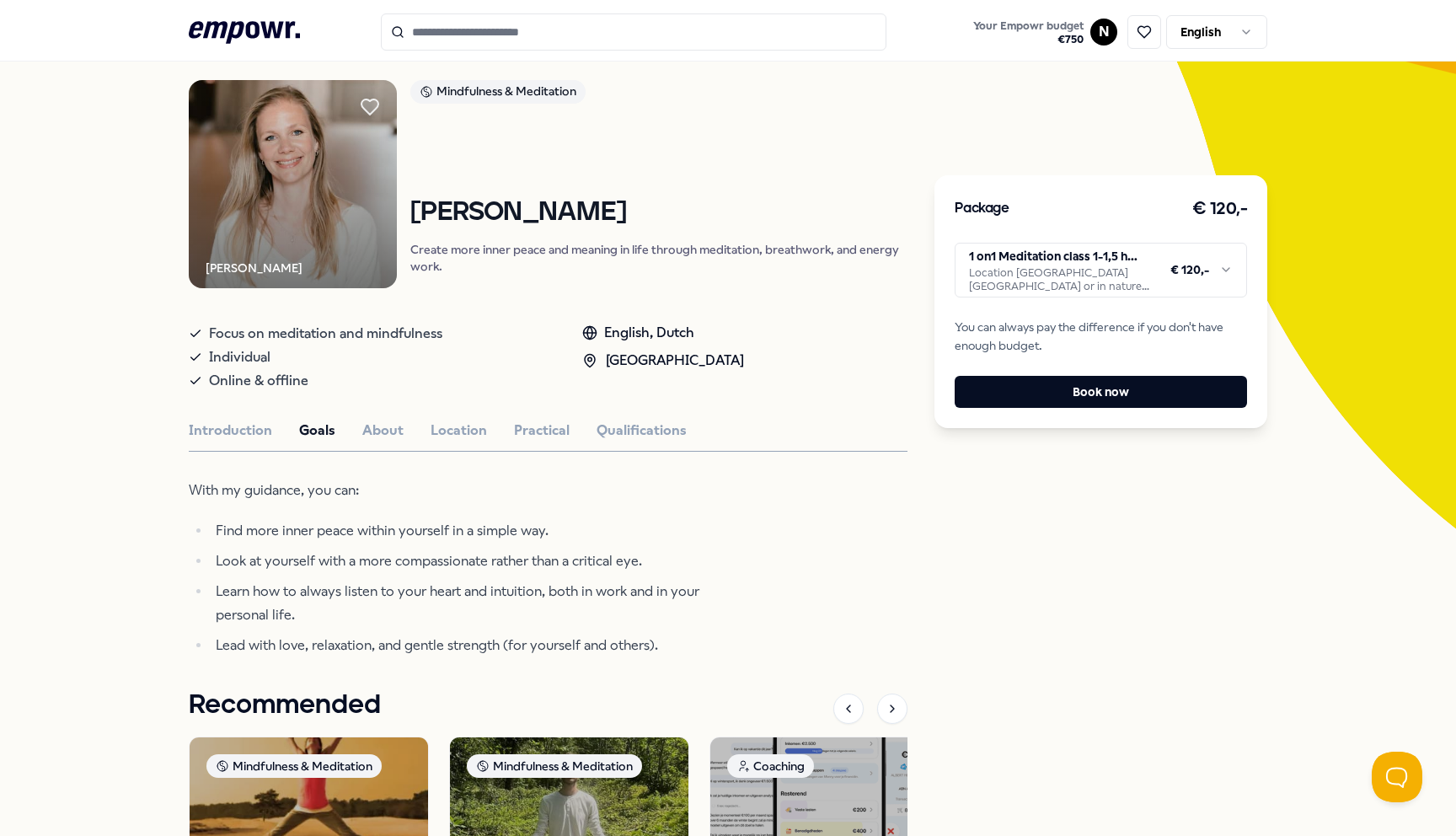
scroll to position [145, 0]
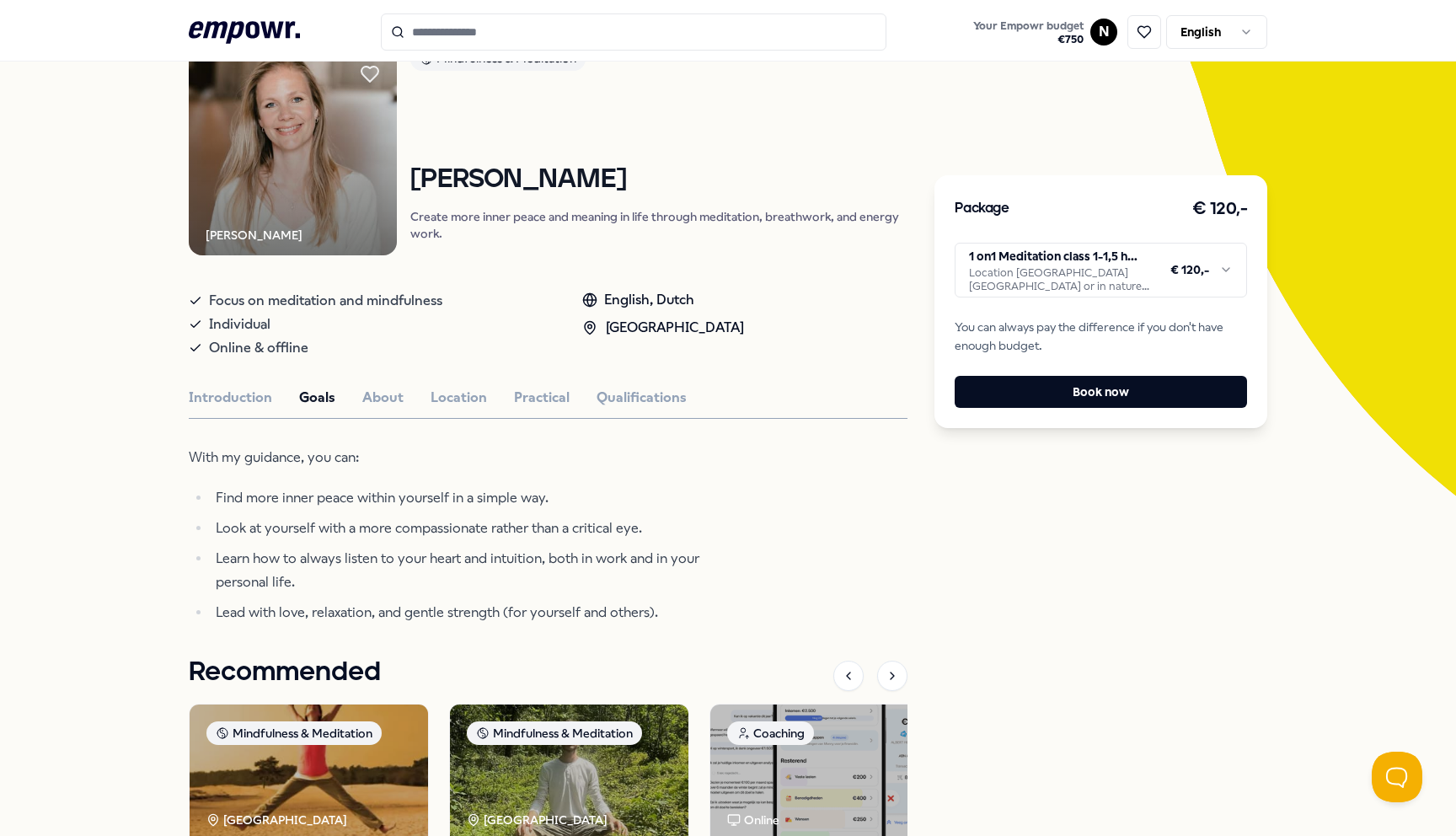
click at [370, 415] on div "Ernestine Numan Mindfulness & Meditation Ernestine Numan Create more inner peac…" at bounding box center [548, 559] width 718 height 1025
click at [370, 402] on button "About" at bounding box center [383, 397] width 41 height 22
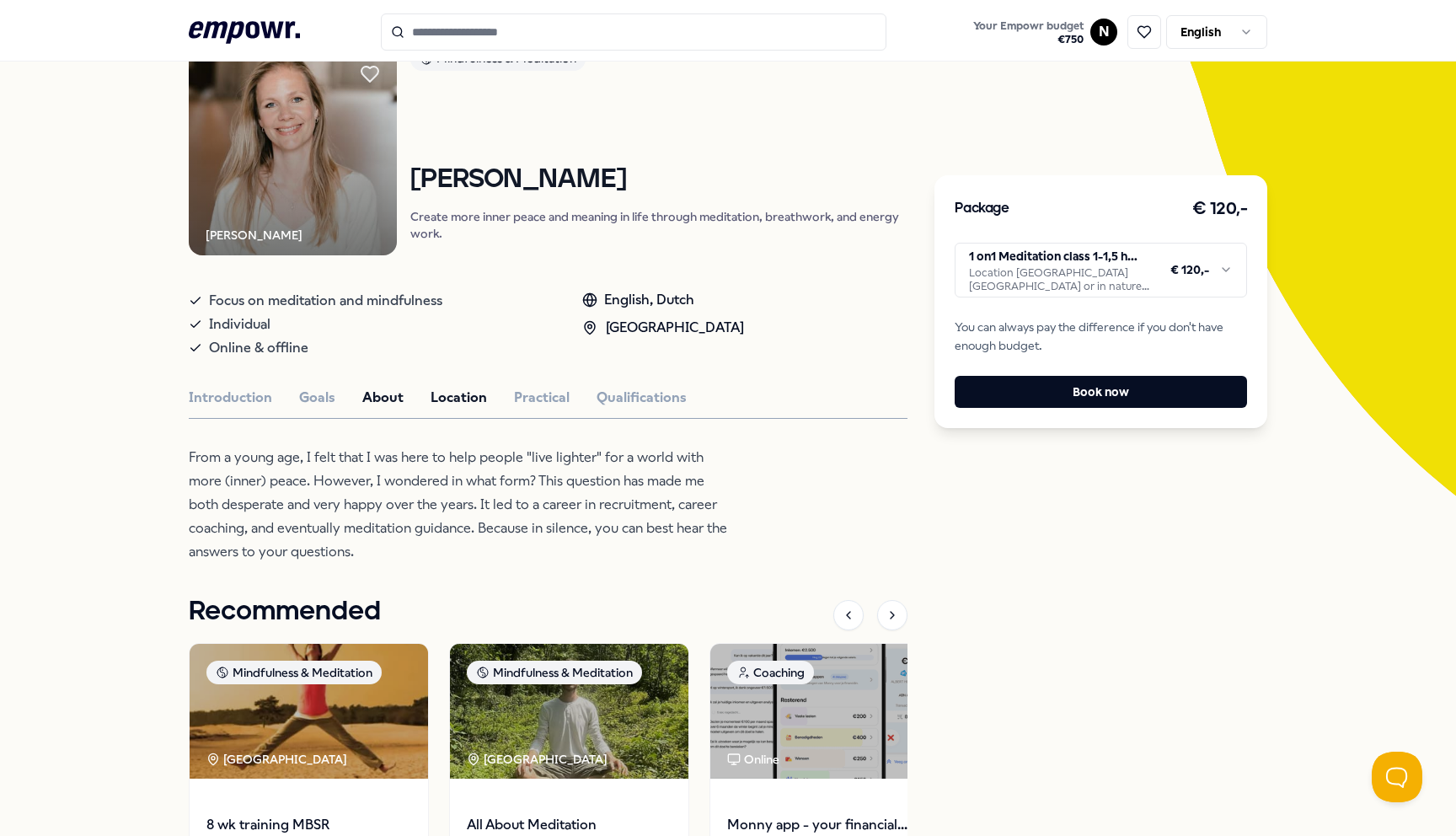
click at [435, 402] on button "Location" at bounding box center [459, 397] width 57 height 22
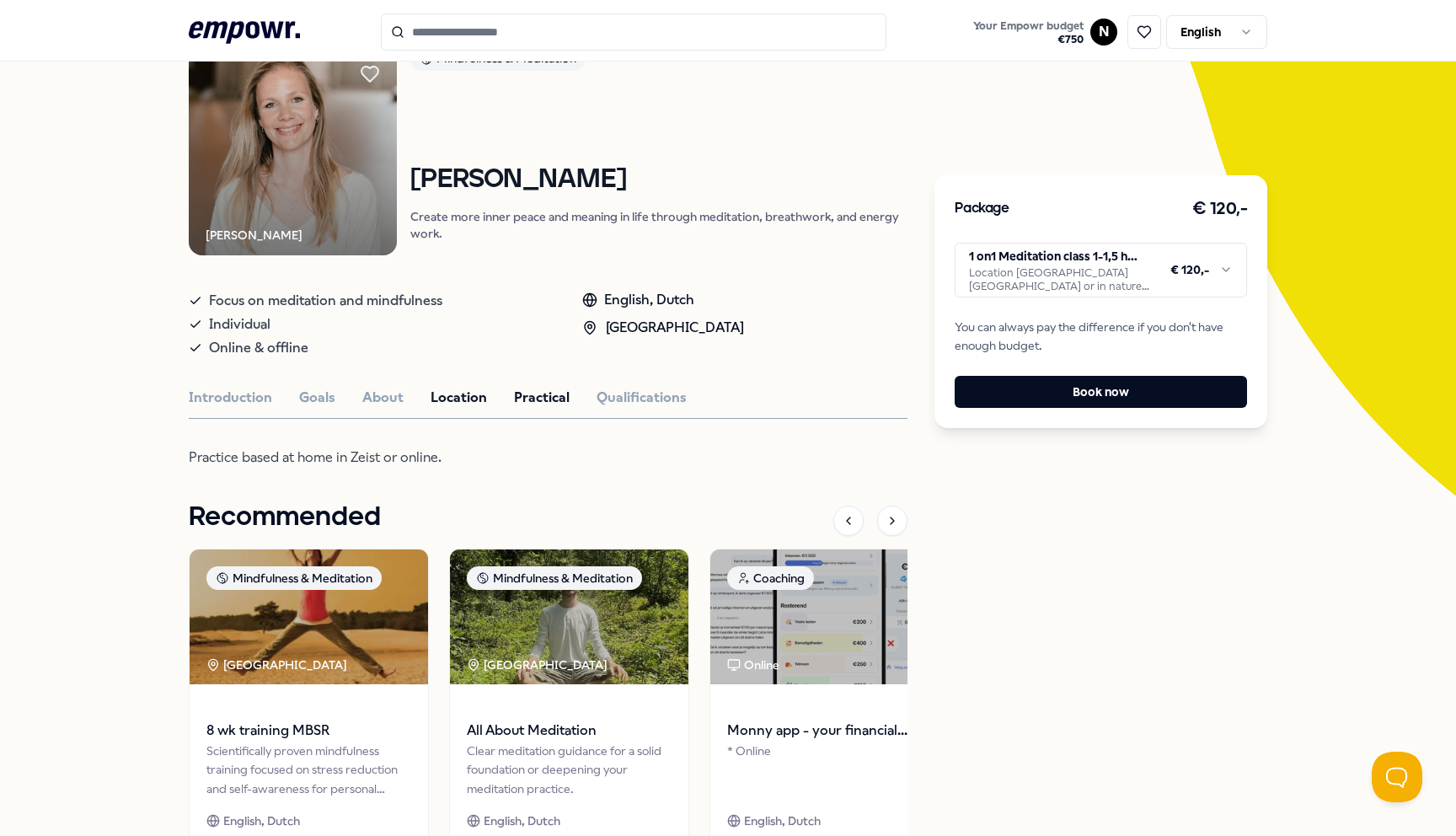
click at [529, 403] on button "Practical" at bounding box center [541, 397] width 56 height 22
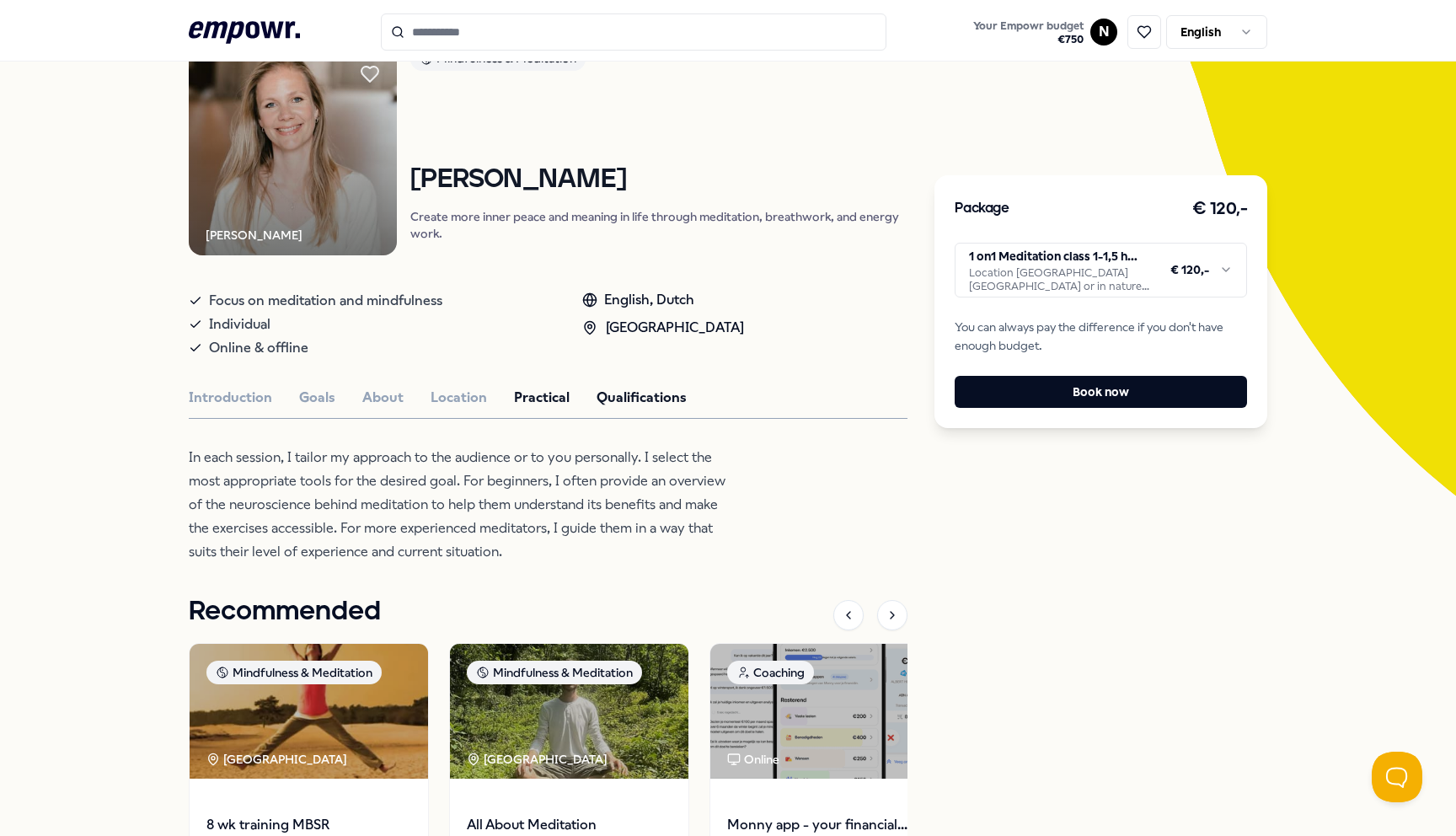
click at [597, 394] on button "Qualifications" at bounding box center [642, 397] width 90 height 22
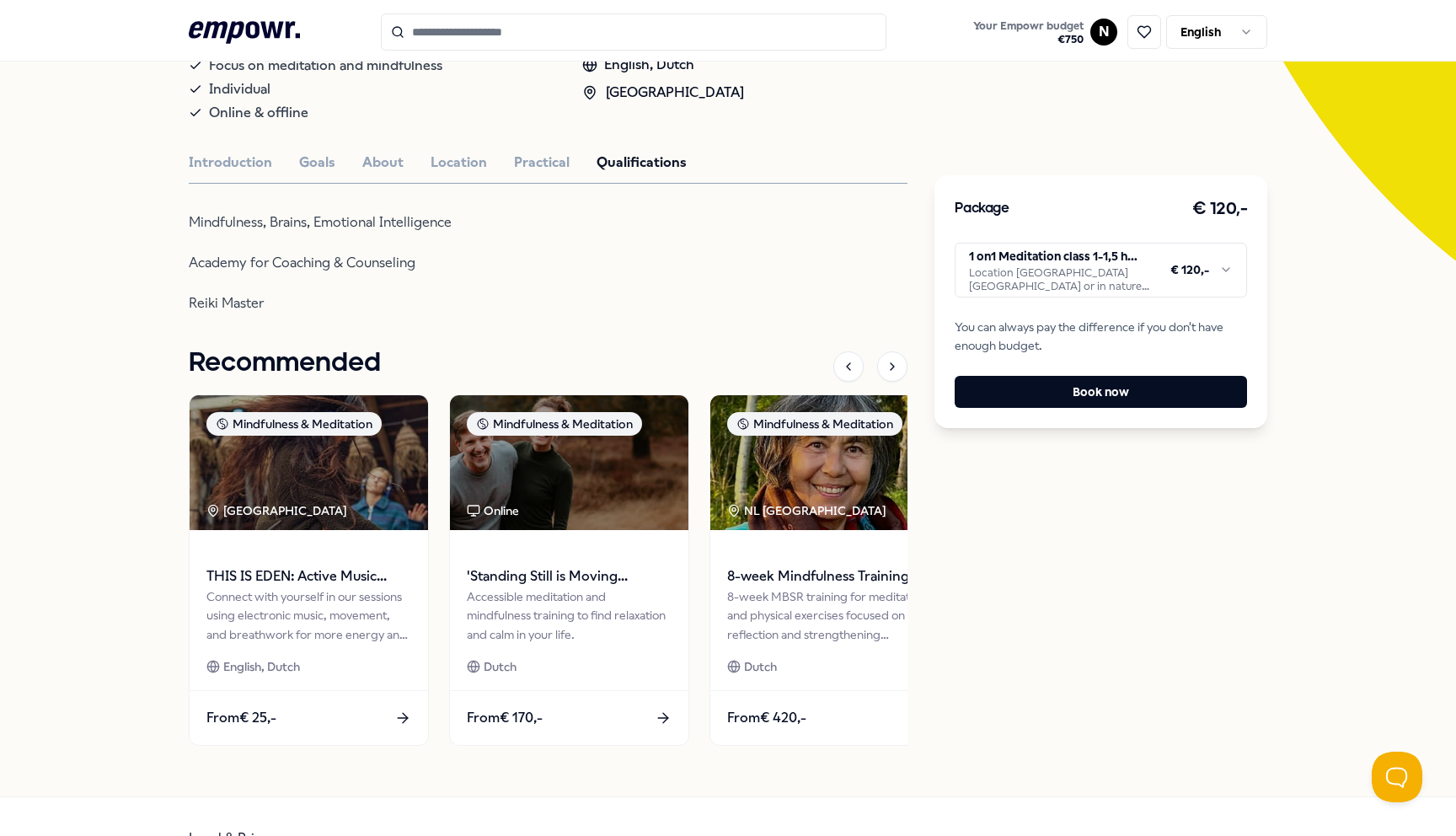
scroll to position [0, 0]
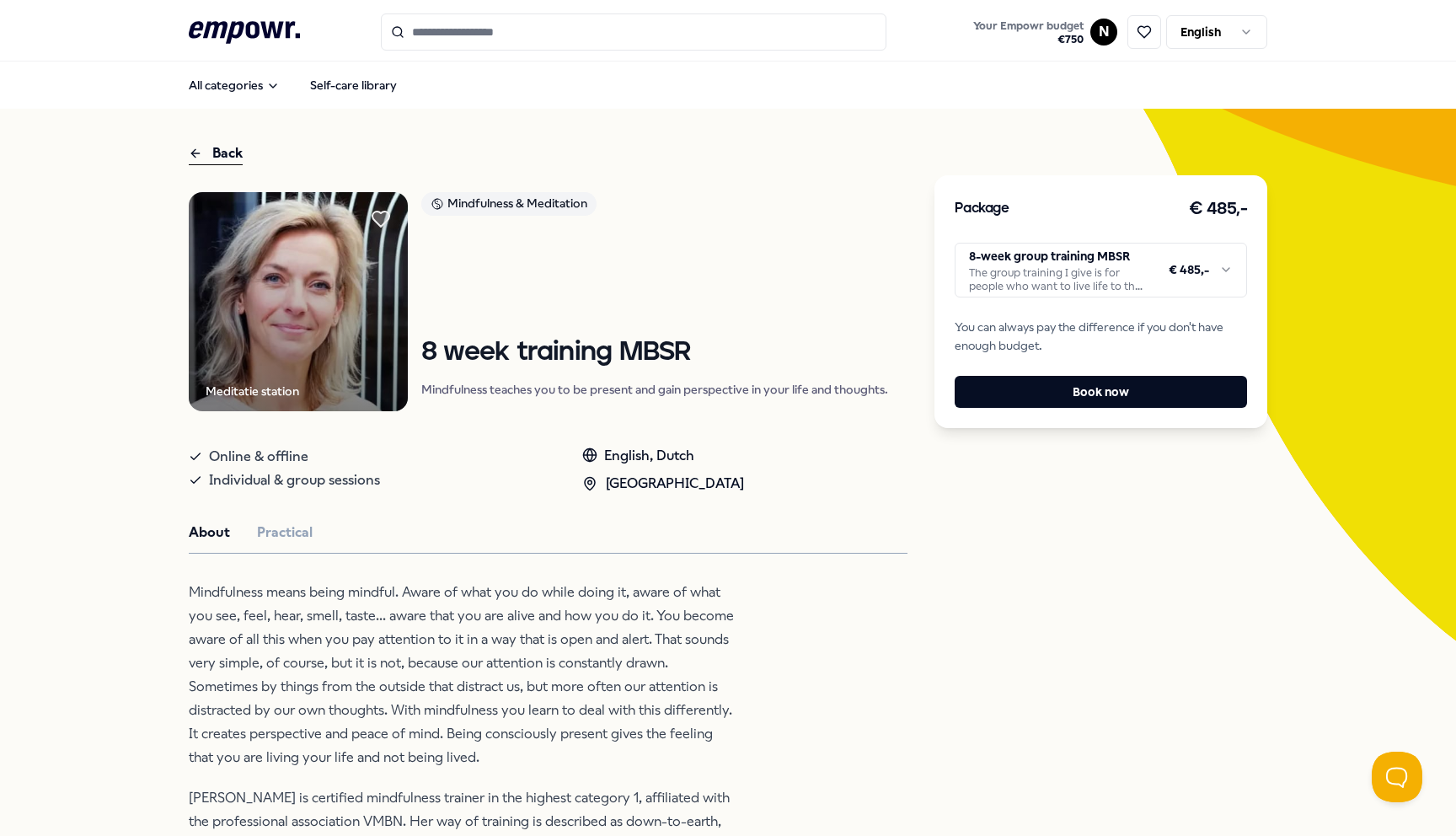
click at [1072, 274] on html ".empowr-logo_svg__cls-1{fill:#03032f} Your Empowr budget € 750 N English All ca…" at bounding box center [728, 418] width 1456 height 836
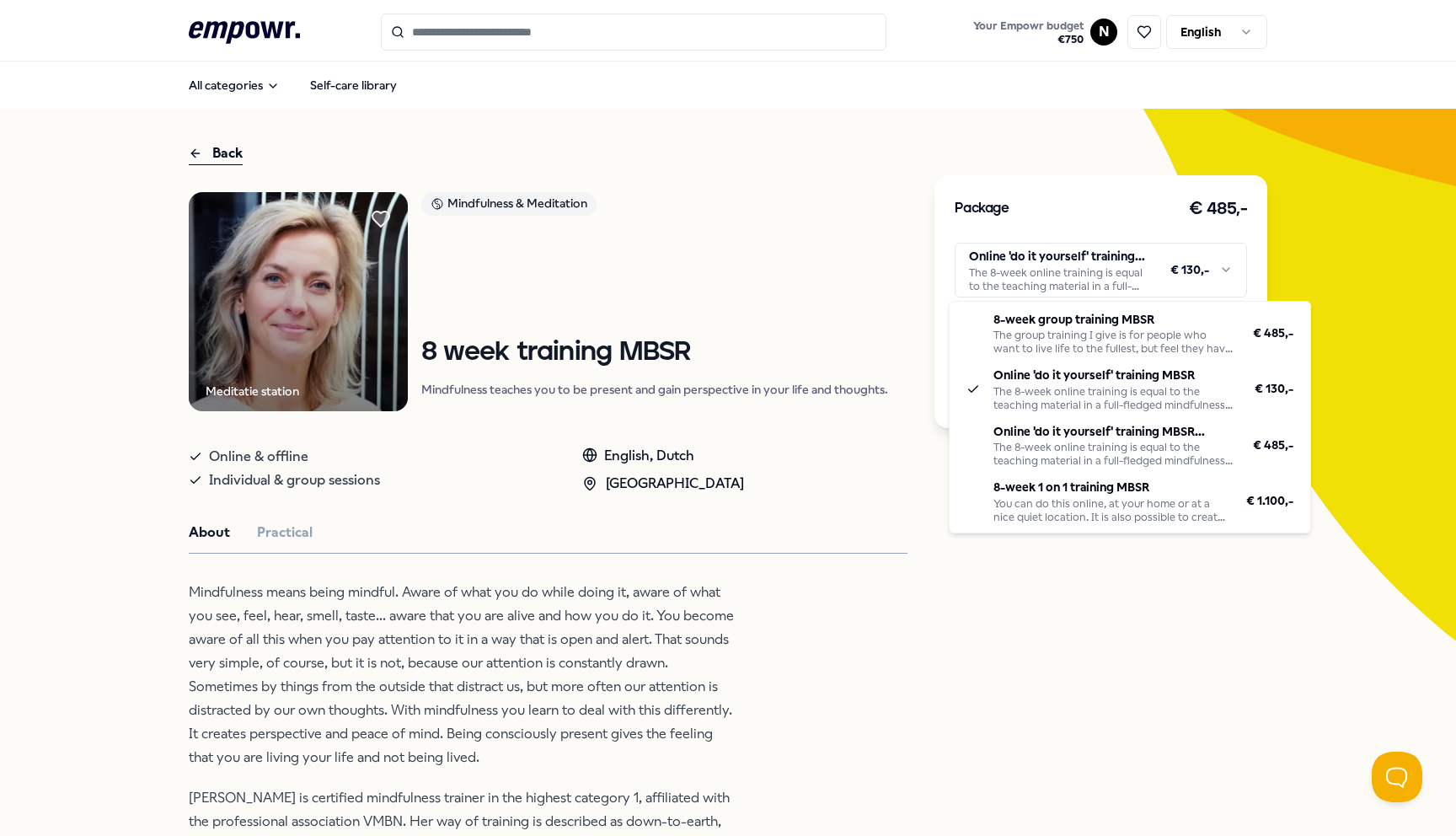
click at [1121, 286] on html ".empowr-logo_svg__cls-1{fill:#03032f} Your Empowr budget € 750 N English All ca…" at bounding box center [728, 418] width 1456 height 836
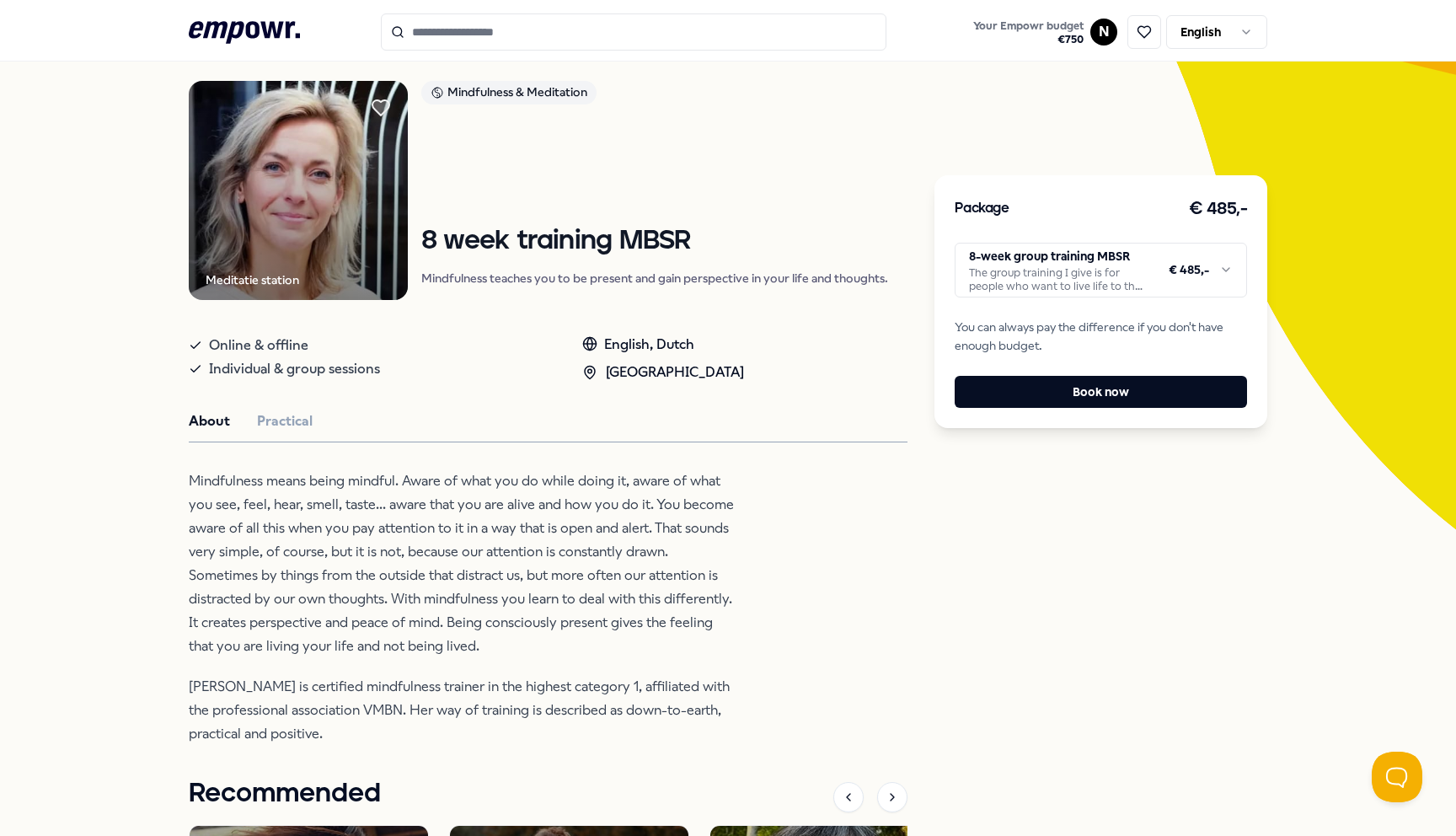
scroll to position [115, 0]
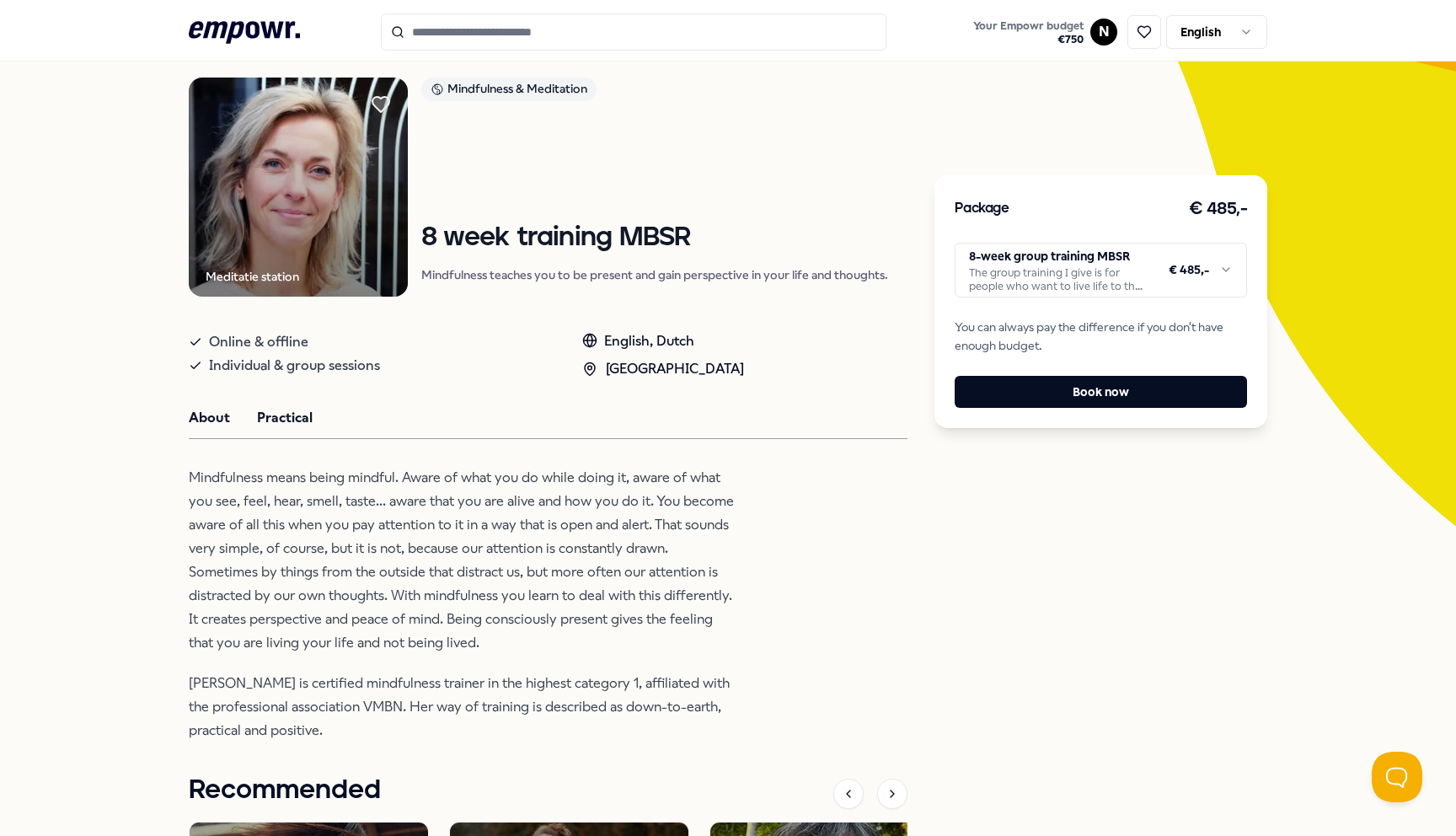
click at [270, 427] on button "Practical" at bounding box center [285, 418] width 56 height 22
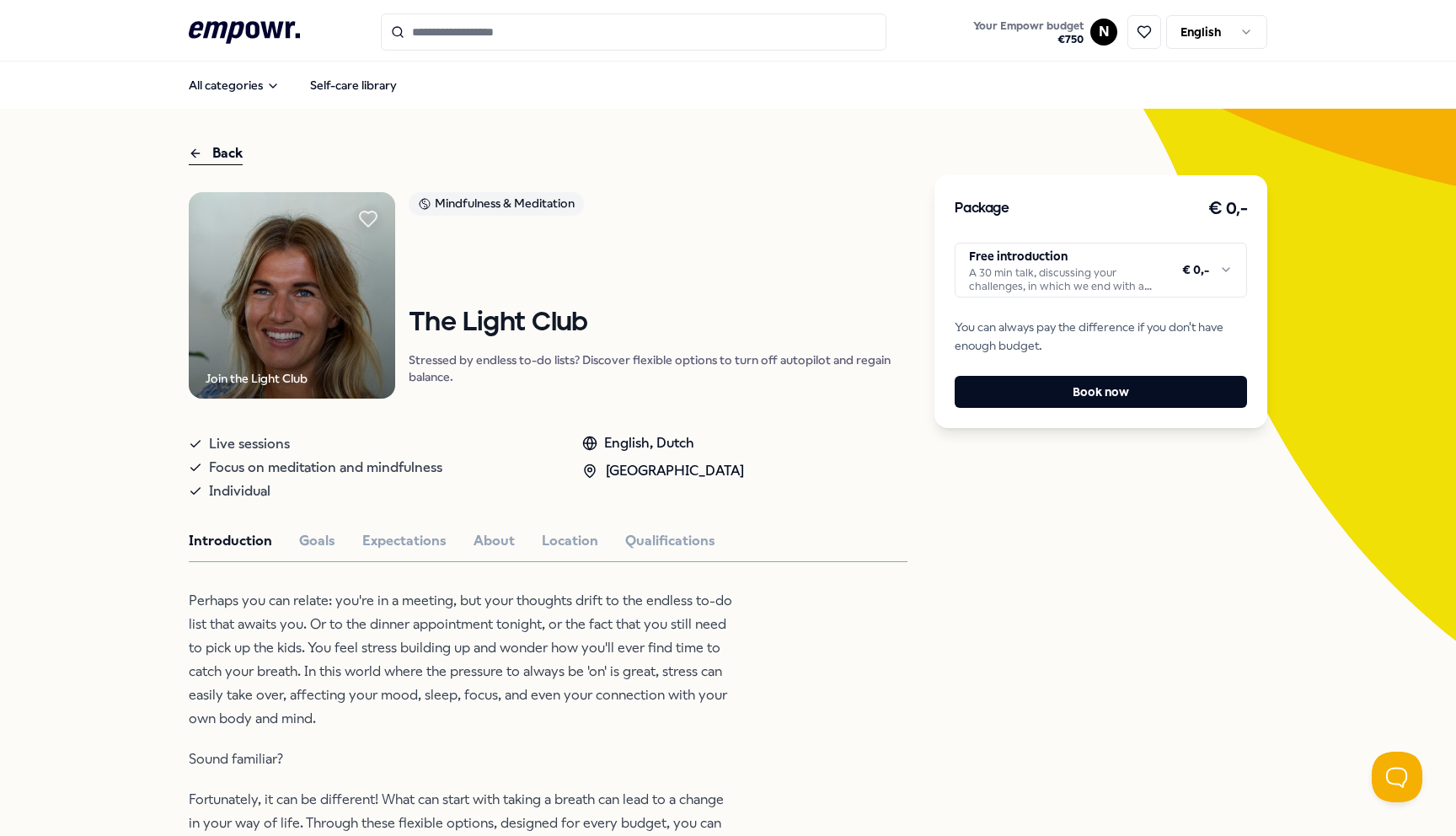
click at [1033, 287] on html ".empowr-logo_svg__cls-1{fill:#03032f} Your Empowr budget € 750 N English All ca…" at bounding box center [728, 418] width 1456 height 836
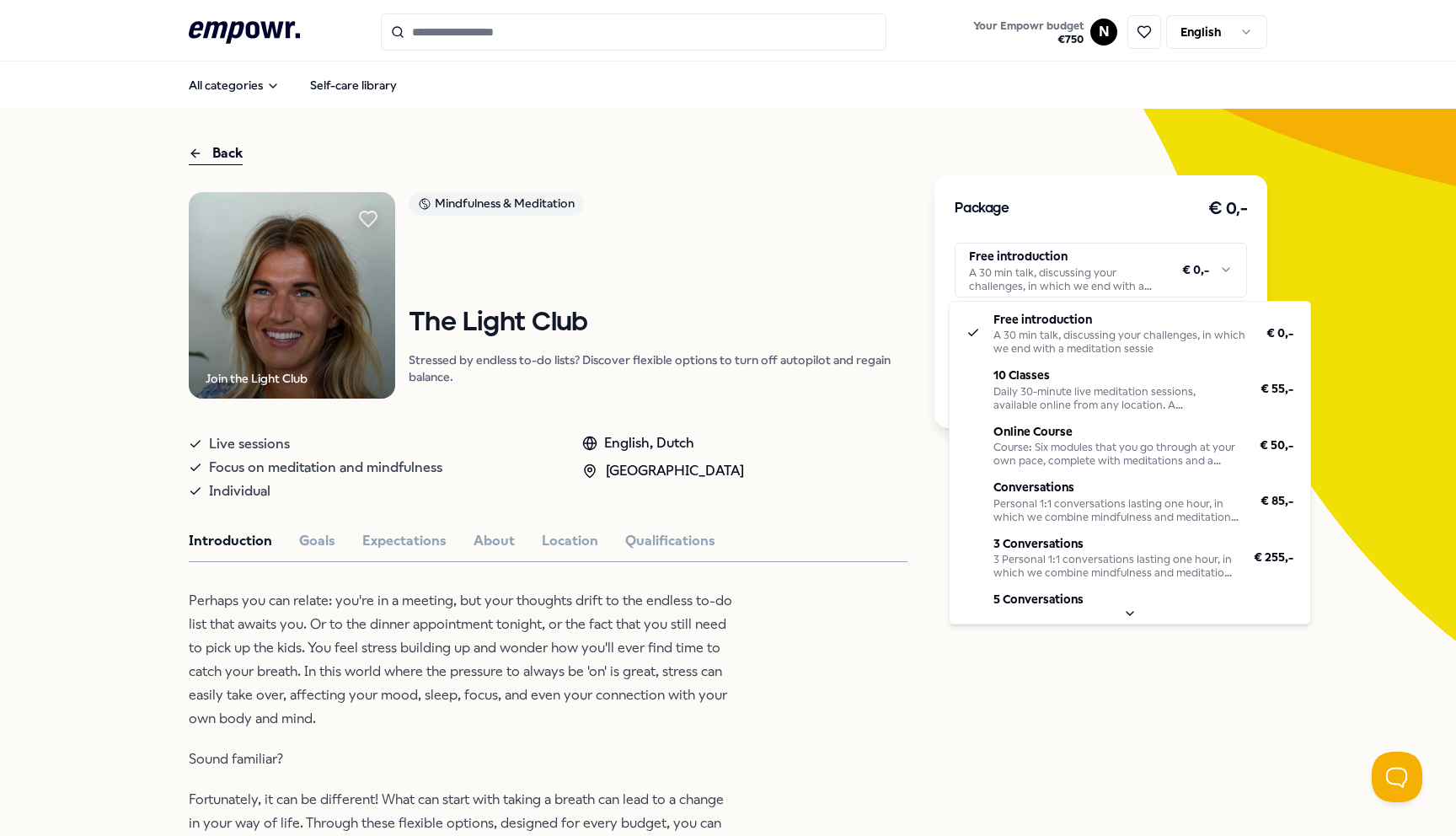
click at [686, 722] on html ".empowr-logo_svg__cls-1{fill:#03032f} Your Empowr budget € 750 N English All ca…" at bounding box center [728, 418] width 1456 height 836
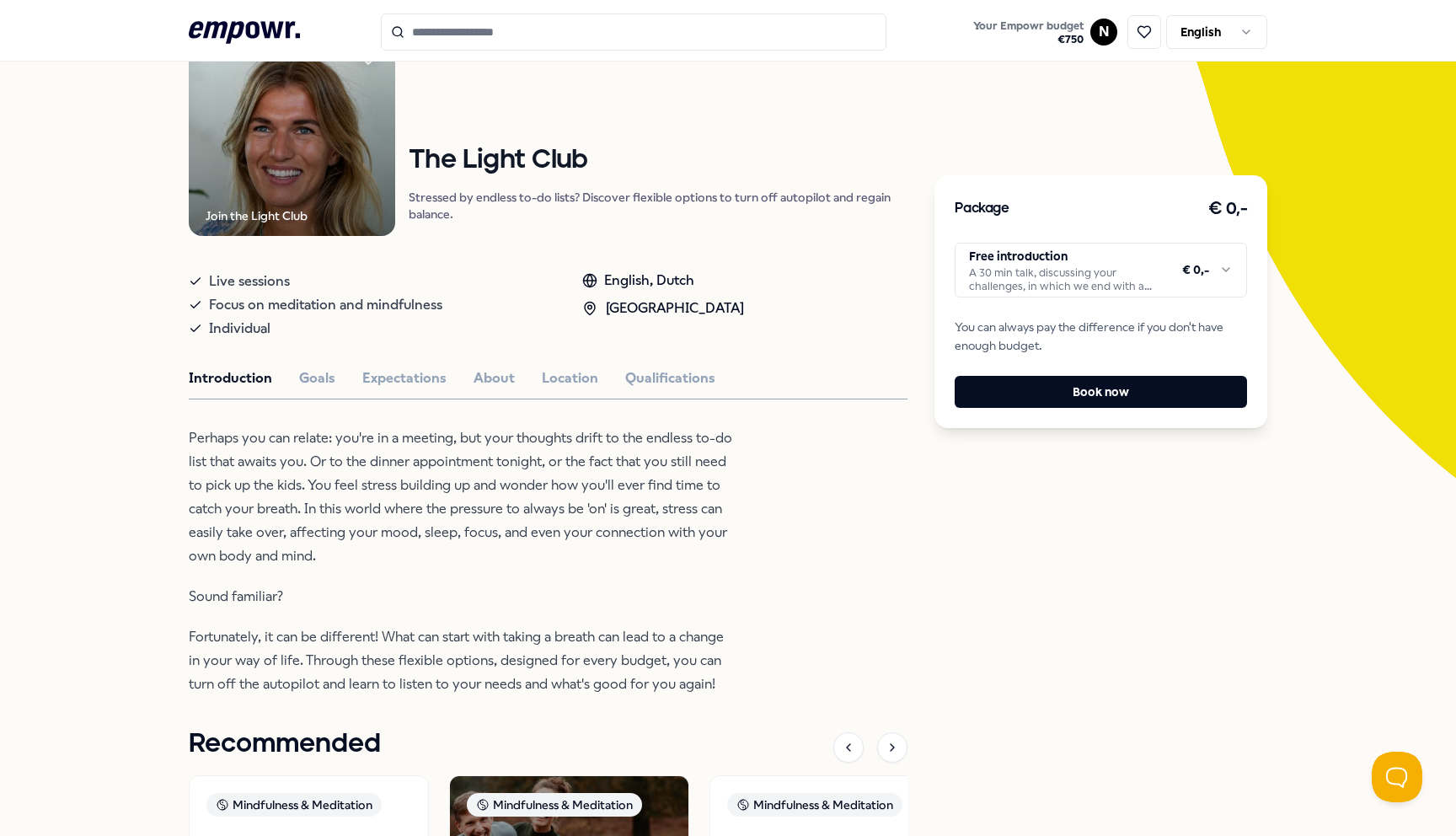
scroll to position [166, 0]
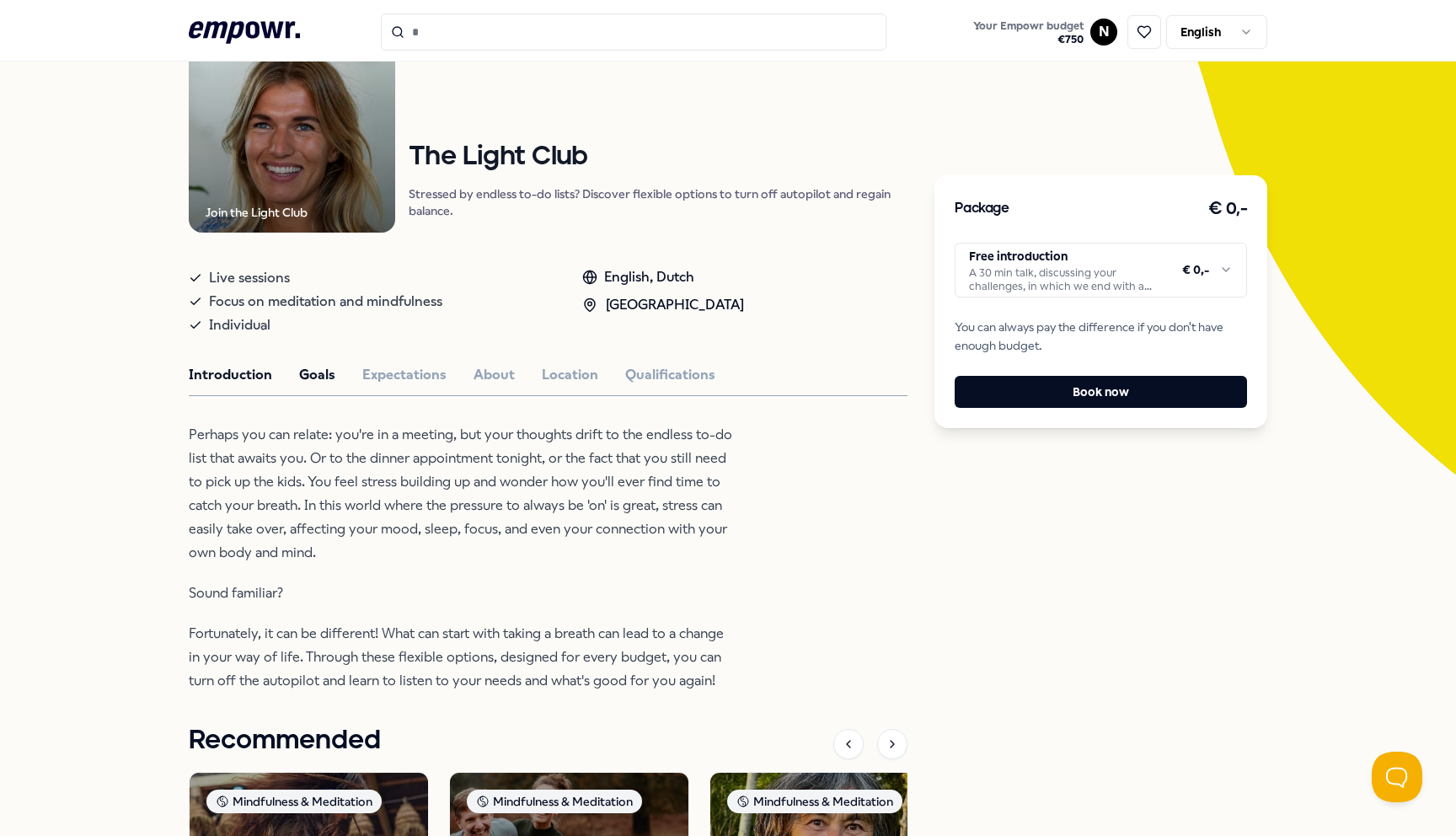
click at [318, 372] on button "Goals" at bounding box center [317, 374] width 36 height 22
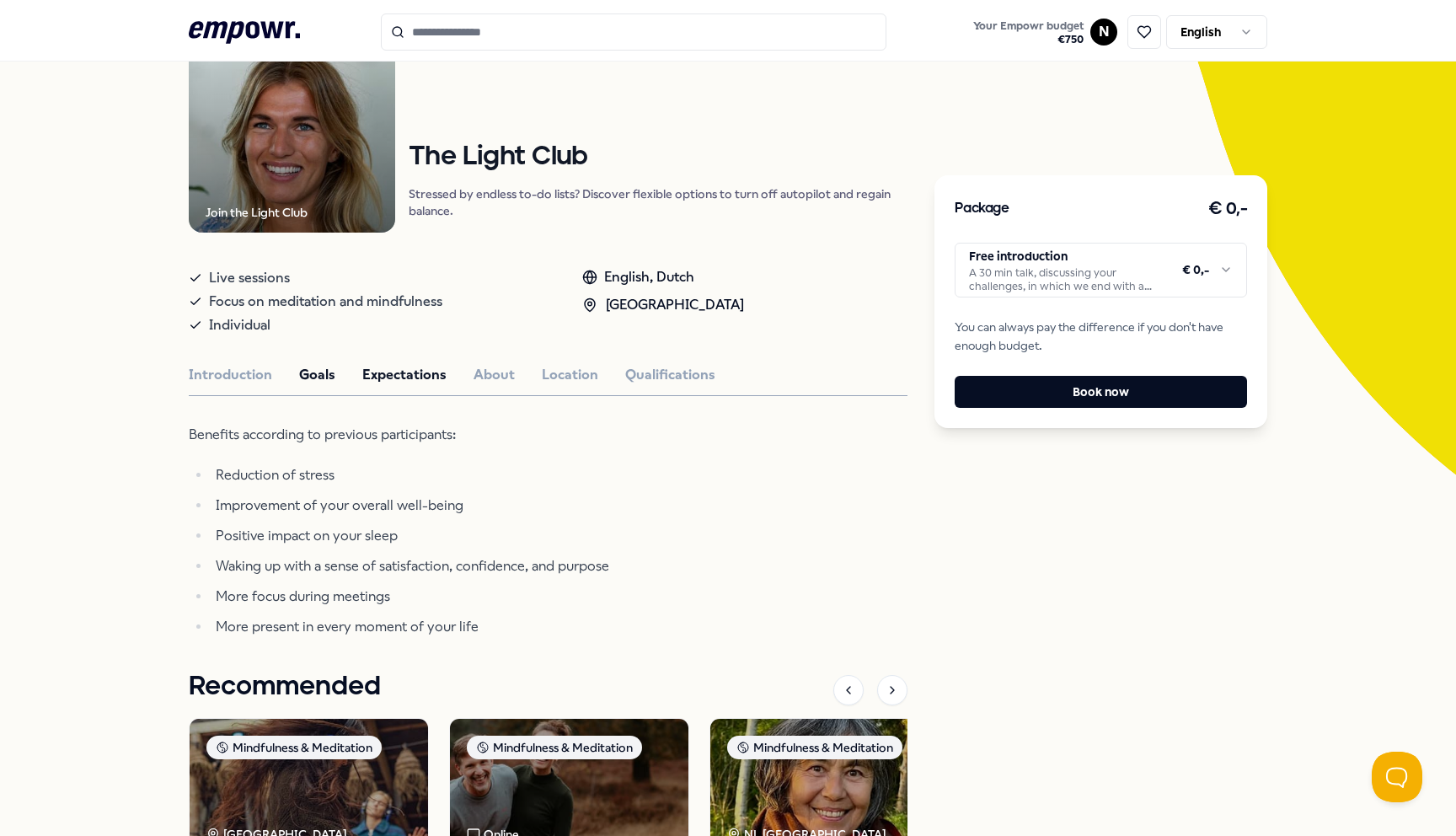
click at [415, 376] on button "Expectations" at bounding box center [403, 374] width 84 height 22
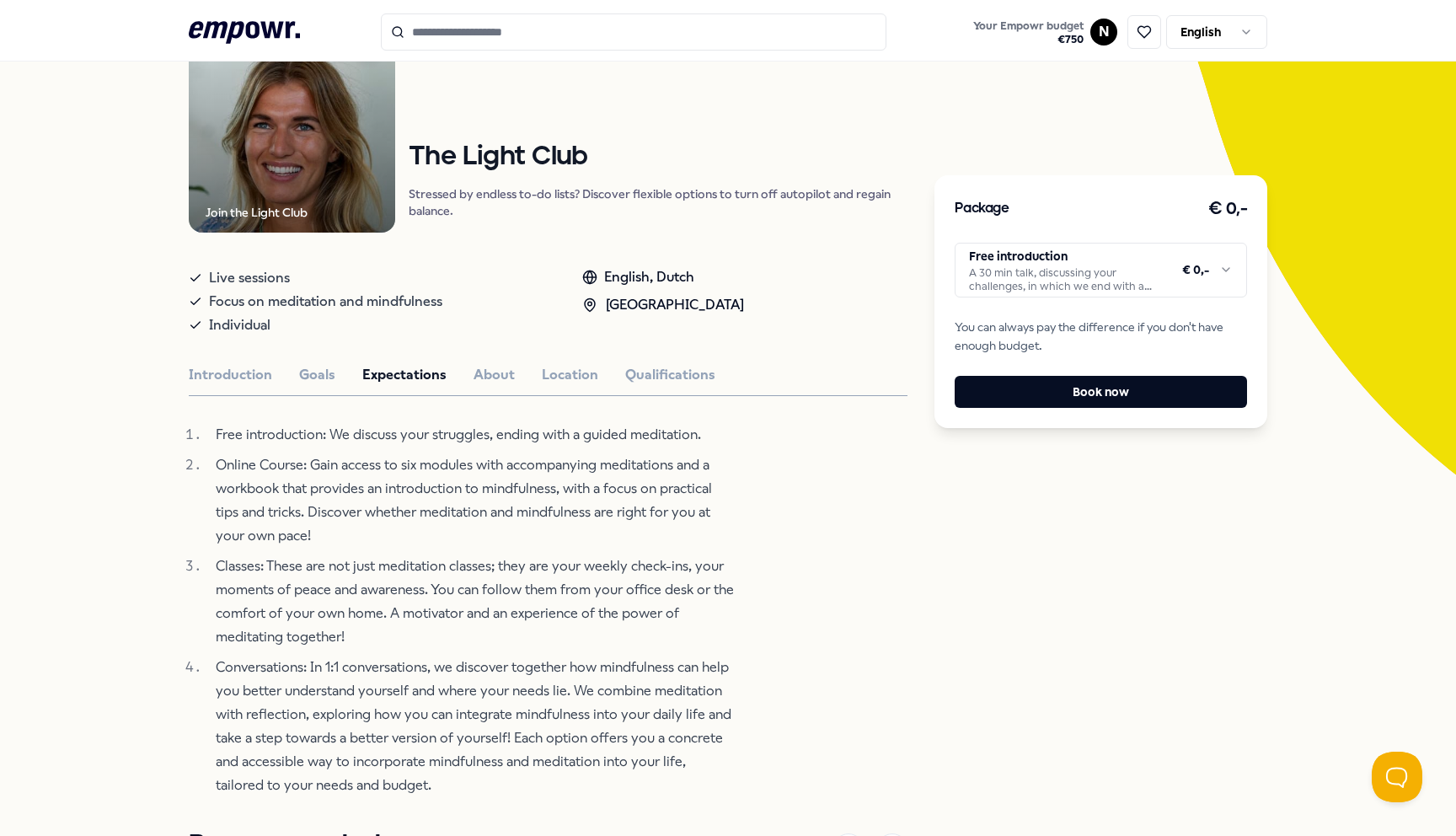
scroll to position [226, 0]
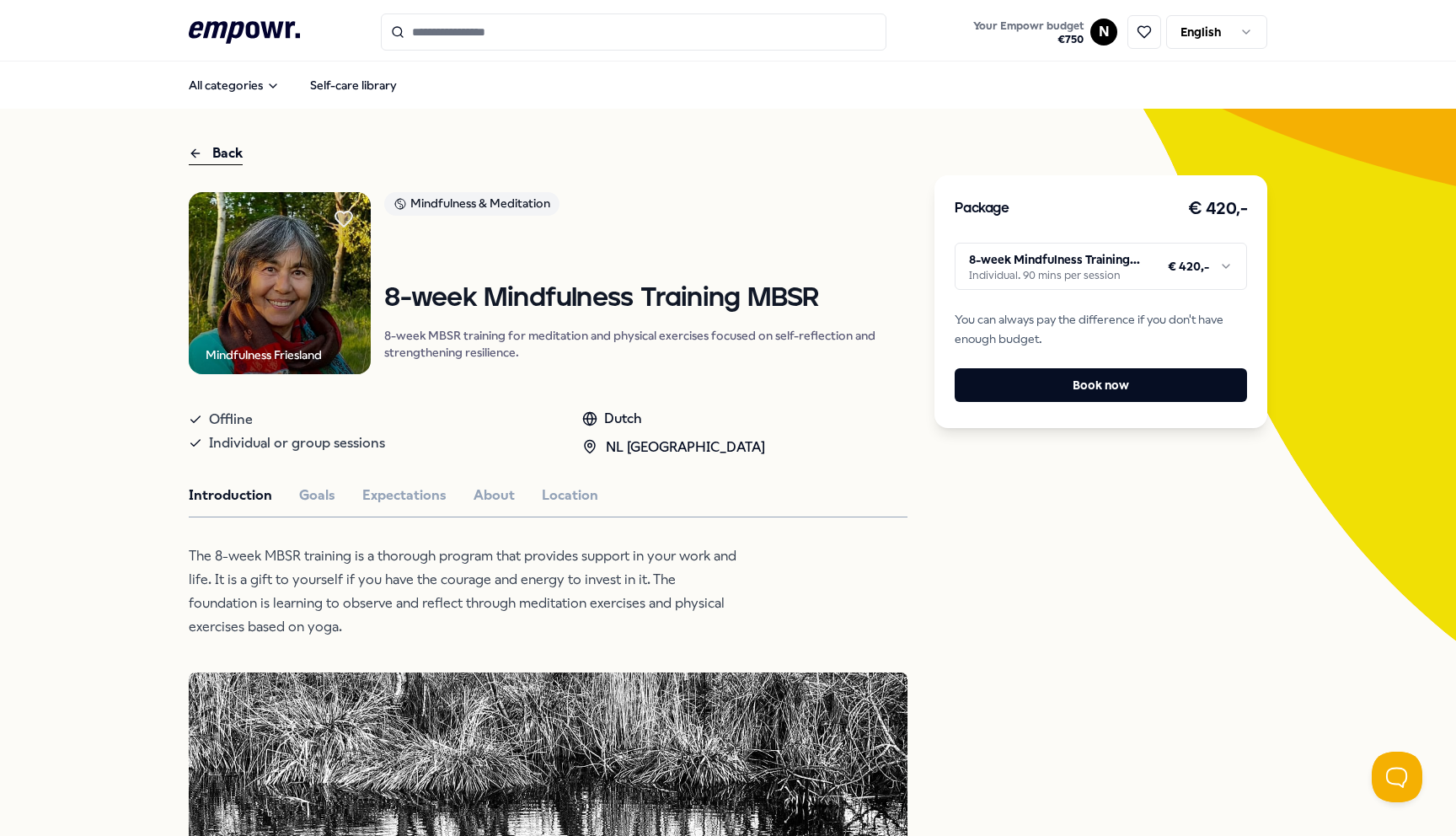
click at [1039, 286] on html ".empowr-logo_svg__cls-1{fill:#03032f} Your Empowr budget € 750 N English All ca…" at bounding box center [728, 418] width 1456 height 836
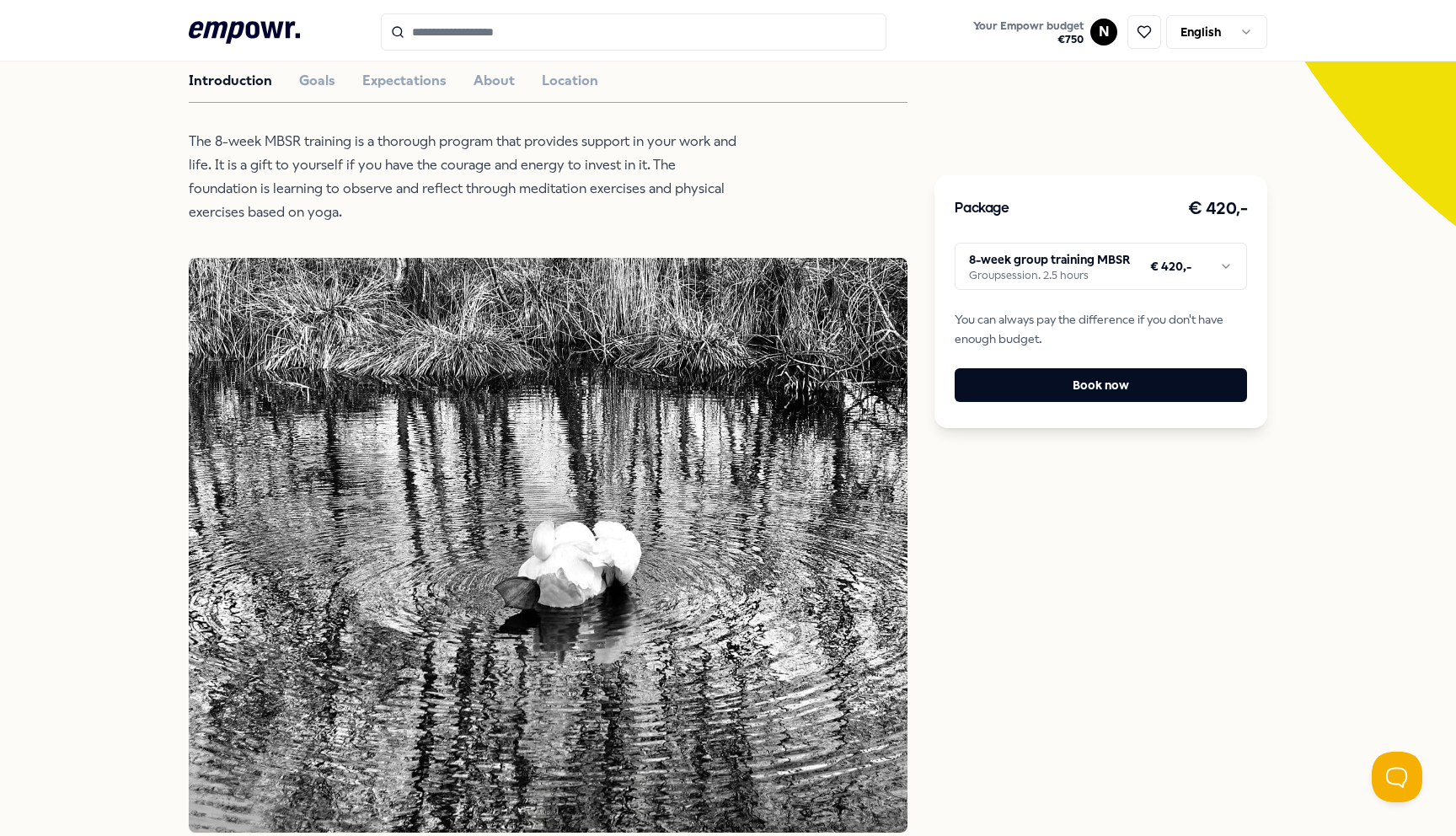
scroll to position [194, 0]
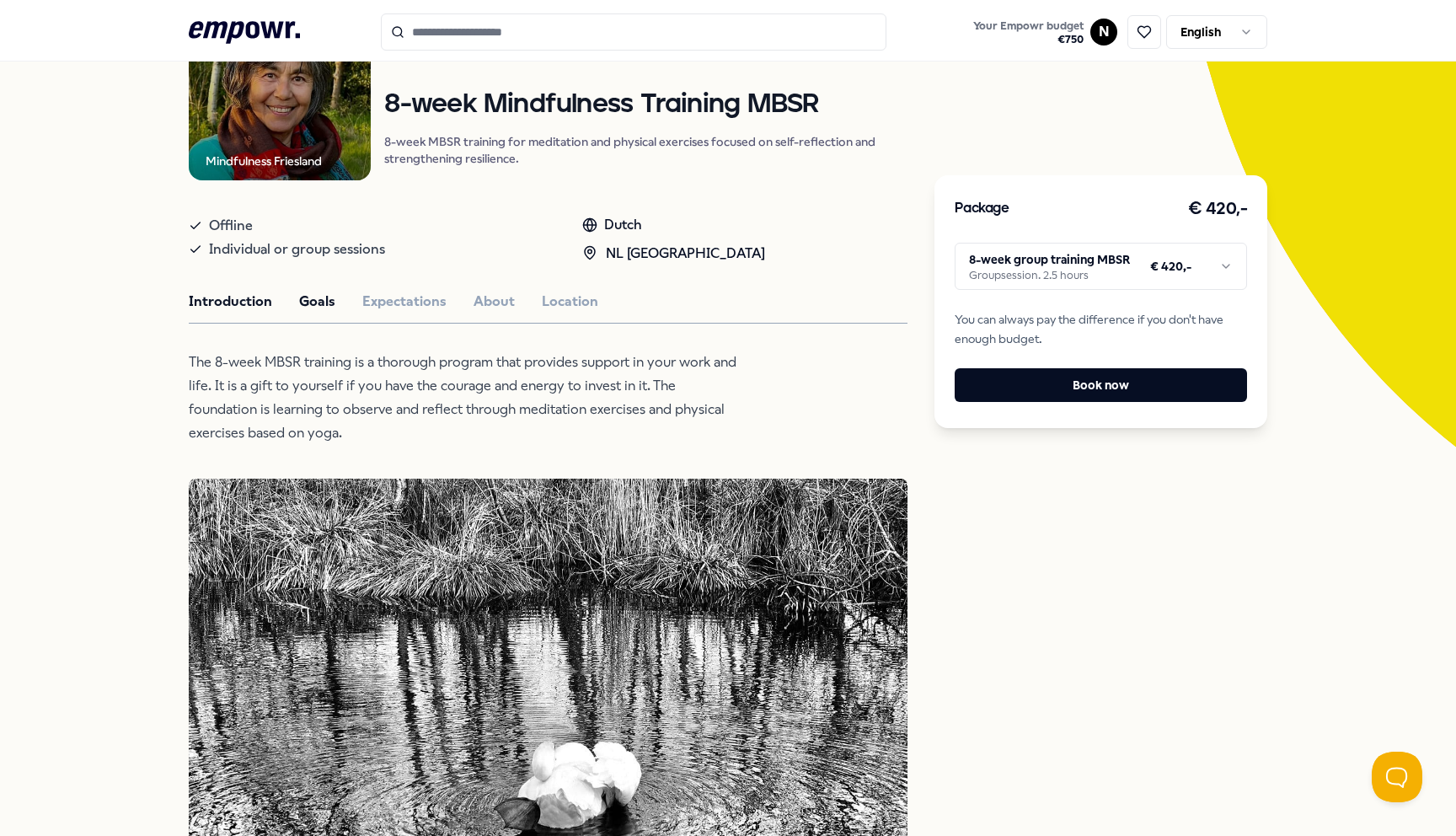
click at [299, 294] on button "Goals" at bounding box center [317, 301] width 36 height 22
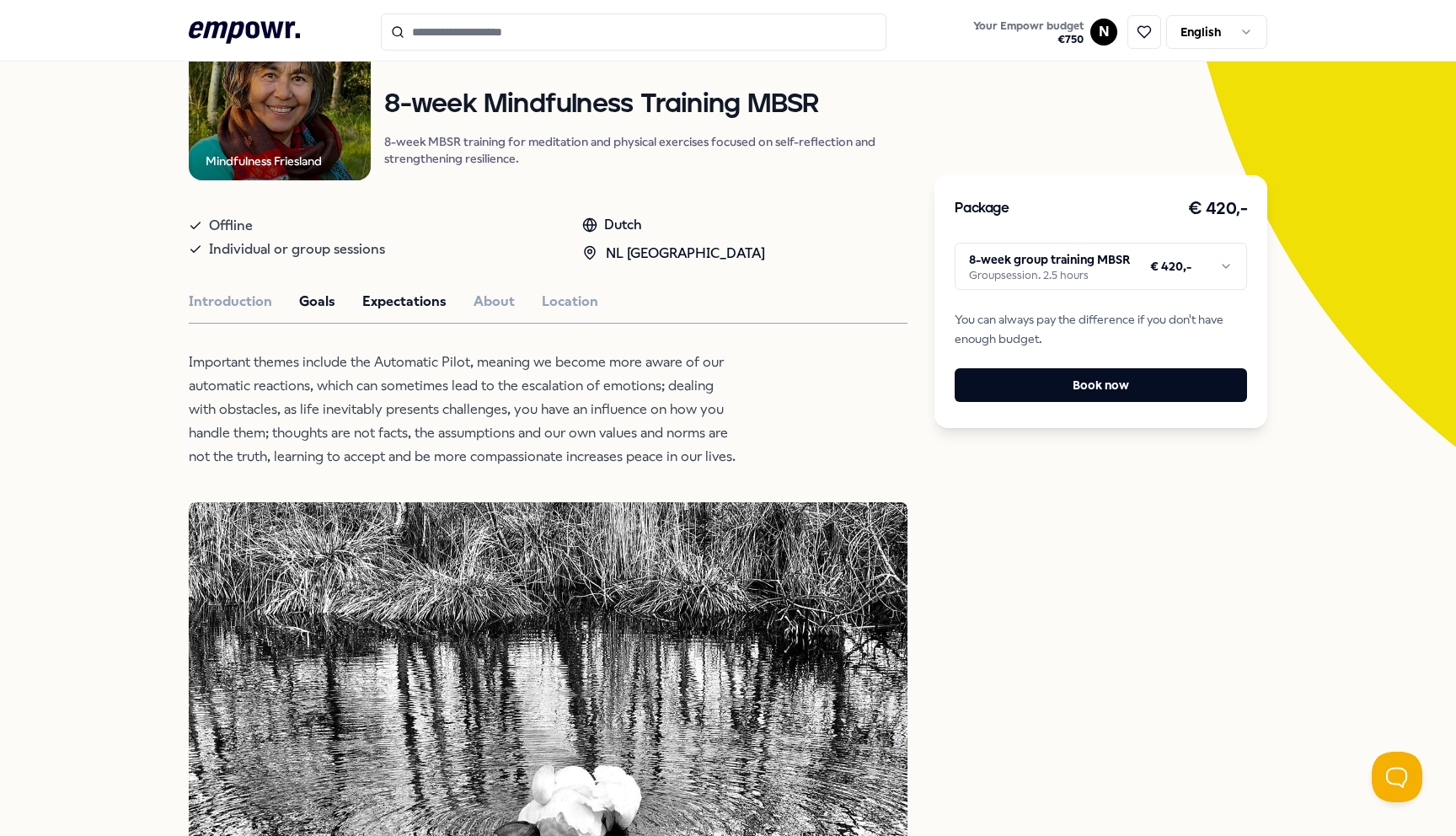
click at [369, 299] on button "Expectations" at bounding box center [403, 301] width 84 height 22
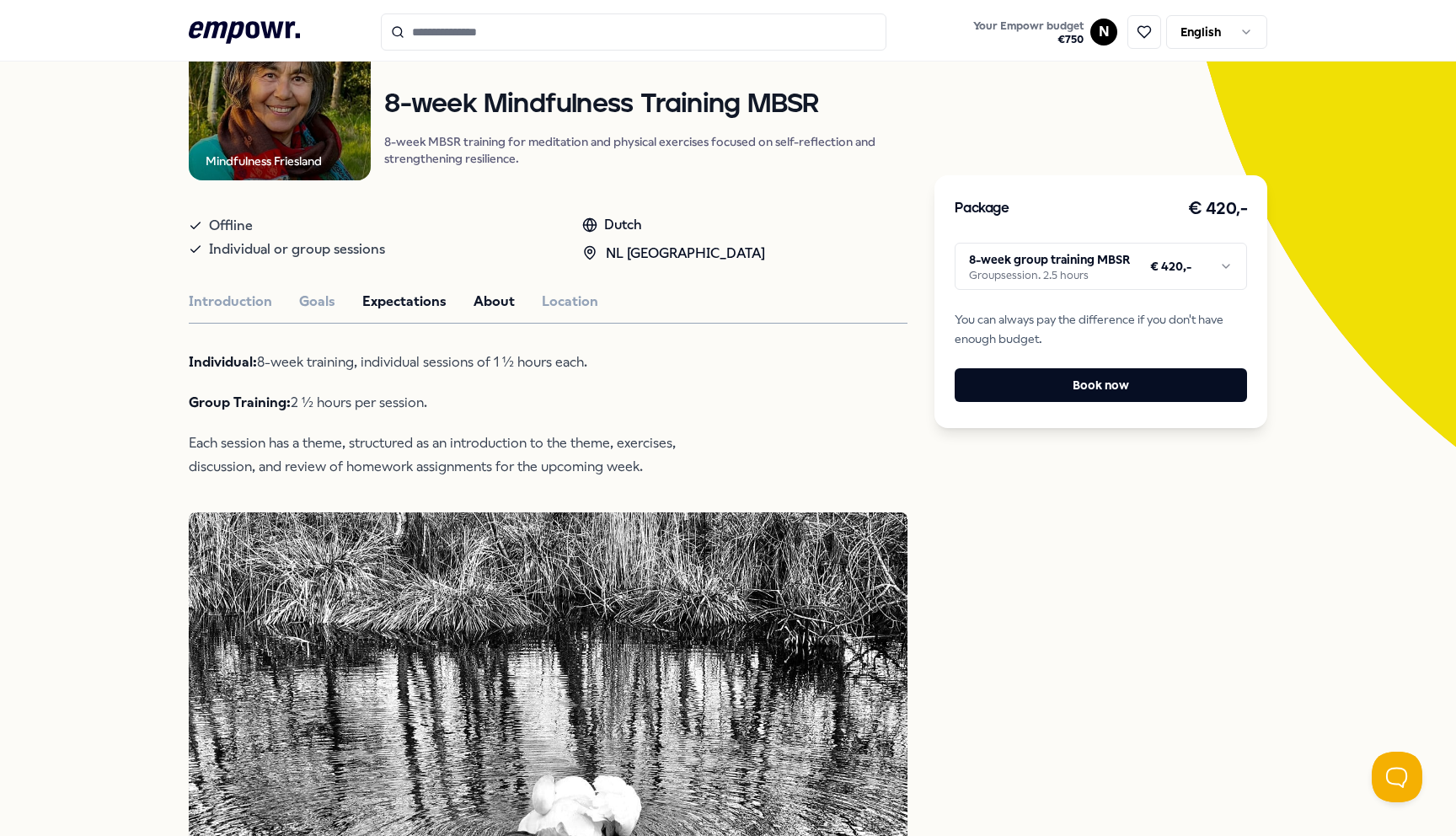
click at [478, 293] on button "About" at bounding box center [494, 301] width 41 height 22
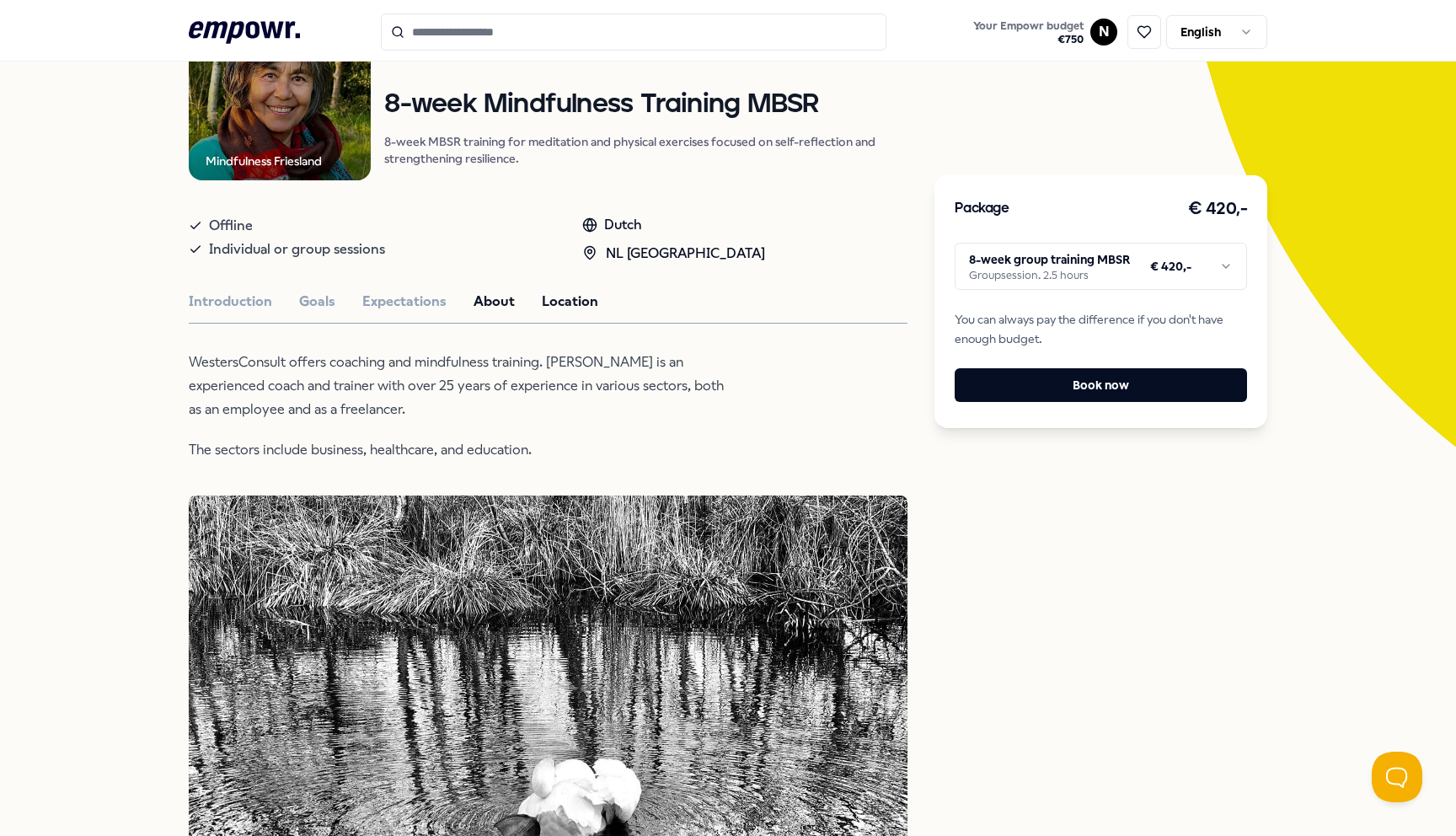
click at [555, 304] on button "Location" at bounding box center [570, 301] width 57 height 22
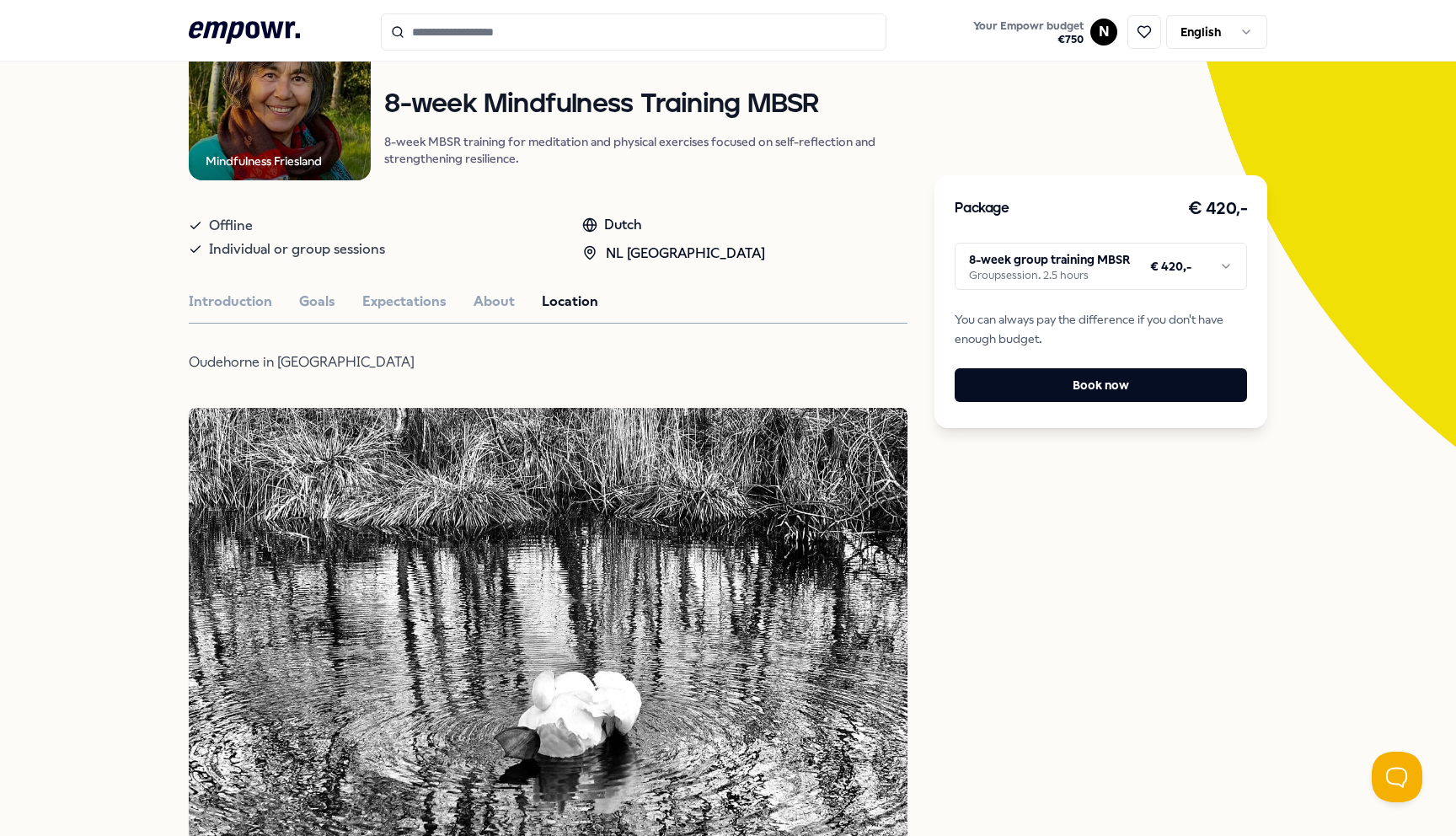
click at [469, 288] on div "Mindfulness Friesland Mindfulness & Meditation 8-week Mindfulness Training MBSR…" at bounding box center [548, 842] width 718 height 1687
click at [473, 290] on button "About" at bounding box center [494, 301] width 41 height 22
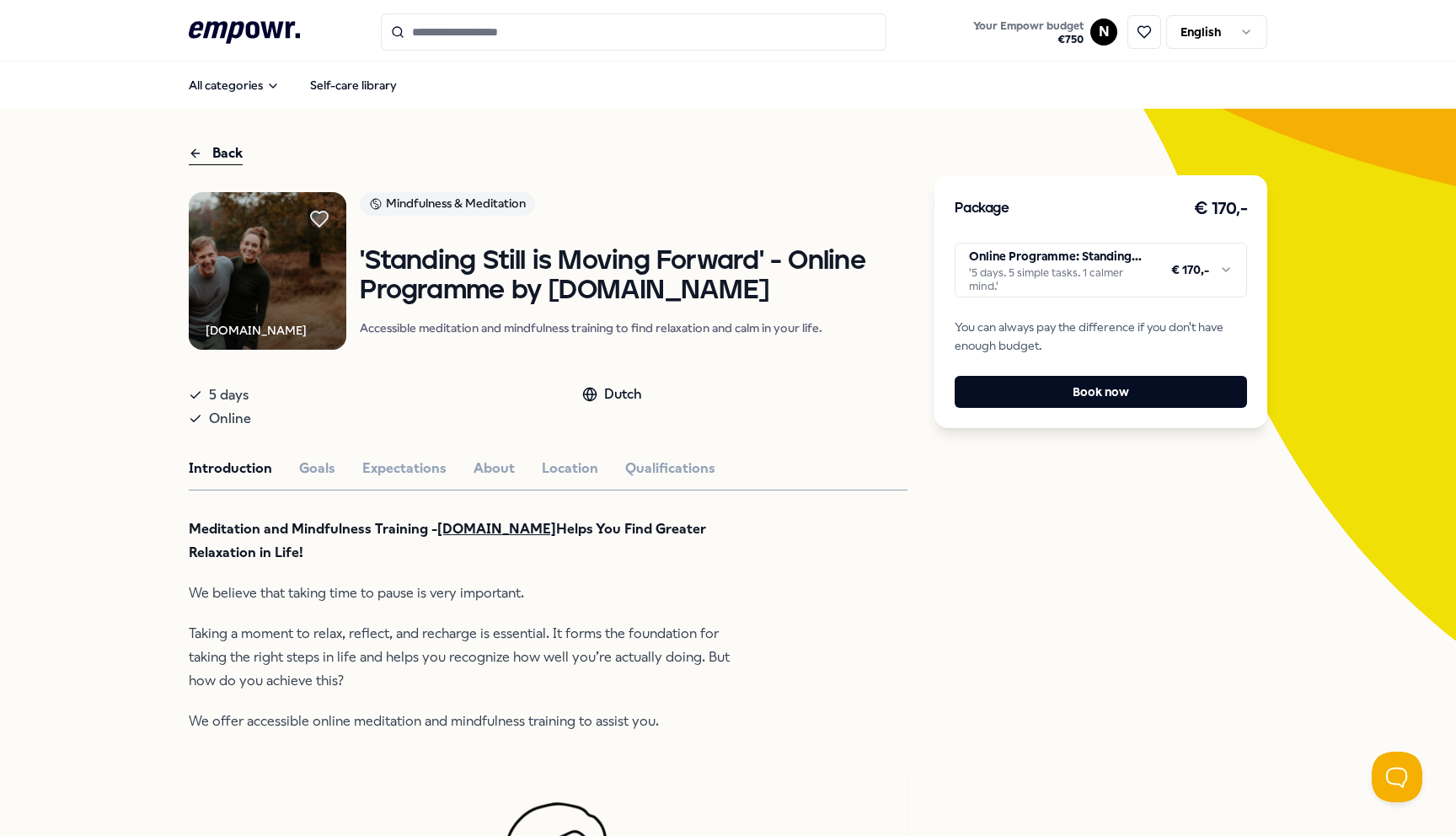
click at [1204, 259] on html ".empowr-logo_svg__cls-1{fill:#03032f} Your Empowr budget € 750 N English All ca…" at bounding box center [728, 418] width 1456 height 836
click at [456, 531] on strong "Stilte.nl" at bounding box center [497, 528] width 119 height 16
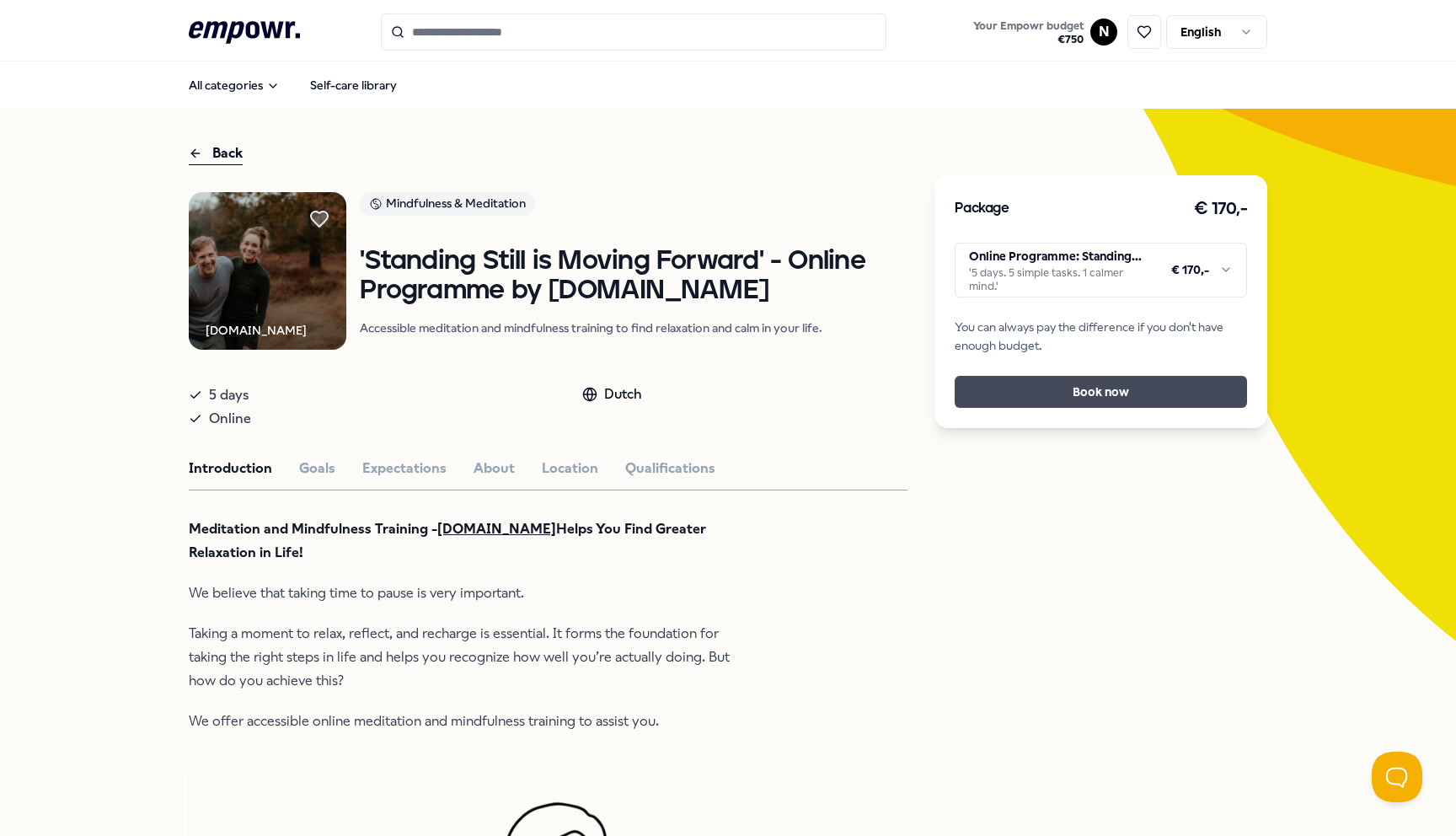
click at [1065, 390] on button "Book now" at bounding box center [1101, 392] width 292 height 32
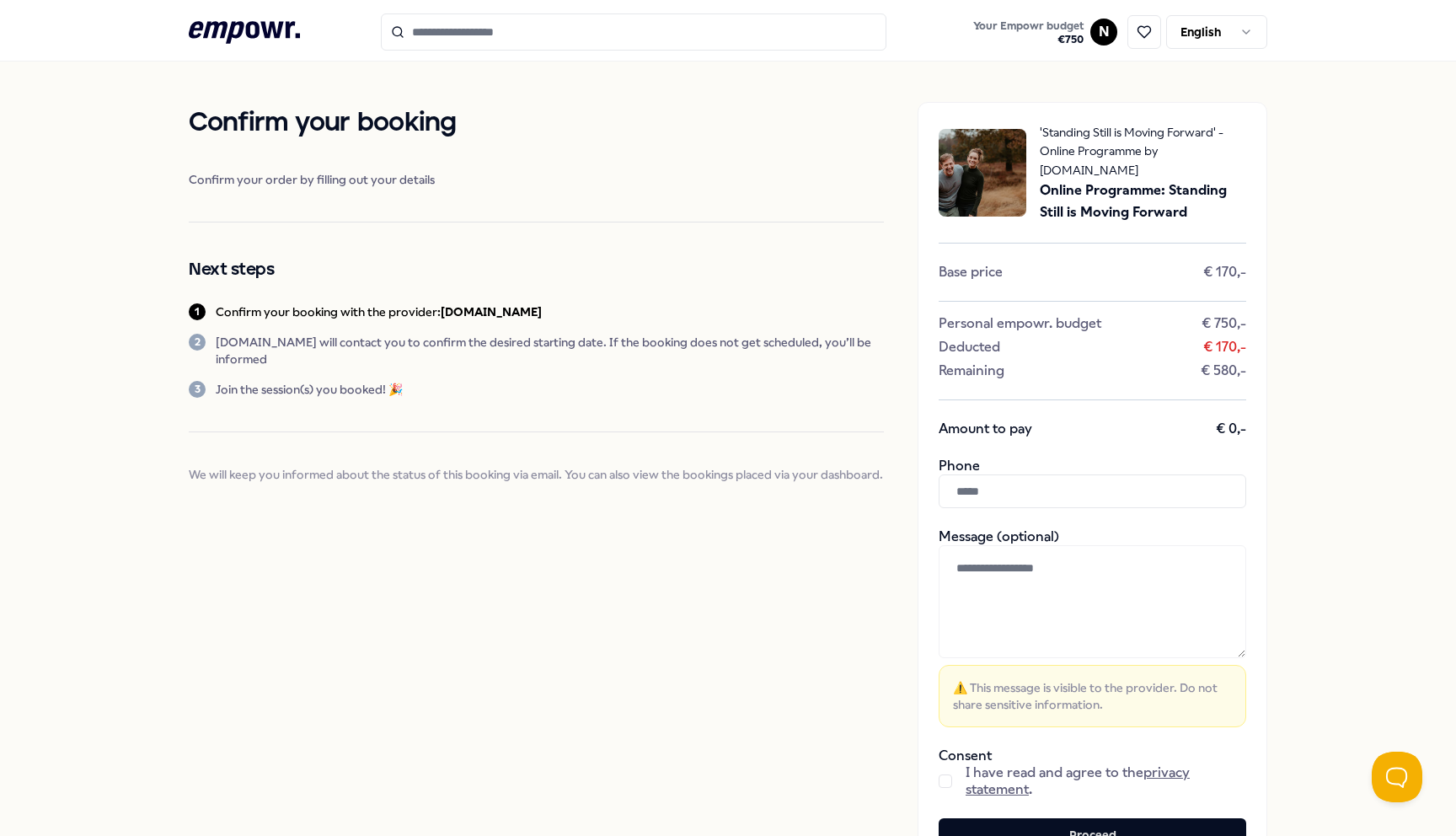
click at [1044, 482] on input "text" at bounding box center [1092, 491] width 307 height 34
drag, startPoint x: 949, startPoint y: 479, endPoint x: 1043, endPoint y: 476, distance: 94.0
click at [1043, 477] on input "**********" at bounding box center [1092, 491] width 307 height 34
type input "**********"
click at [979, 590] on textarea at bounding box center [1092, 601] width 307 height 113
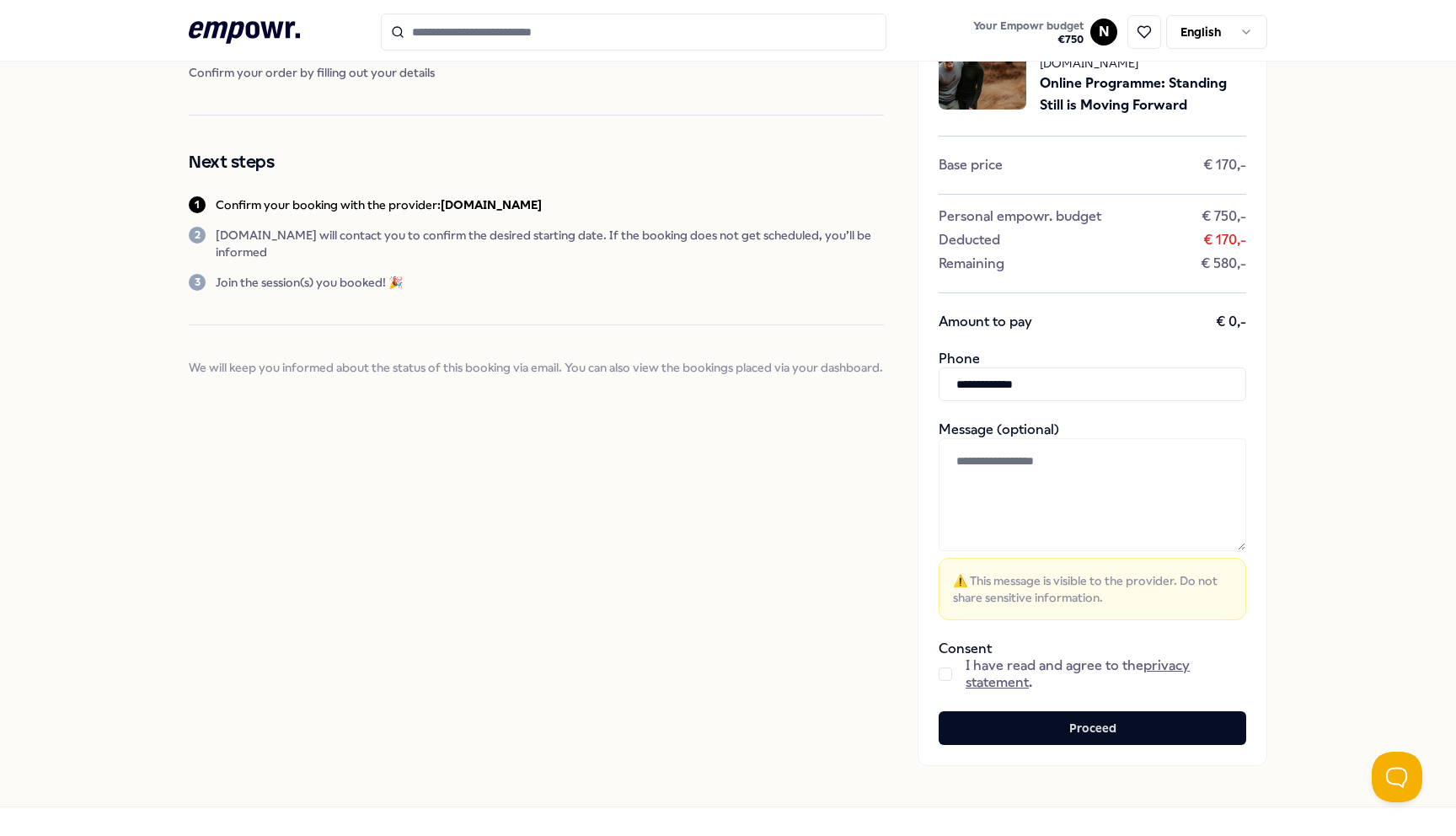
scroll to position [109, 0]
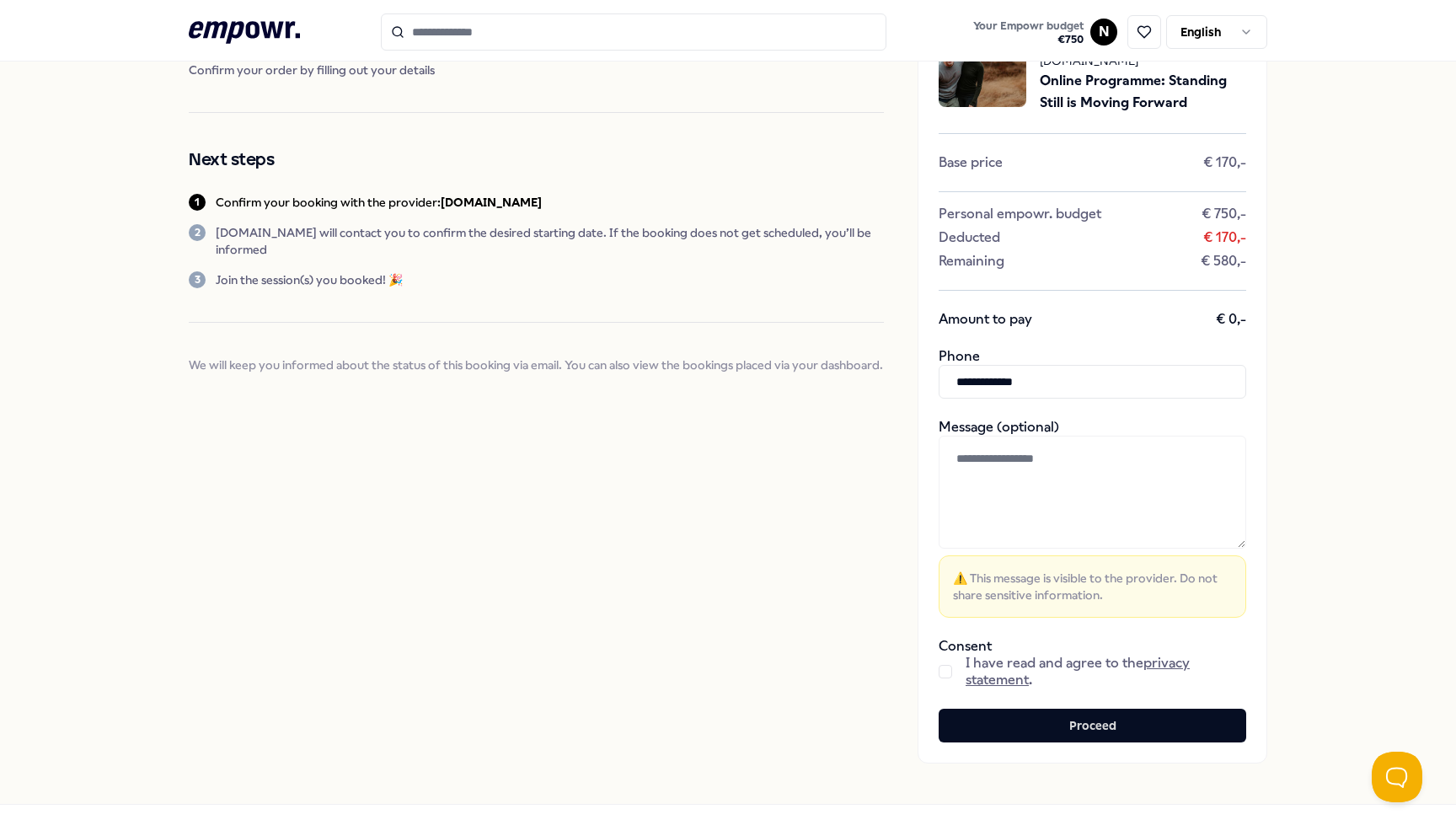
click at [939, 667] on div "I have read and agree to the privacy statement ." at bounding box center [1092, 672] width 307 height 34
click at [939, 664] on button "button" at bounding box center [945, 671] width 13 height 13
click at [1005, 720] on button "Proceed" at bounding box center [1092, 726] width 307 height 34
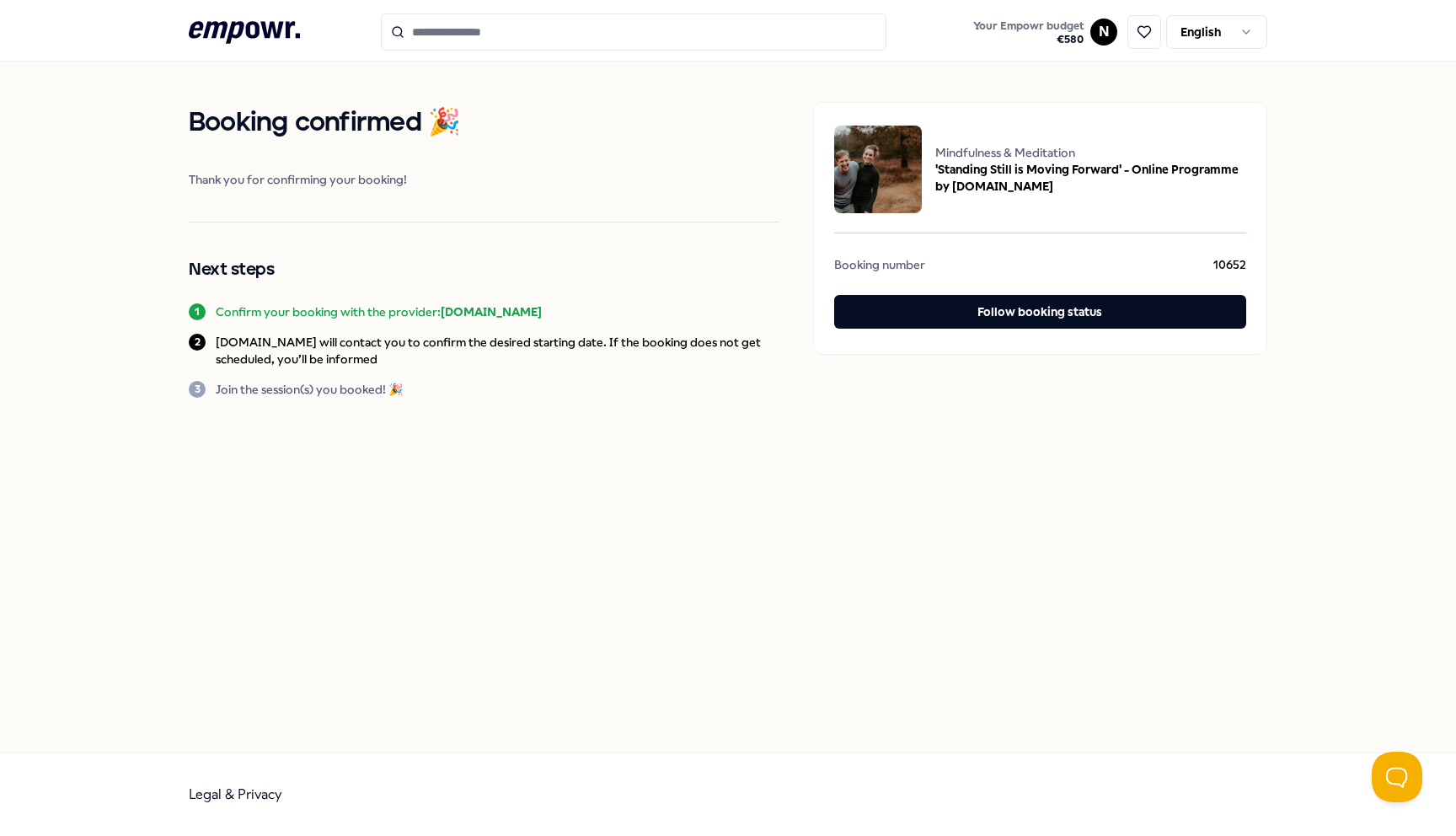
click at [1240, 261] on span "10652" at bounding box center [1229, 267] width 33 height 22
click at [1136, 292] on div "Mindfulness & Meditation 'Standing Still is Moving Forward' - Online Programme …" at bounding box center [1040, 228] width 454 height 253
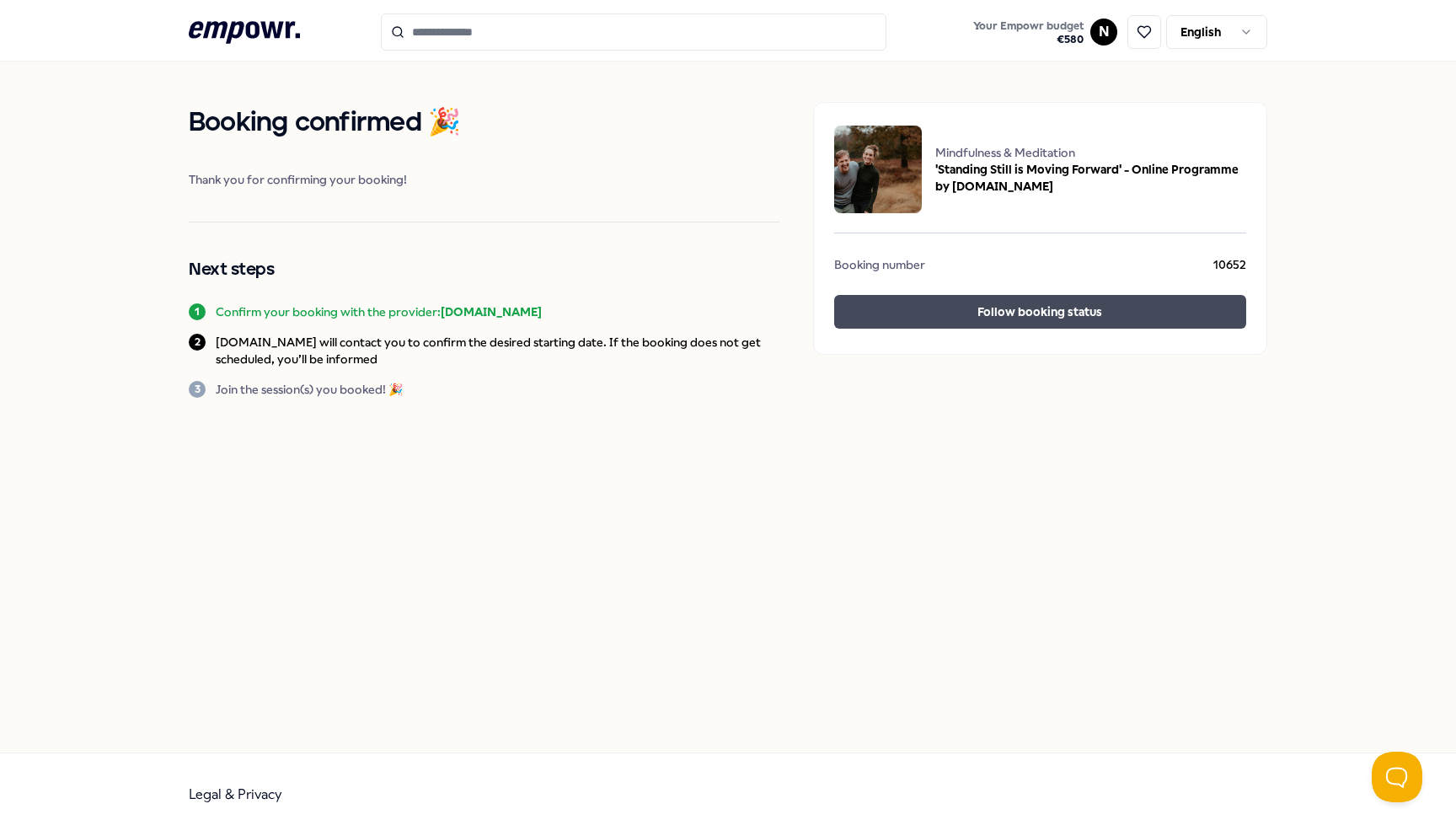
click at [1115, 318] on button "Follow booking status" at bounding box center [1039, 312] width 412 height 34
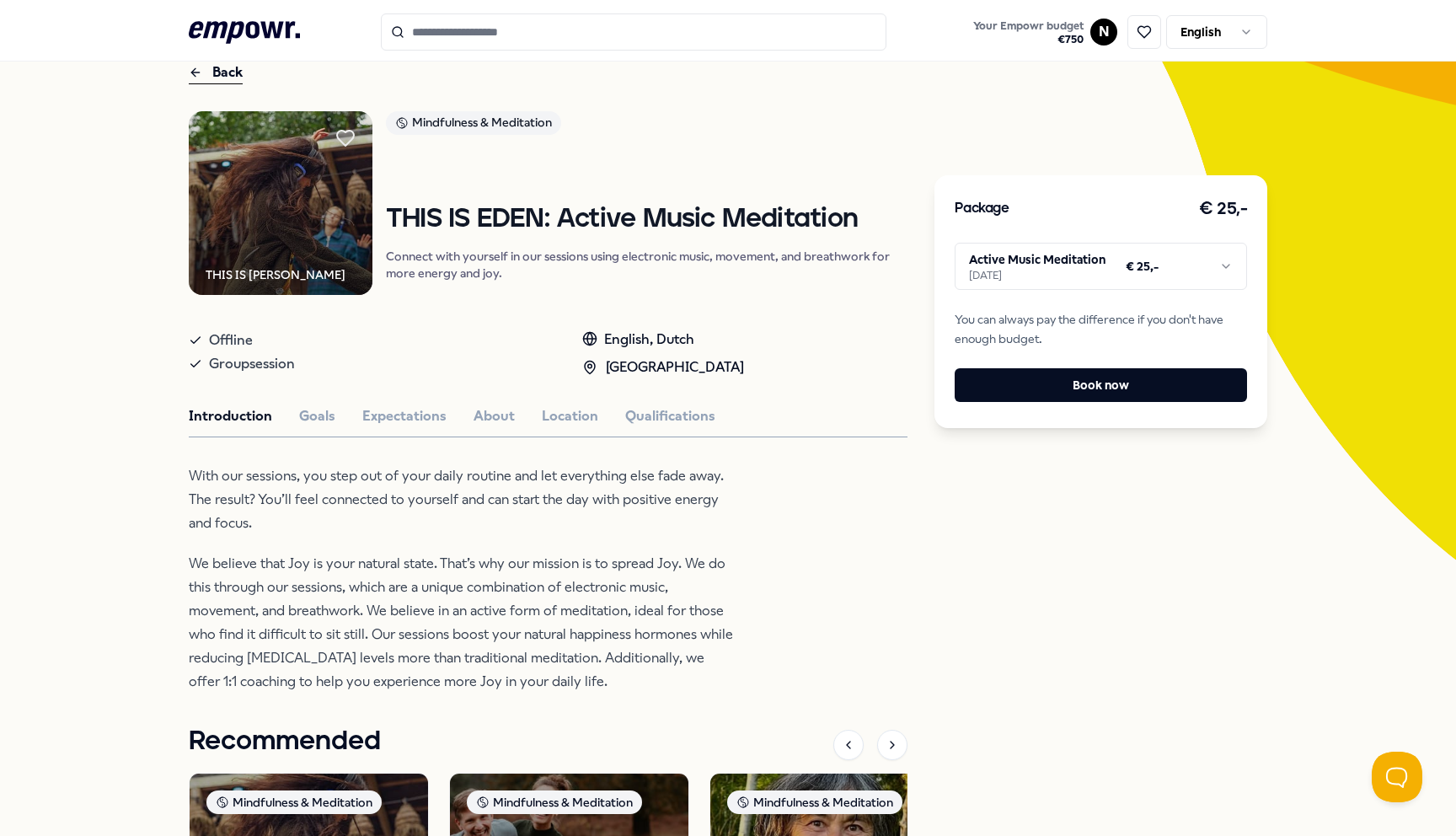
scroll to position [88, 0]
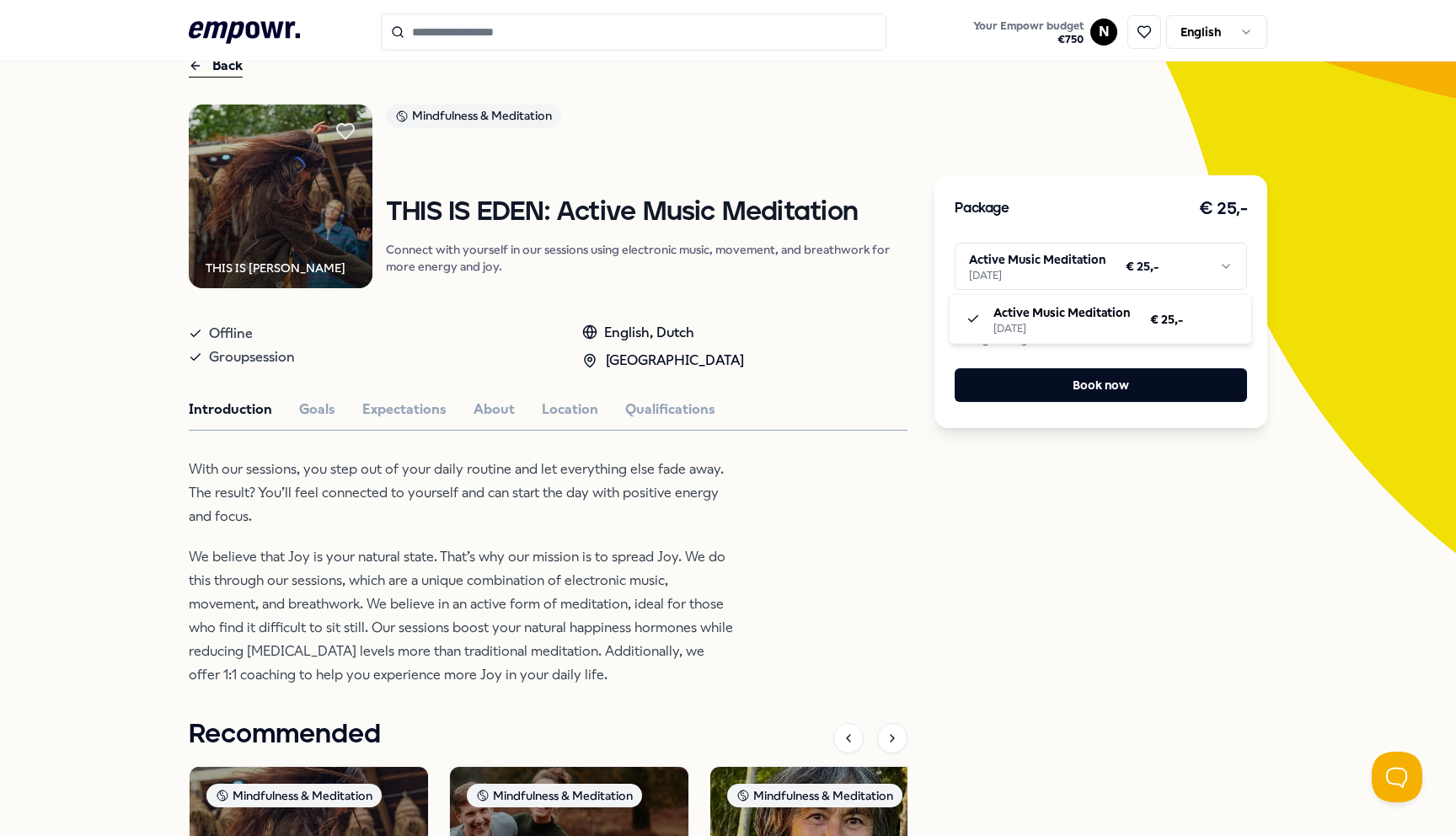
click at [1196, 263] on html ".empowr-logo_svg__cls-1{fill:#03032f} Your Empowr budget € 750 N English All ca…" at bounding box center [728, 418] width 1456 height 836
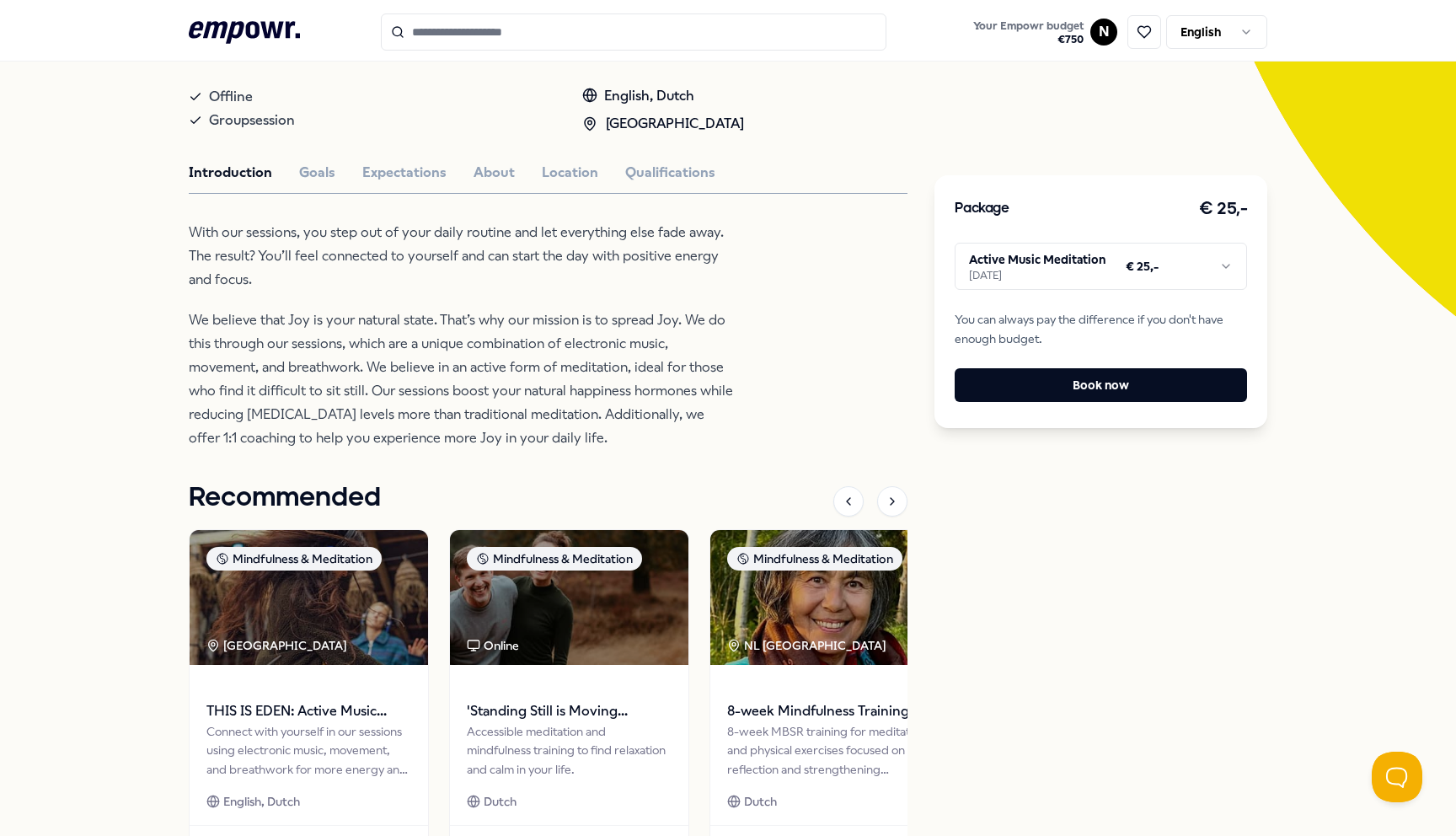
scroll to position [0, 0]
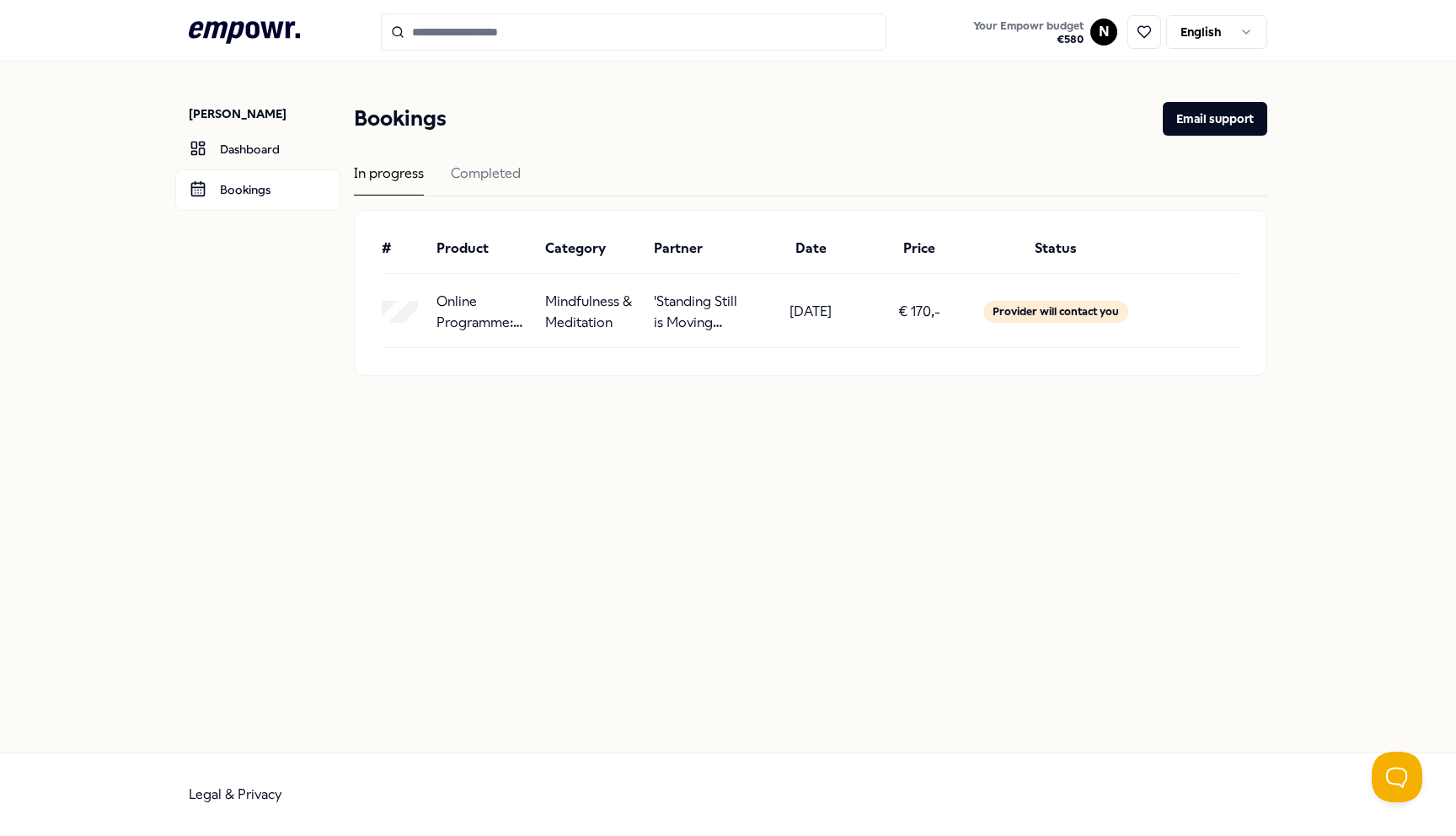
click at [1232, 25] on html ".empowr-logo_svg__cls-1{fill:#03032f} Your Empowr budget € 580 N English Nuno C…" at bounding box center [728, 418] width 1456 height 836
click at [715, 34] on html ".empowr-logo_svg__cls-1{fill:#03032f} Your Empowr budget € 580 N English Nuno C…" at bounding box center [728, 418] width 1456 height 836
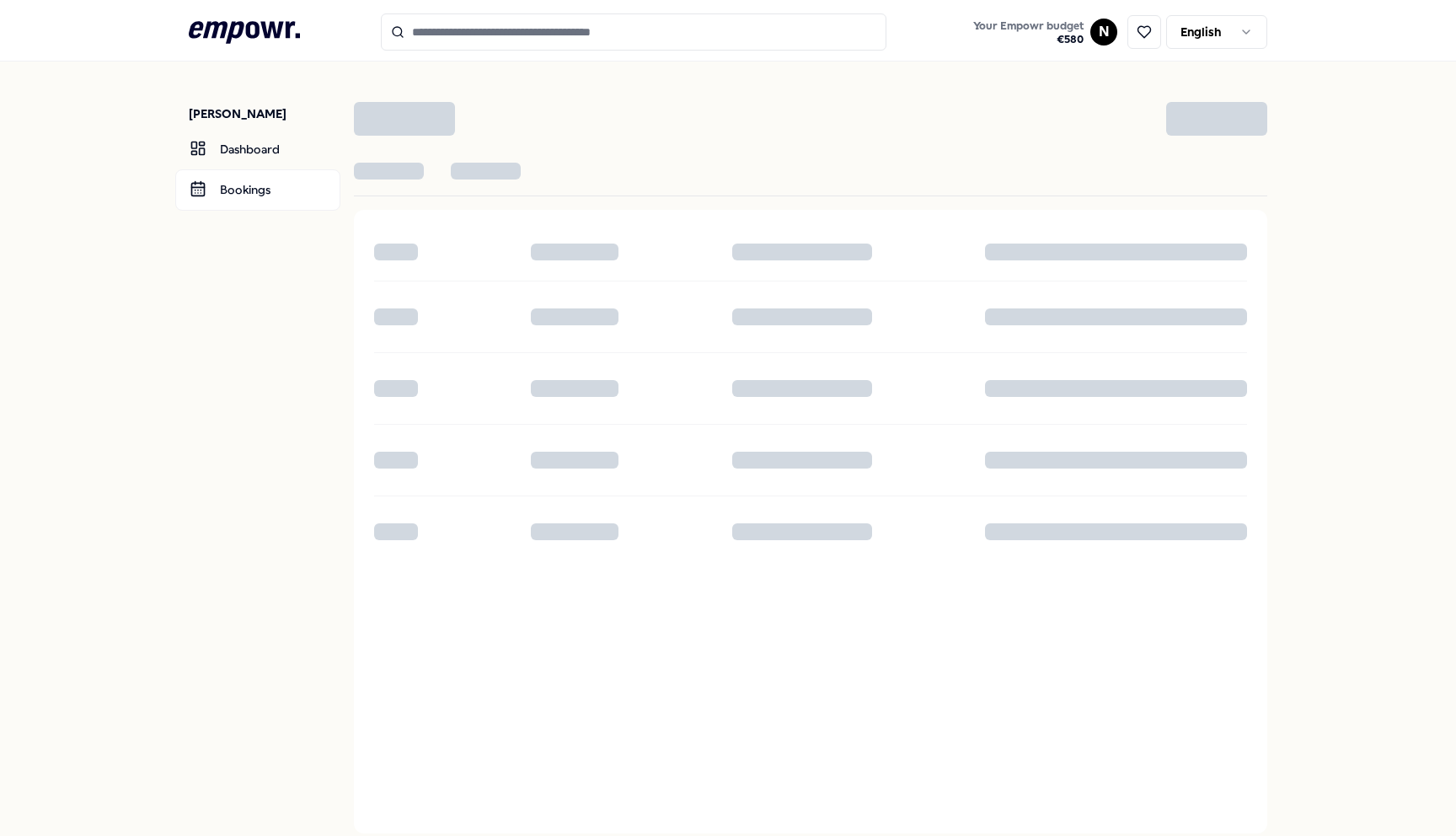
click at [519, 20] on input "Search for products, categories or subcategories" at bounding box center [633, 31] width 505 height 37
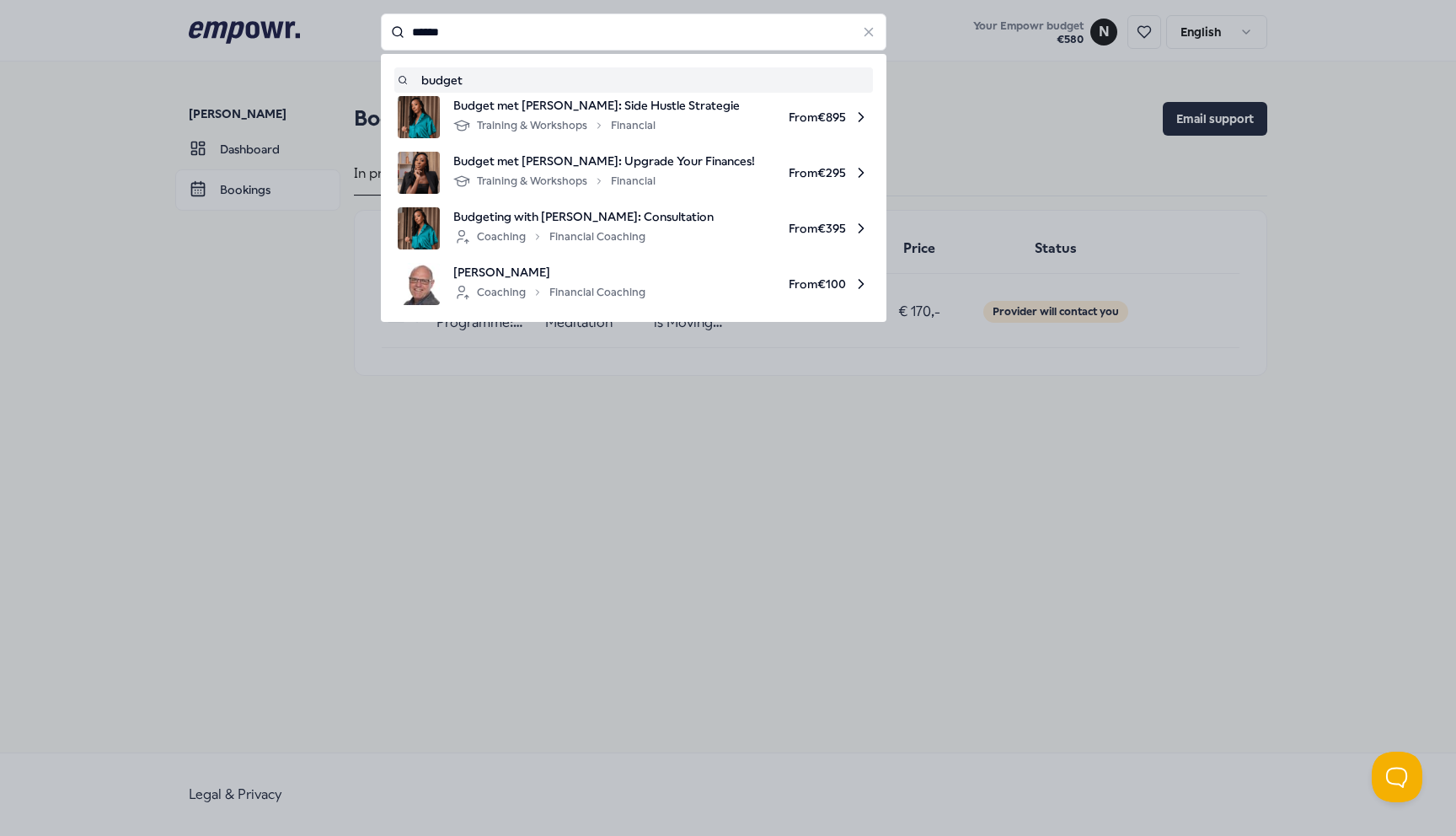
type input "******"
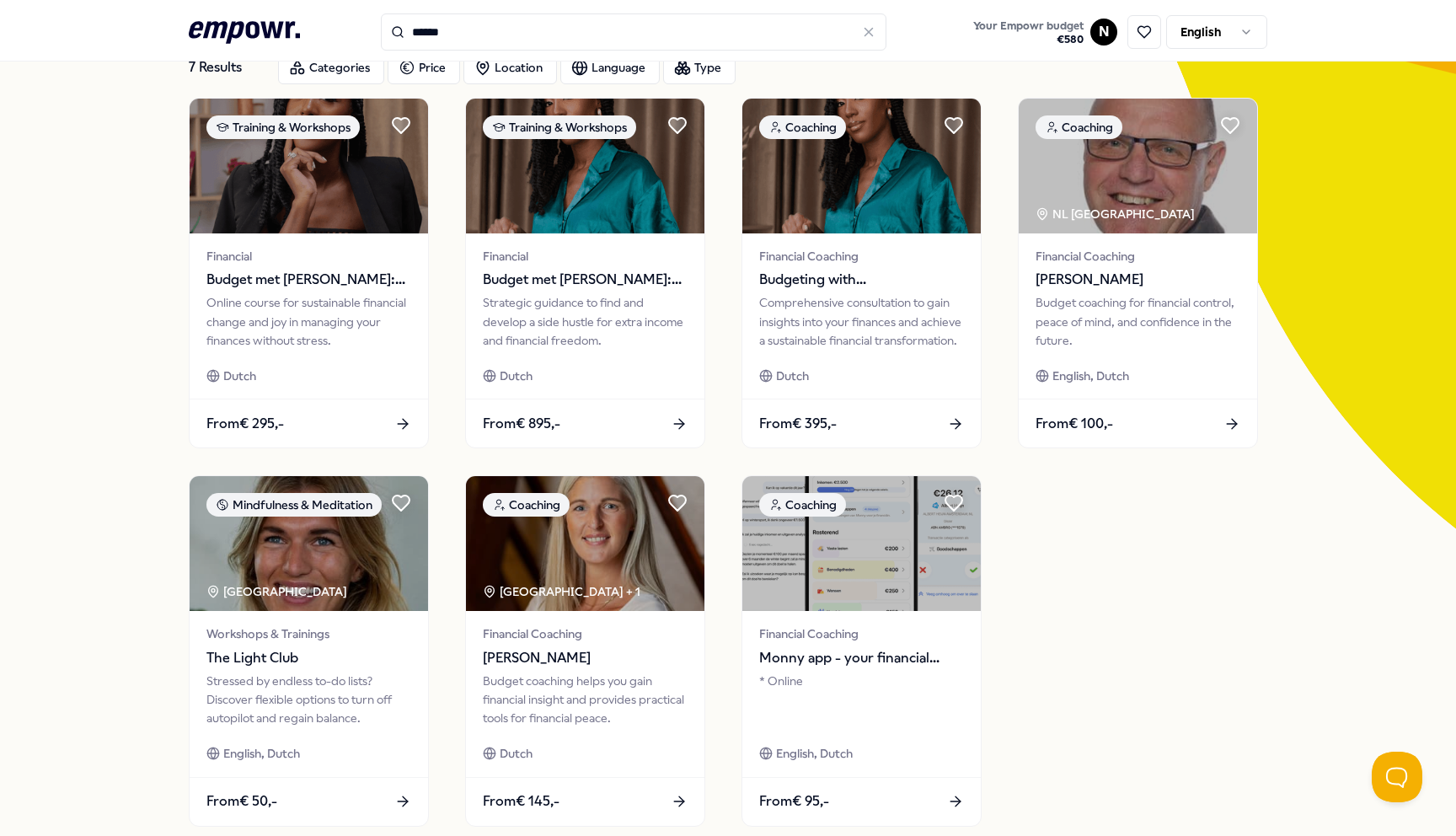
scroll to position [110, 0]
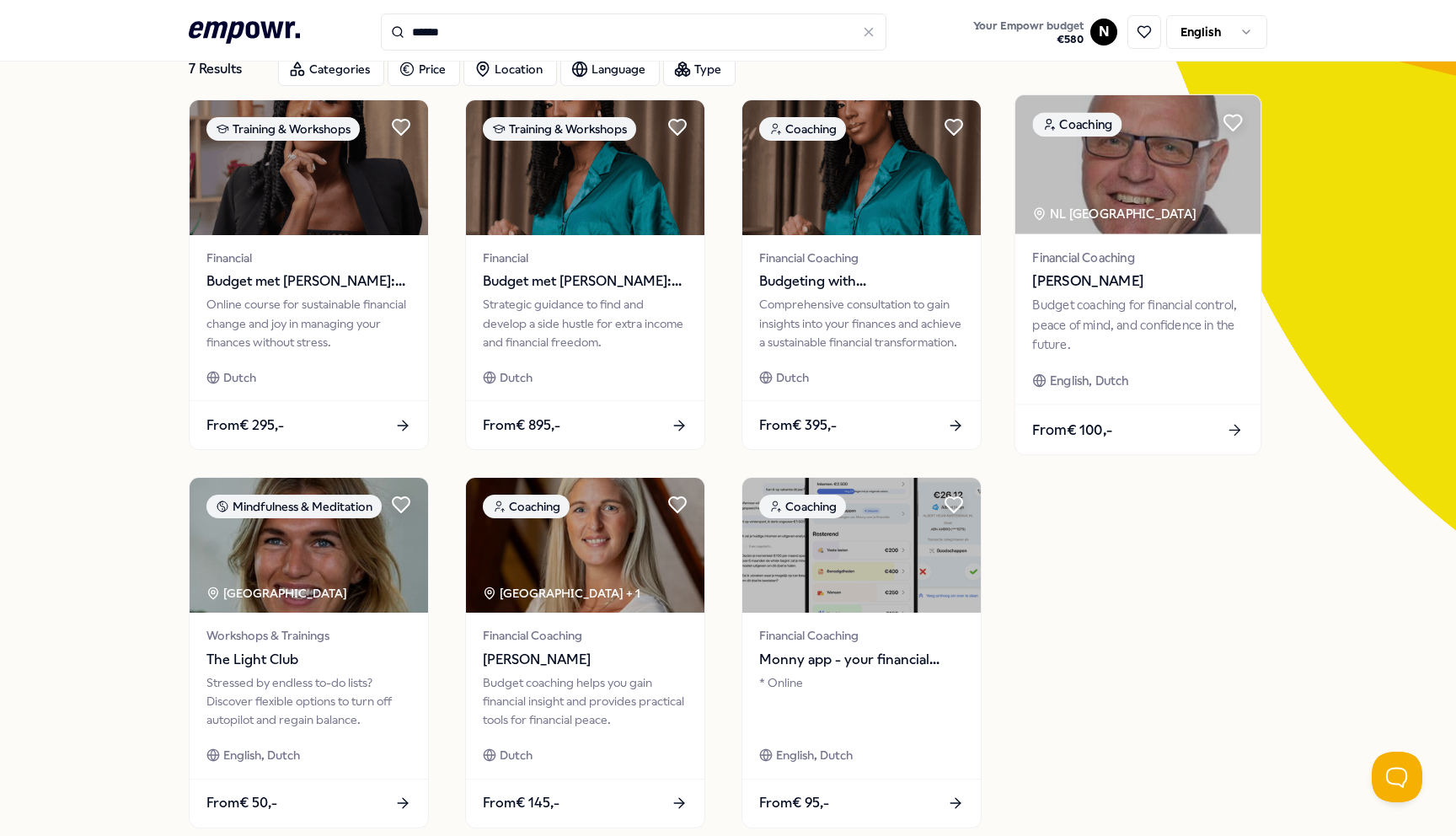
click at [1107, 282] on span "[PERSON_NAME]" at bounding box center [1137, 281] width 210 height 22
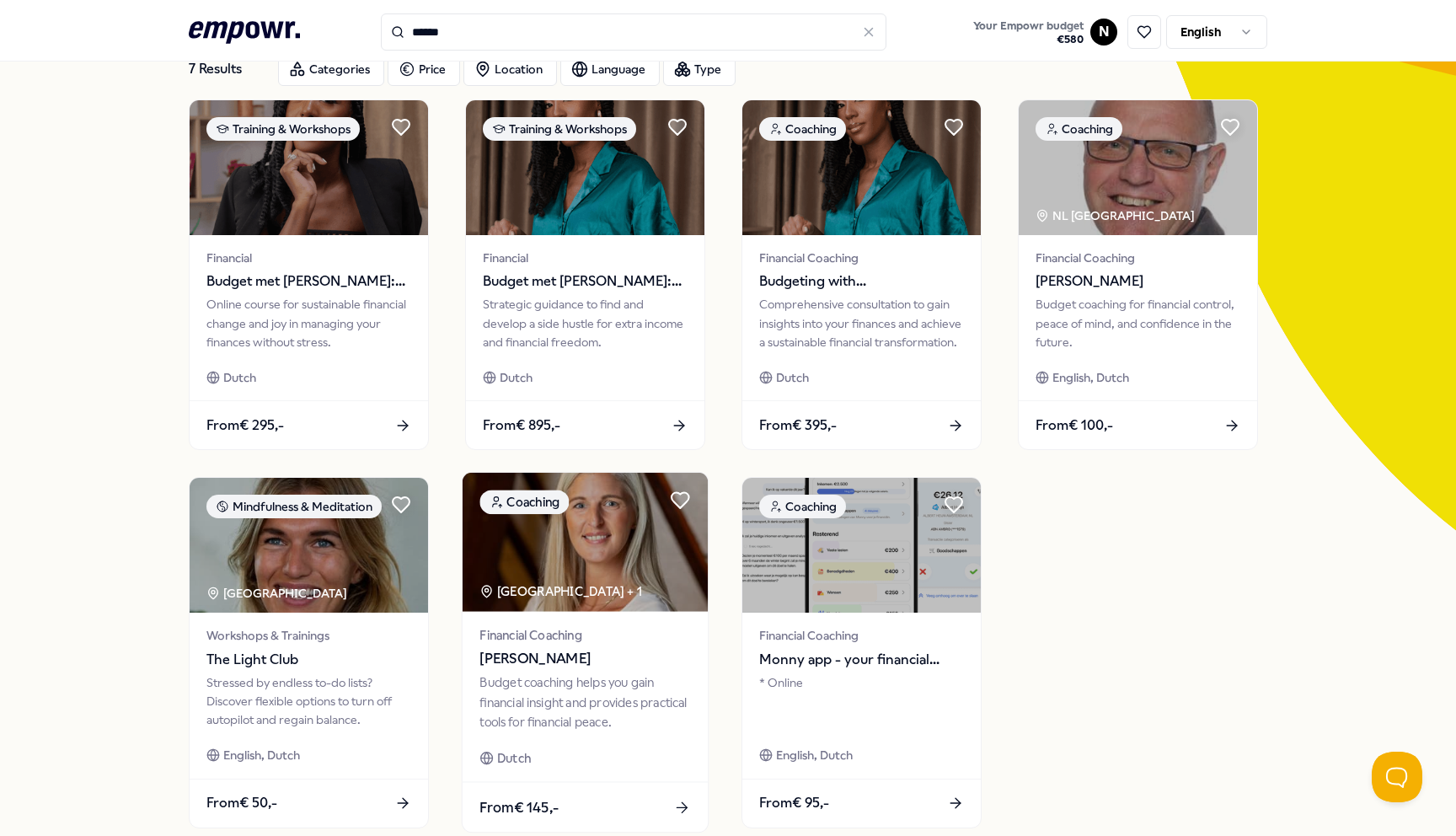
click at [606, 678] on div "Budget coaching helps you gain financial insight and provides practical tools f…" at bounding box center [584, 702] width 210 height 58
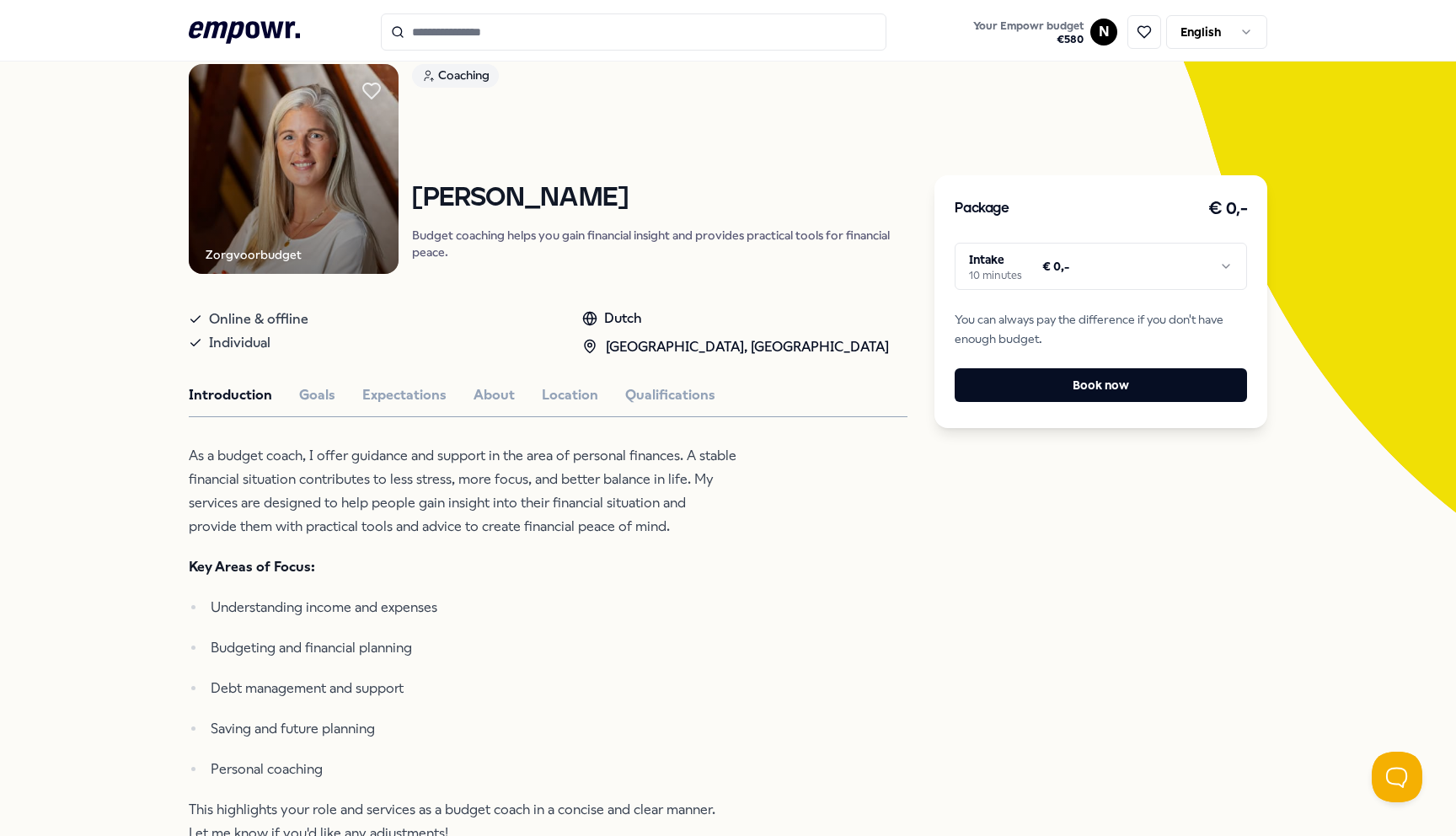
scroll to position [136, 0]
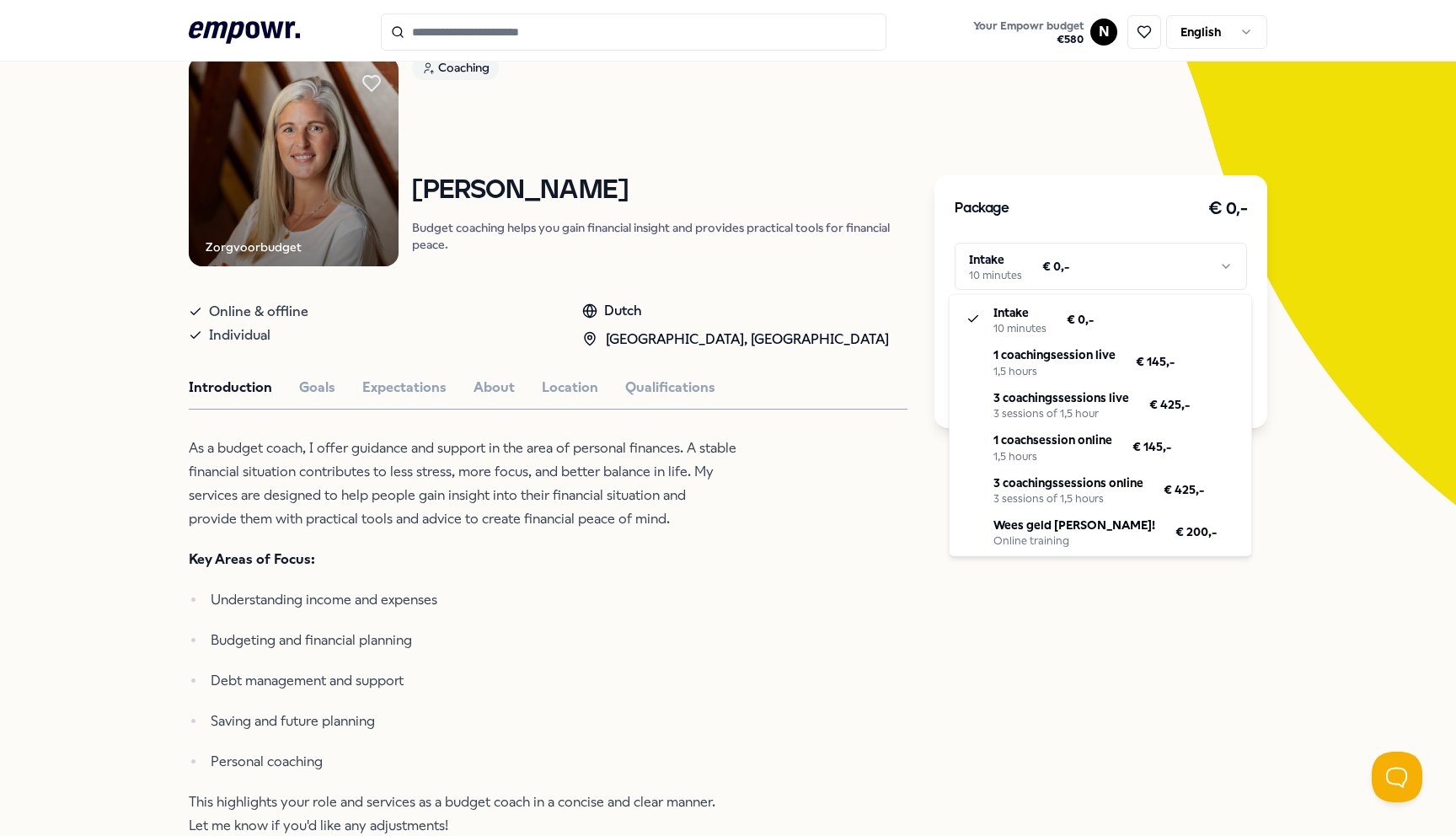
click at [1031, 271] on html ".empowr-logo_svg__cls-1{fill:#03032f} Your Empowr budget € 580 N English All ca…" at bounding box center [728, 418] width 1456 height 836
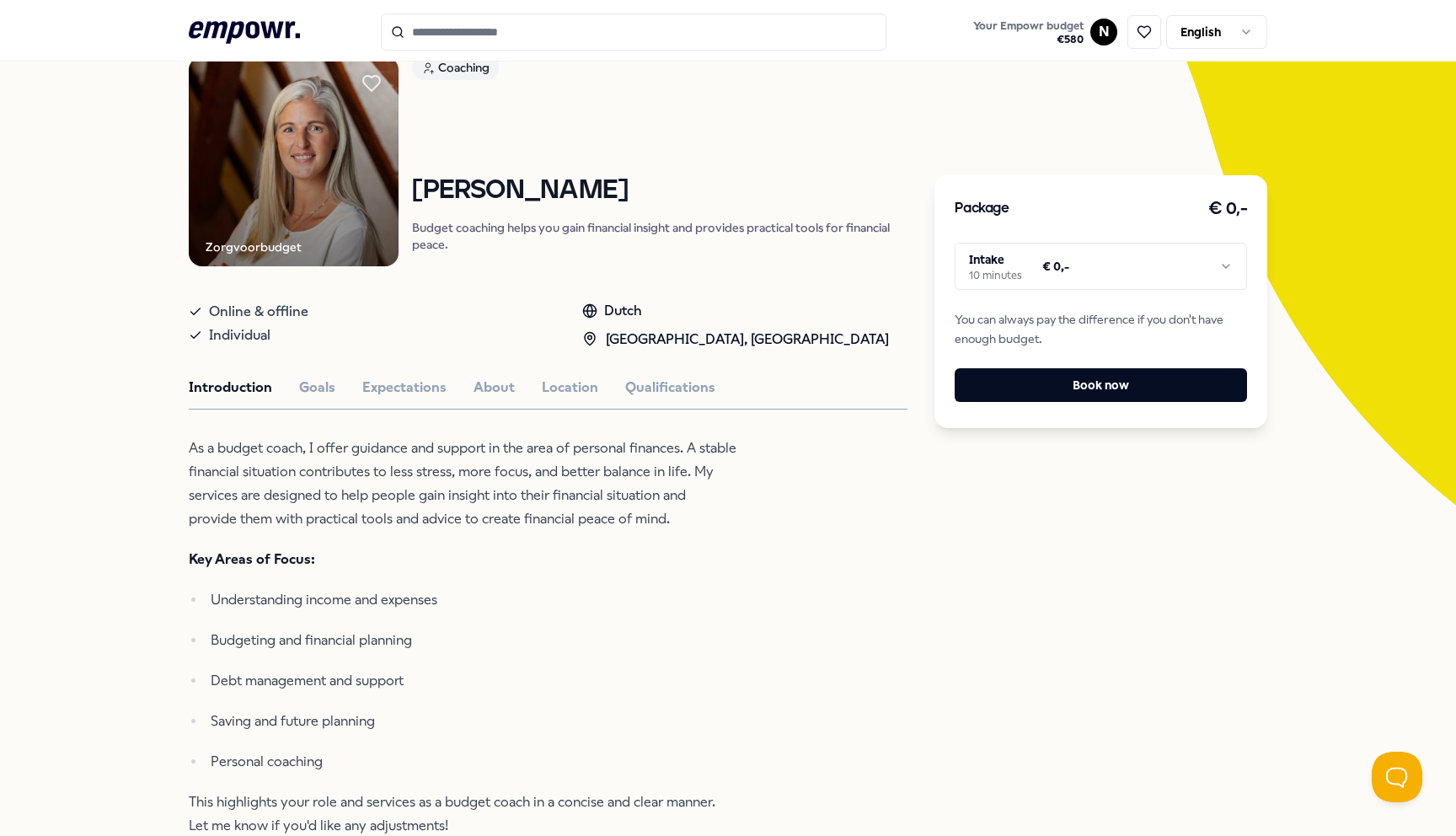
click at [885, 677] on html ".empowr-logo_svg__cls-1{fill:#03032f} Your Empowr budget € 580 N English All ca…" at bounding box center [728, 418] width 1456 height 836
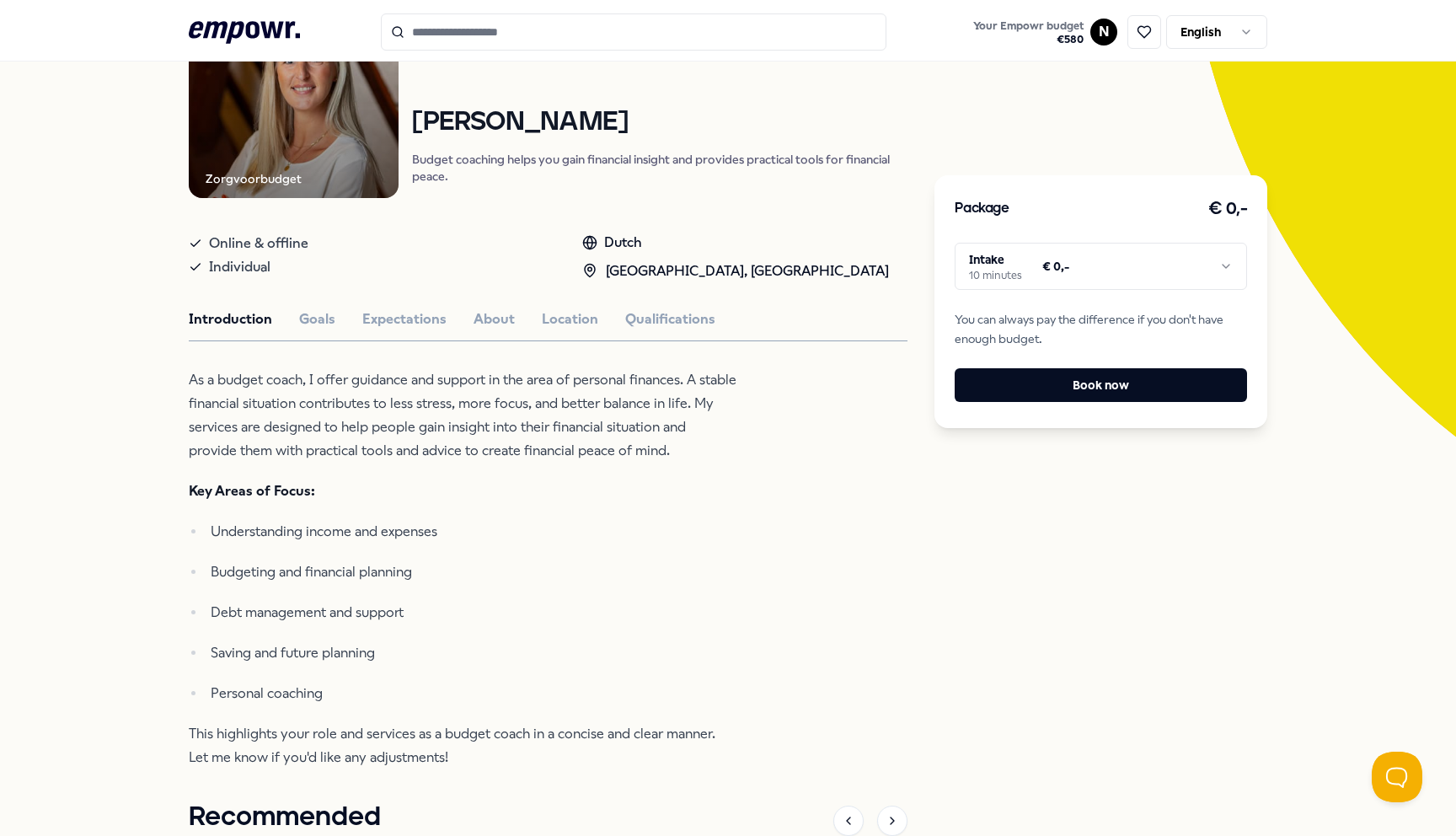
scroll to position [203, 0]
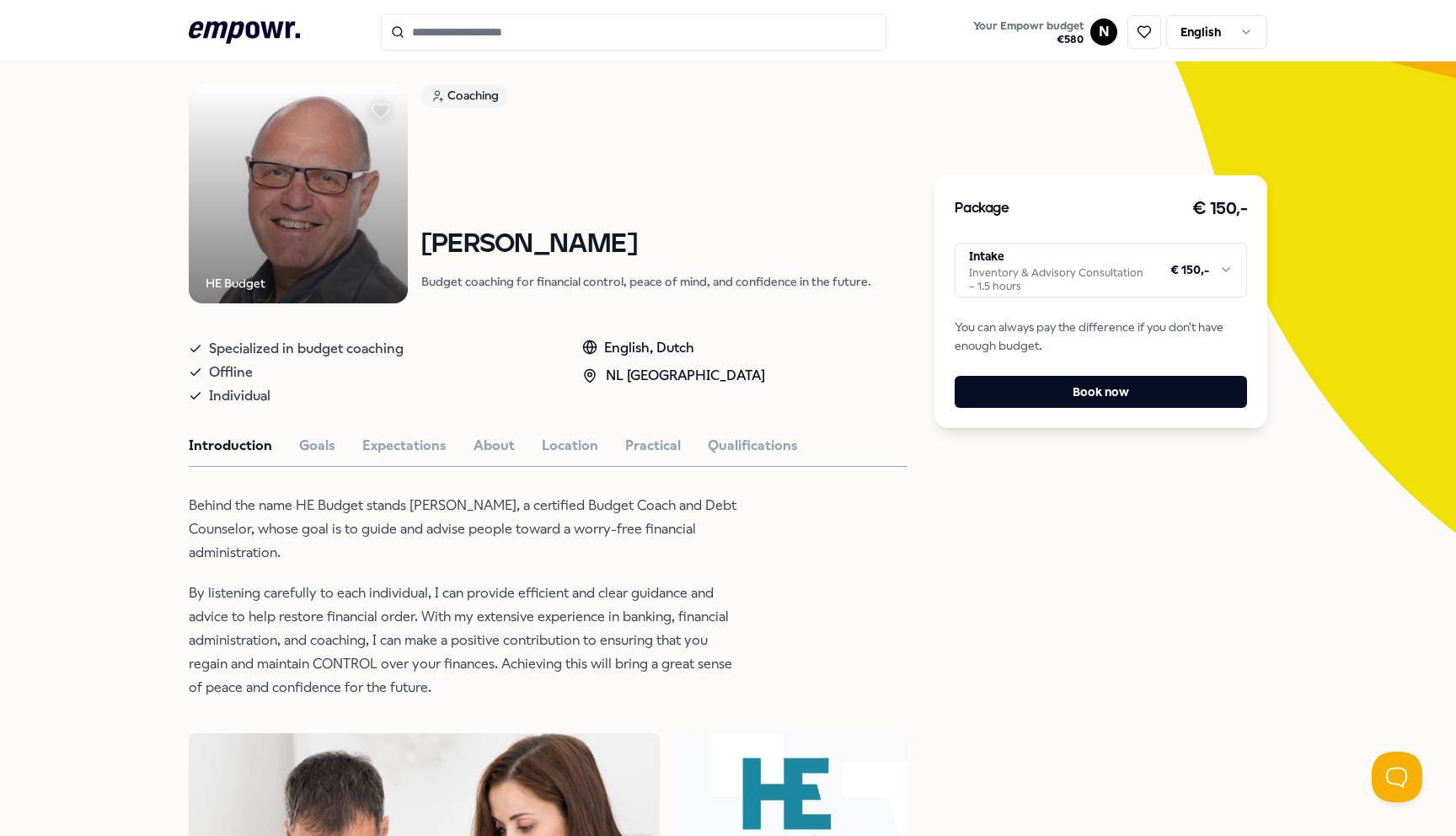
scroll to position [105, 0]
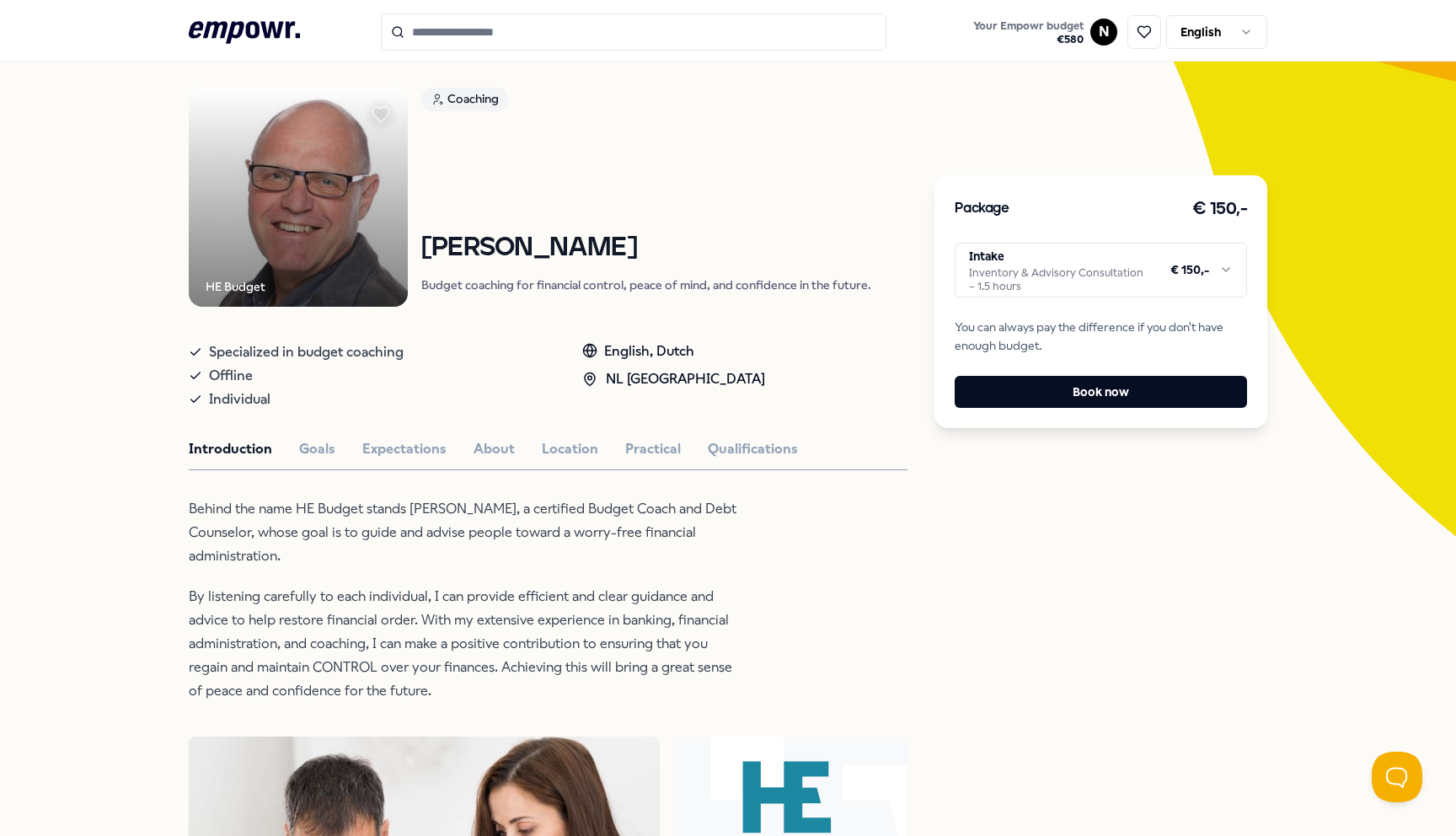
click at [1135, 287] on html ".empowr-logo_svg__cls-1{fill:#03032f} Your Empowr budget € 580 N English All ca…" at bounding box center [728, 418] width 1456 height 836
